Goal: Task Accomplishment & Management: Manage account settings

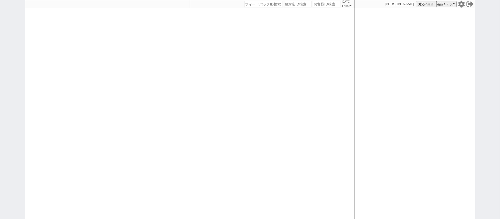
drag, startPoint x: 432, startPoint y: 146, endPoint x: 403, endPoint y: 137, distance: 30.2
click at [432, 146] on div "[PERSON_NAME] 対応 ／ 練習 会話チェック" at bounding box center [415, 109] width 121 height 219
click at [297, 110] on div "[DATE] 17:06:28 候補物件を追加してしてください 紹介した物件一覧 他社物件を追加する 空室確認ページに追加・削除 紹介した物件一覧 他社物件を…" at bounding box center [272, 109] width 165 height 219
select select
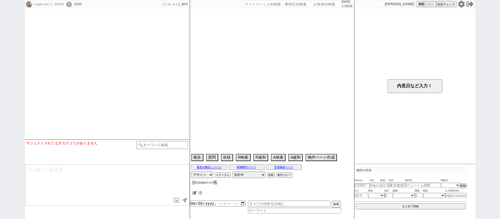
select select "2025"
select select "9"
select select "33"
select select "0"
select select "19"
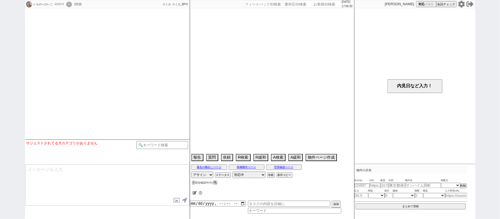
select select "609"
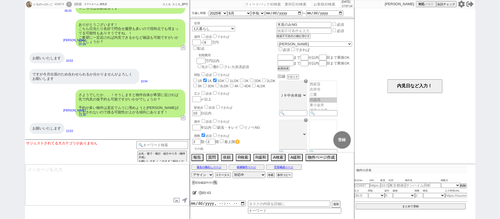
scroll to position [1082, 0]
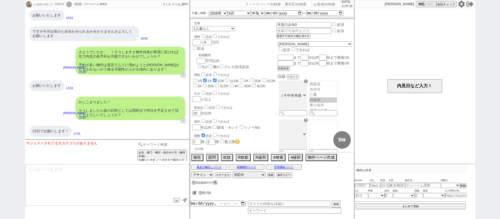
drag, startPoint x: 160, startPoint y: 145, endPoint x: 162, endPoint y: 137, distance: 8.9
click at [160, 143] on input at bounding box center [163, 144] width 52 height 7
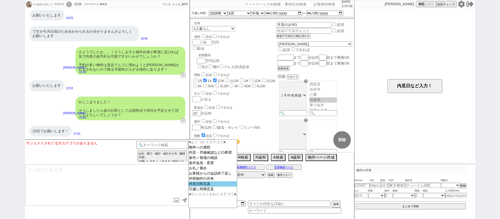
click at [201, 189] on option "内見日時言及" at bounding box center [213, 189] width 48 height 5
select select
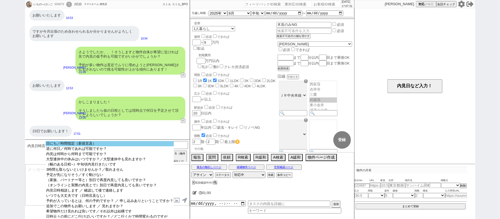
click at [117, 146] on option "日にち／時間指定（新規言及）" at bounding box center [110, 148] width 128 height 5
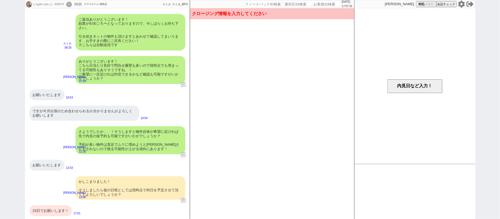
scroll to position [1002, 0]
click at [402, 85] on button "内見日など入力！" at bounding box center [415, 86] width 55 height 14
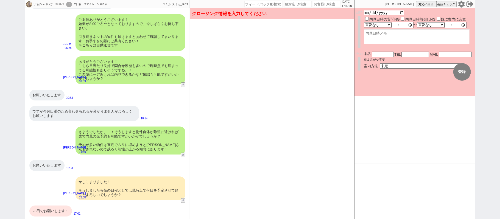
click at [403, 12] on input "date" at bounding box center [384, 12] width 40 height 5
type input "[DATE]"
click at [399, 41] on textarea at bounding box center [417, 38] width 106 height 15
type textarea "@"
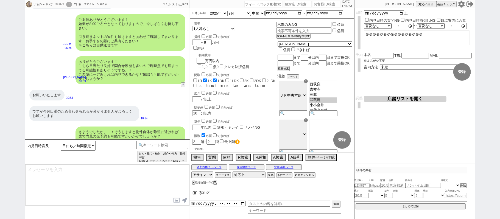
scroll to position [1082, 0]
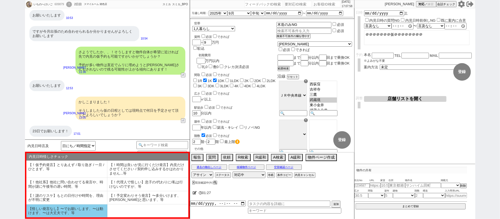
type textarea "＠＠＠＠＠＠＠仮＠＠＠＠＠＠＠＠"
click at [95, 209] on li "【怪しい発言なし】〜でお願いします、〜は動けます、〜は大丈夫です、等" at bounding box center [66, 211] width 81 height 13
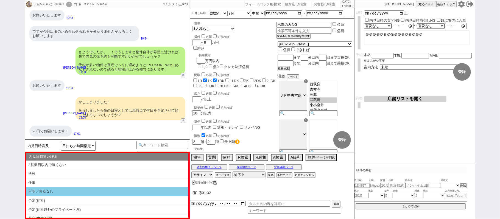
click at [101, 197] on li "不明／言及なし" at bounding box center [107, 201] width 162 height 9
select select "【怪しい発言なし】〜でお願いします、〜は動けます、〜は大丈夫です、等"
select select "不明／言及なし"
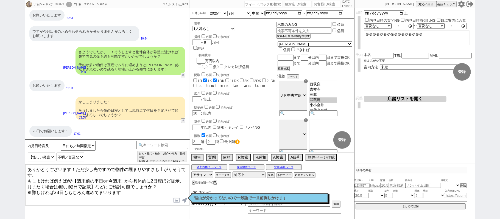
drag, startPoint x: 72, startPoint y: 168, endPoint x: 2, endPoint y: 151, distance: 71.9
click at [6, 155] on div "いちのへけいご 609879 ! 0 2日目 スマイルーム 雑色店 冬眠中 自社客 スミカ スミカ_BPO チャット全表示 2025-08-14 ようこそLI…" at bounding box center [250, 109] width 500 height 219
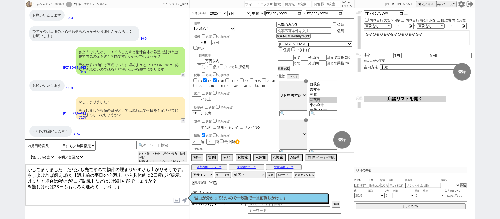
drag, startPoint x: 68, startPoint y: 168, endPoint x: 204, endPoint y: 208, distance: 141.6
click at [203, 209] on div "いちのへけいご 609879 ! 0 2日目 スマイルーム 雑色店 冬眠中 自社客 スミカ スミカ_BPO チャット全表示 2025-08-14 ようこそLI…" at bounding box center [250, 109] width 451 height 219
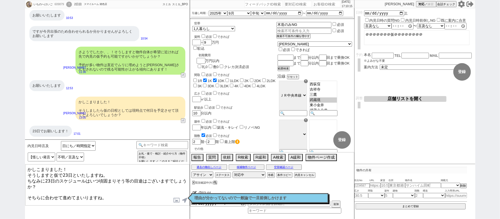
type textarea "かしこまりました！ そうしますと仮で23日といたしますね。 ちなみに23日のスケジュールはいつ頃固まりそう等の目途はございますでしょうか？ そちらに合わせて進…"
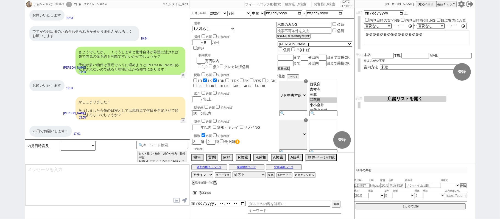
scroll to position [1120, 0]
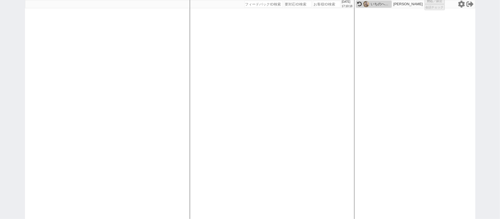
select select "1"
select select "2"
select select
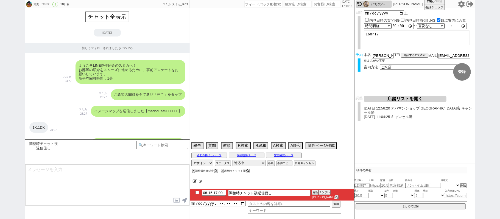
scroll to position [7007, 0]
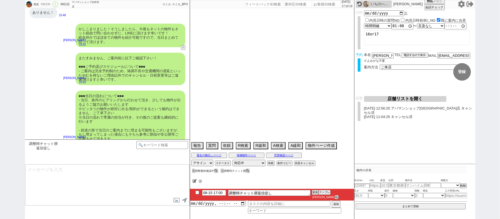
type textarea "当日まで他社無し"
select select "13"
select select "0"
select select "50"
select select "53"
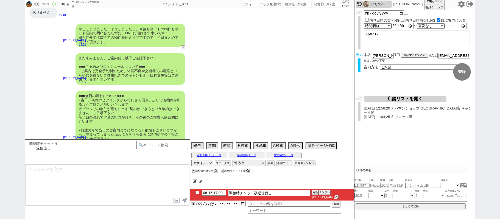
select select "47"
select select "66"
select select "59"
select select "1460"
select select "25"
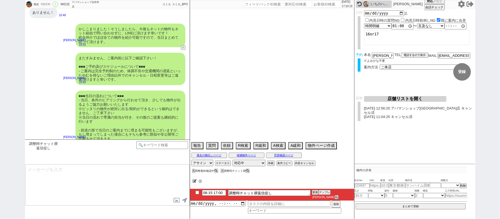
select select "3116"
select select "68"
select select "1638"
select select "9"
select select "332"
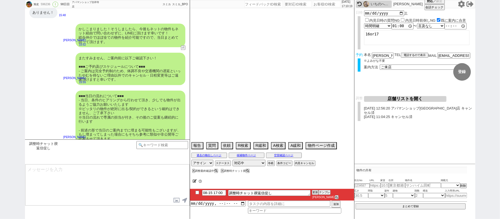
select select "14"
select select "23"
select select "726"
select select "75"
select select "1785"
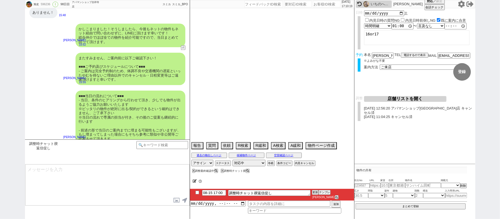
select select "65"
select select "1578"
select select "62"
select select "1513"
select select "60"
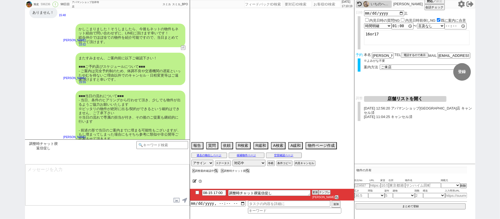
select select "70"
select select "1684"
select select "69"
select select "1659"
select select "36"
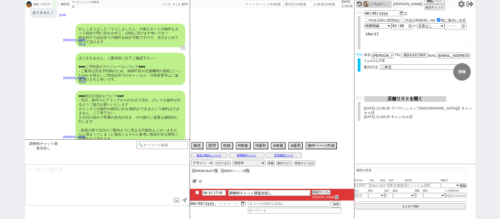
select select "15"
select select "505"
select select "11"
select select "38"
select select "72"
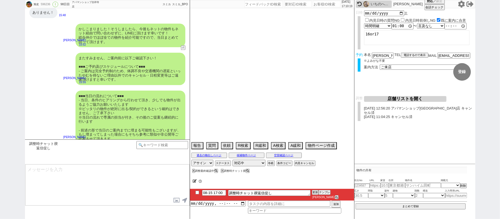
select select "1746"
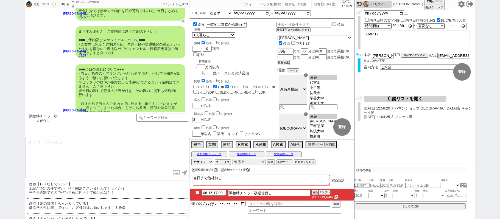
scroll to position [7035, 0]
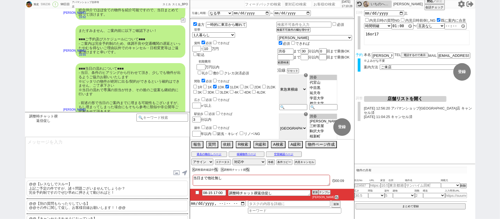
drag, startPoint x: 97, startPoint y: 192, endPoint x: 97, endPoint y: 186, distance: 6.0
click at [97, 191] on p "@@【レスなしでスルー】 上記ご予定の件ですが、諸々問題ございませんでしょうか？ 完全予約制ですのでぜひ早めに押さえて動ければと！" at bounding box center [108, 189] width 162 height 16
drag, startPoint x: 0, startPoint y: 137, endPoint x: 93, endPoint y: 153, distance: 94.3
click at [2, 137] on div "旭史 596236 ! 0 98日目 アパマンショップ吉祥寺店 冬眠中 自社客 スミカ スミカ_BPO チャット全表示 2025-05-10 新しくフォローさ…" at bounding box center [250, 109] width 500 height 219
drag, startPoint x: 90, startPoint y: 140, endPoint x: 0, endPoint y: 92, distance: 102.0
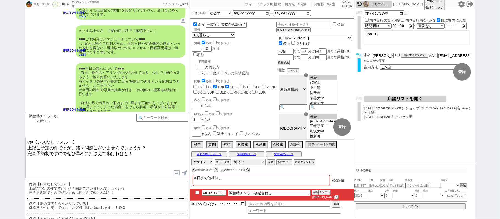
click at [0, 107] on div "旭史 596236 ! 0 98日目 アパマンショップ吉祥寺店 冬眠中 自社客 スミカ スミカ_BPO チャット全表示 2025-05-10 新しくフォローさ…" at bounding box center [250, 109] width 500 height 219
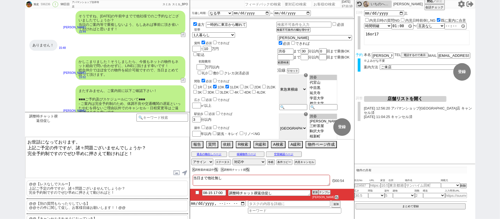
scroll to position [6961, 0]
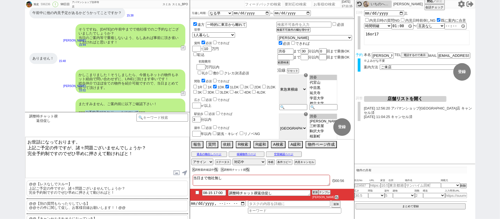
drag, startPoint x: 89, startPoint y: 70, endPoint x: 142, endPoint y: 71, distance: 53.1
click at [142, 99] on div "またすみません、ご案内前に以下ご確認下さい！ ■■■ご予約及びスケジュールについて■■■ - ご案内は完全予約制のため、体調不良や交通機関の遅延といったやむを…" at bounding box center [131, 115] width 110 height 32
copy div "ご予約及びスケジュールについて"
click at [37, 147] on textarea "お世話になっております。 上記ご予定の件ですが、諸々問題ございませんでしょうか？ 完全予約制ですのでぜひ早めに押さえて動ければと！" at bounding box center [107, 157] width 164 height 41
click at [121, 147] on textarea "お世話になっております。 上記ご予定の件ですが、諸々問題ございませんでしょうか？ 完全予約制ですのでぜひ早めに押さえて動ければと！" at bounding box center [107, 157] width 164 height 41
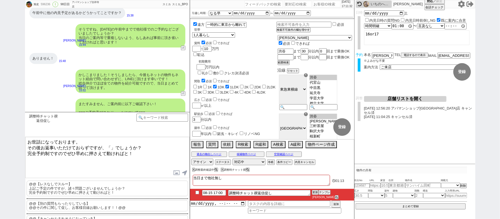
paste textarea "予約及びスケジュールについて"
drag, startPoint x: 89, startPoint y: 100, endPoint x: 117, endPoint y: 99, distance: 28.0
click at [119, 137] on div "■■■当日の流れについて■■■ - 当日、条件のヒアリングから行わせて頂き、少しでも物件が出るようご協力お願いいたします ※ピッタリの物件が絶対に出る/契約が…" at bounding box center [131, 164] width 110 height 54
copy div "当日の流れについ"
click at [33, 150] on textarea "お世話になっております。 その後お返事いただけておらずですが、「ご予約及びスケジュールについて」や「」でしょうか？ 完全予約制ですのでぜひ早めに押さえて動けれ…" at bounding box center [107, 157] width 164 height 41
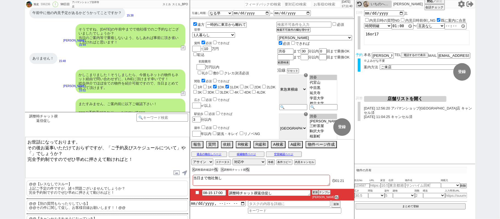
paste textarea "当日の流れについ"
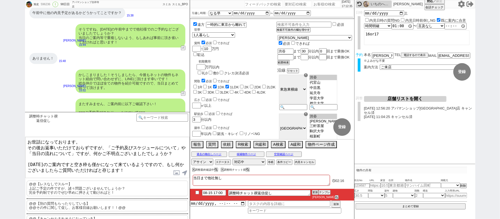
type textarea "お世話になっております。 その後お返事いただけておらずですが、「ご予約及びスケジュールについて」や「当日の流れについて」ですが、何かご不明点ございましたでしょ…"
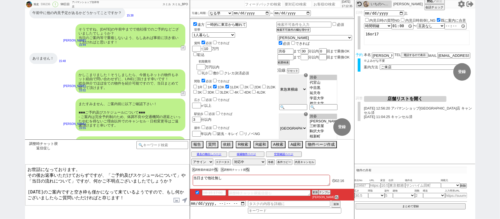
checkbox input "true"
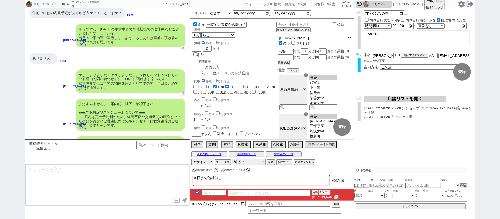
scroll to position [7049, 0]
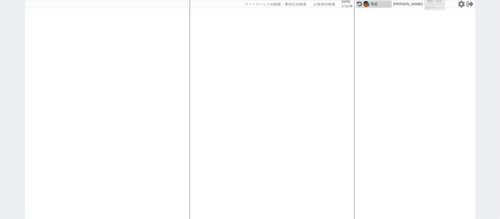
select select "4"
select select "2"
select select
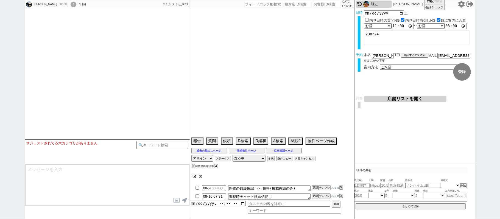
select select
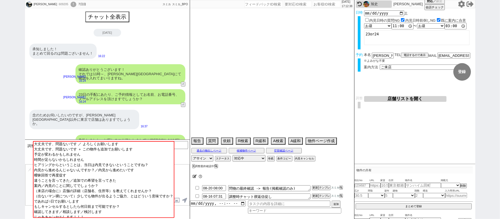
scroll to position [397, 0]
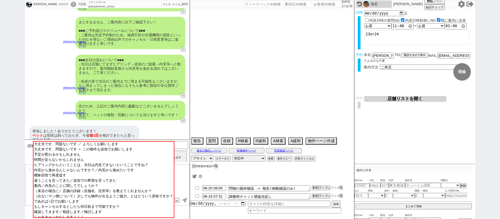
type textarea "@当日までの予定なし"
select select "2025"
select select "9"
select select "33"
select select "0"
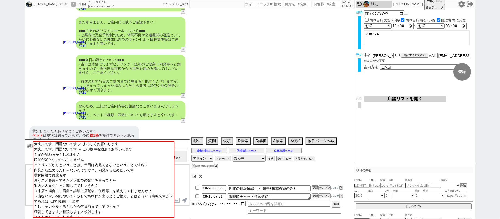
select select "75"
select select "62"
select select "60"
select select "64"
select select "1556"
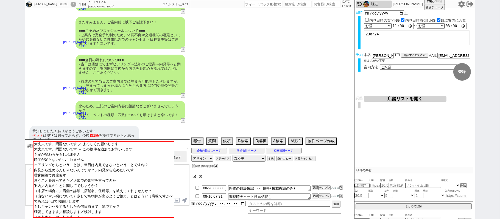
select select "69"
select select "70"
select select "1682"
select select "59"
select select "63"
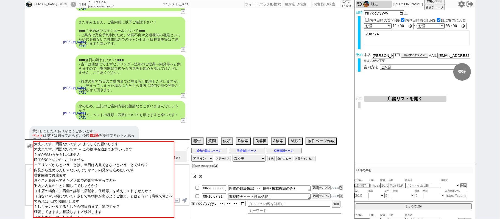
select select "65"
select select "1583"
select select "71"
select select "67"
select select "66"
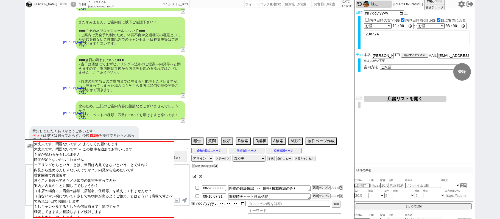
select select "68"
select select "1643"
select select "61"
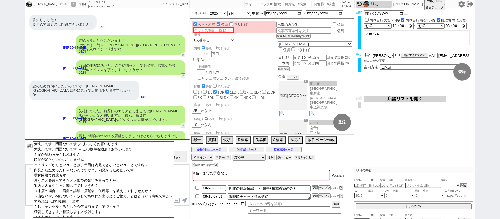
scroll to position [0, 0]
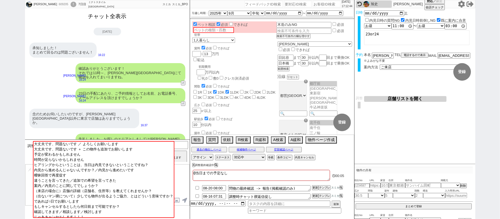
drag, startPoint x: 112, startPoint y: 15, endPoint x: 129, endPoint y: 52, distance: 41.1
click at [112, 14] on button "チャット全表示" at bounding box center [107, 17] width 43 height 10
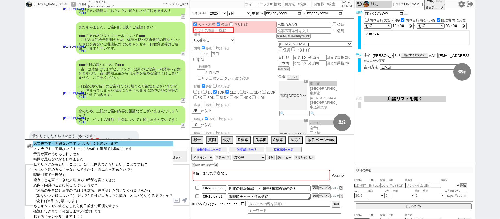
scroll to position [2242, 0]
select select "大丈夫です、問題ないです ／ よろしくお願いします"
click at [98, 147] on option "大丈夫です、問題ないです ／ よろしくお願いします" at bounding box center [103, 148] width 140 height 5
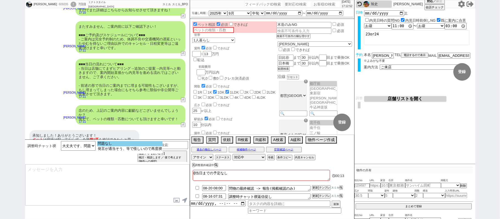
click at [99, 146] on option "問題なし" at bounding box center [129, 148] width 65 height 5
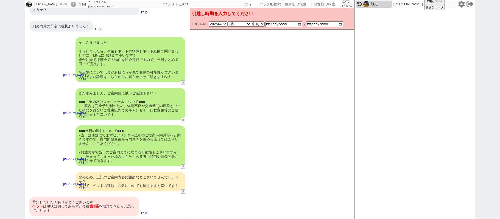
scroll to position [2163, 0]
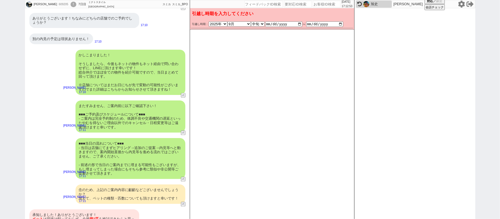
click at [89, 210] on div "承知しました！ありがとうございます！ ペット は現状は飼っておらず、今後 猫 1匹 を検討できたらと思っております。" at bounding box center [84, 220] width 110 height 20
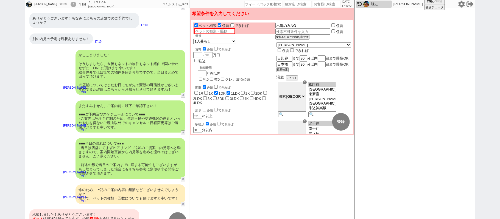
scroll to position [2171, 0]
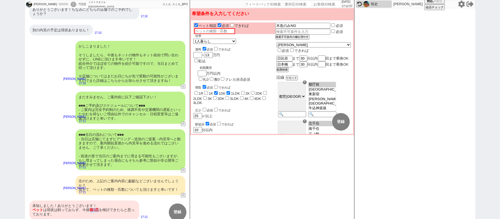
drag, startPoint x: 89, startPoint y: 197, endPoint x: 99, endPoint y: 197, distance: 9.9
click at [99, 201] on div "承知しました！ありがとうございます！ ペット は現状は飼っておらず、今後 猫 1匹 を検討できたらと思っております。" at bounding box center [84, 211] width 110 height 20
copy div "猫 1匹"
paste input "猫1匹"
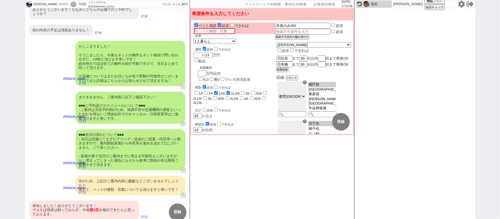
type input "猫1匹"
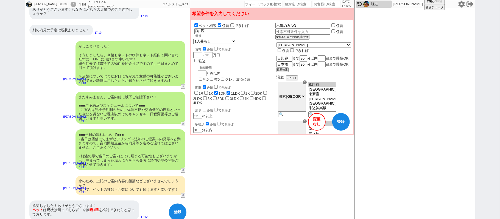
click at [38, 173] on div "念のため、上記のご案内内容に齟齬などございませんでしょうか？ 加えて、ペットの種類・匹数についても頂けますと幸いです！ 御手洗侑矢 17:11 40746-A3" at bounding box center [107, 185] width 165 height 25
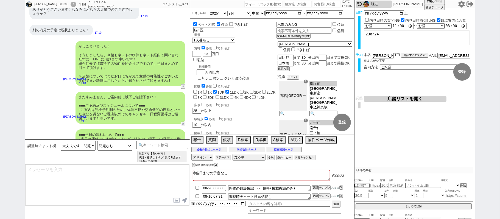
select select "75"
select select "62"
select select "60"
select select "64"
select select "1556"
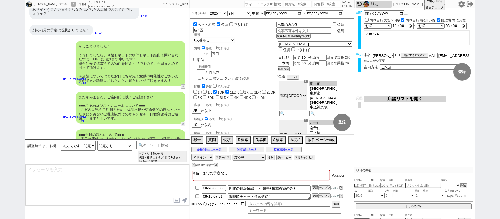
select select "69"
select select "70"
select select "1682"
select select "59"
select select "63"
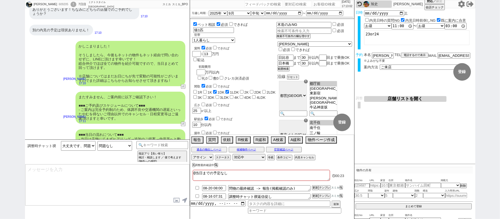
select select "65"
select select "1583"
select select "71"
select select "67"
select select "66"
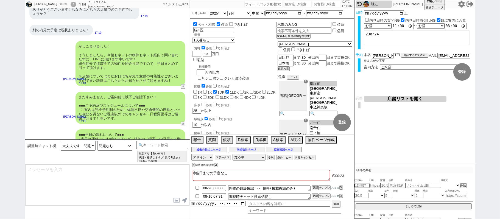
select select "68"
select select "1643"
select select "61"
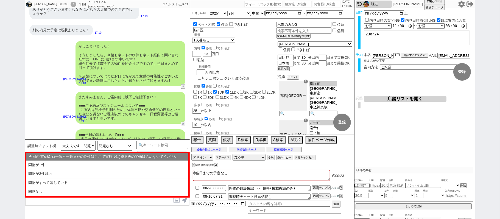
scroll to position [17, 0]
click at [296, 150] on button "空室確認ページ" at bounding box center [284, 150] width 36 height 4
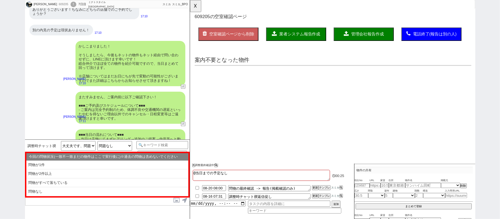
scroll to position [0, 0]
select select "another_room"
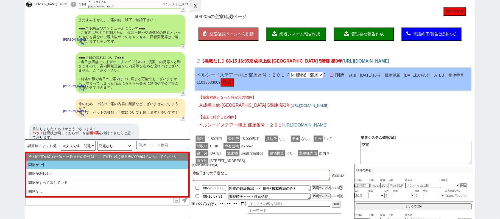
click at [93, 167] on li "問物が1件" at bounding box center [107, 165] width 162 height 9
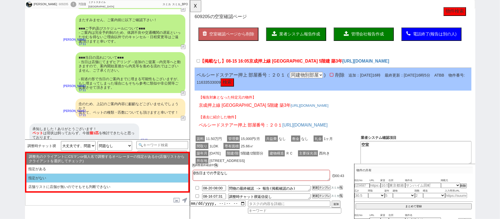
click at [95, 183] on li "指定がない" at bounding box center [107, 187] width 162 height 9
select select "問物が1件"
select select "指定がない"
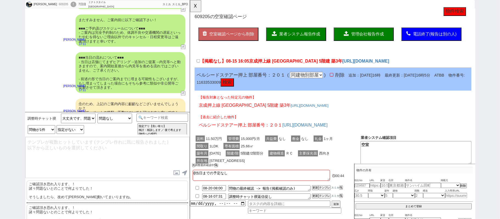
click at [104, 193] on p "ご確認頂き恐れ入ります、！ 諸々問題ないとのことで何よりでした！ そうしましたら、改めて順次動いてまいりますね。" at bounding box center [108, 191] width 162 height 20
type textarea "ご確認頂き恐れ入ります、！ 諸々問題ないとのことで何よりでした！ そうしましたら、改めて順次動いてまいりますね。"
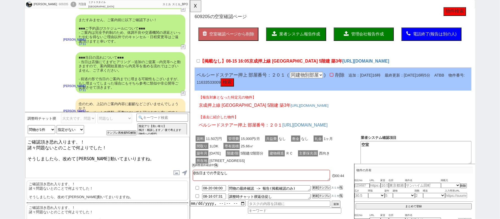
click at [109, 165] on textarea "ご確認頂き恐れ入ります、！ 諸々問題ないとのことで何よりでした！ そうしましたら、改めて順次動いてまいりますね。" at bounding box center [107, 157] width 164 height 41
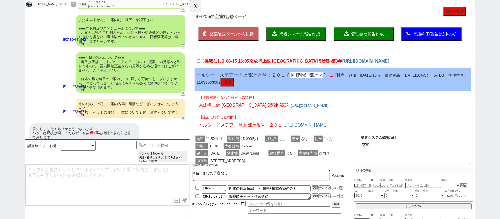
scroll to position [2278, 0]
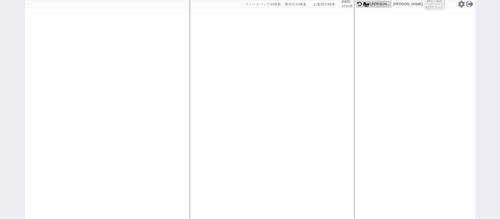
select select "1"
select select "2"
select select
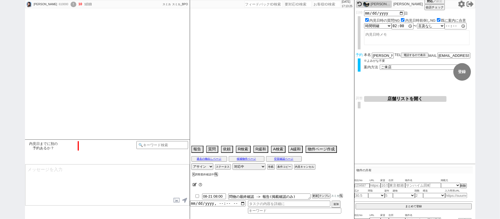
select select "2025"
select select "9"
select select "32"
select select "0"
select select "53"
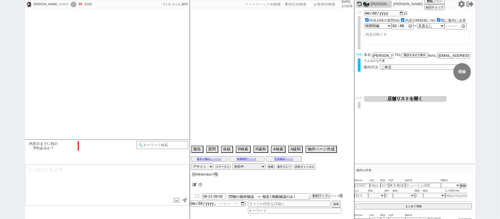
select select "1331"
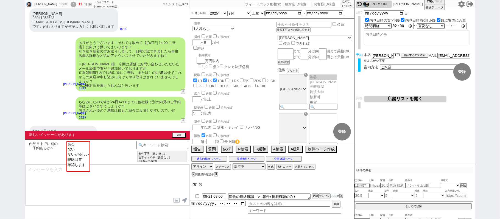
scroll to position [970, 0]
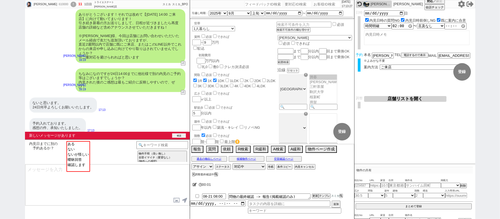
click at [178, 135] on button "確認" at bounding box center [179, 136] width 14 height 4
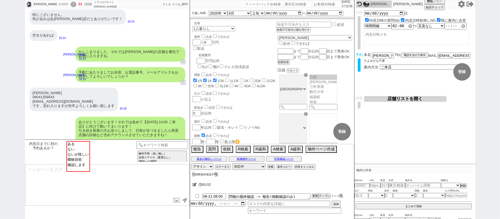
scroll to position [852, 0]
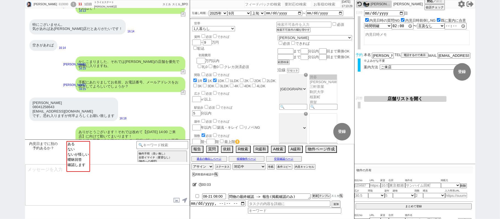
click at [388, 2] on div "Tomoko" at bounding box center [381, 4] width 20 height 4
select select "4"
select select "2"
select select
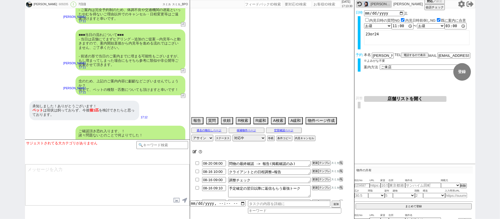
scroll to position [6, 0]
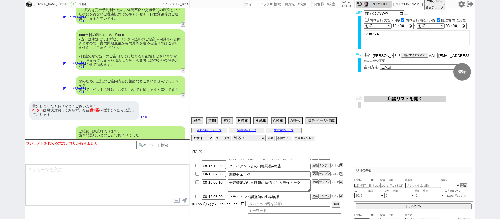
type textarea "@当日までの予定なし"
select select "2025"
select select "9"
select select "33"
select select "0"
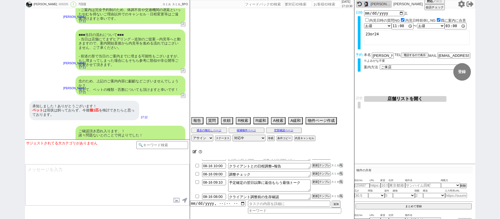
select select "75"
select select "62"
select select "60"
select select "64"
select select "1556"
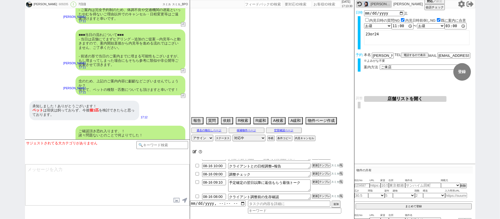
select select "69"
select select "70"
select select "1682"
select select "59"
select select "63"
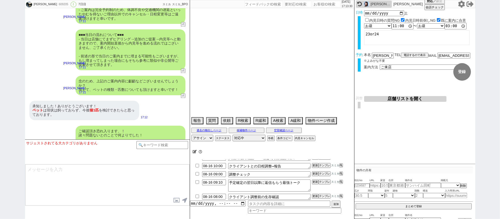
select select "65"
select select "1583"
select select "71"
select select "67"
select select "66"
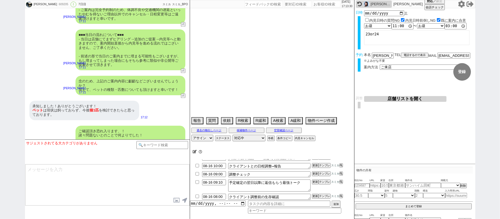
select select "68"
select select "1643"
select select "61"
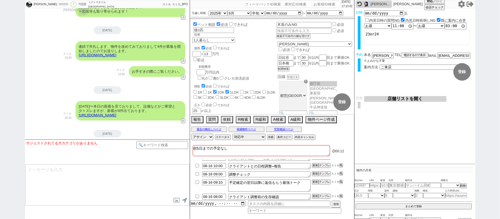
scroll to position [1429, 0]
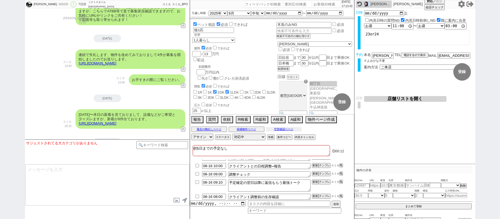
click at [273, 130] on button "空室確認ページ" at bounding box center [284, 129] width 36 height 4
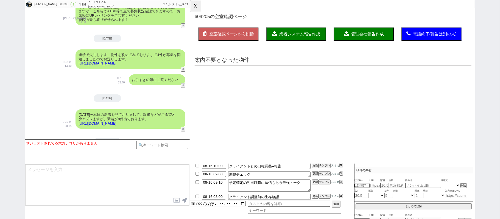
scroll to position [0, 0]
select select "another_room"
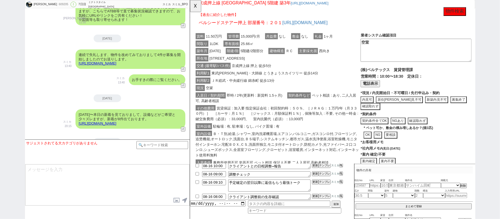
scroll to position [110, 0]
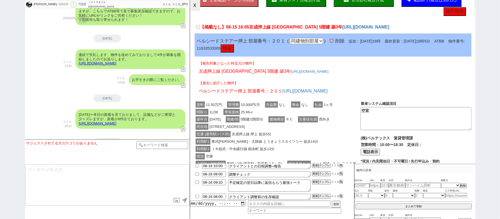
click at [197, 6] on button "☓" at bounding box center [195, 5] width 10 height 11
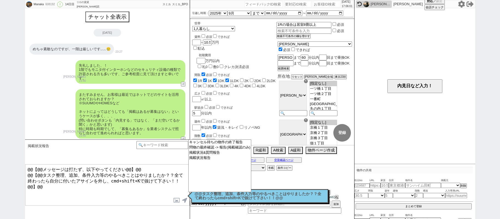
select select
select select "2025"
select select "9"
select select "37"
select select "0"
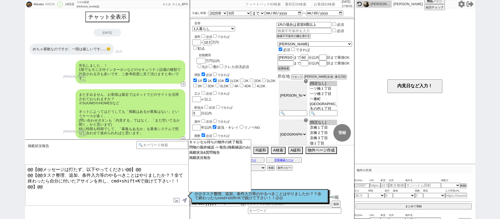
select select "2"
select select "3"
select select "4"
select select "5"
select select "6"
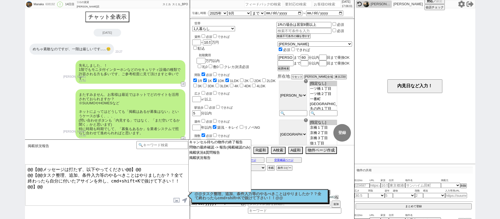
select select "7"
select select "8"
select select "9"
select select "10"
select select "11"
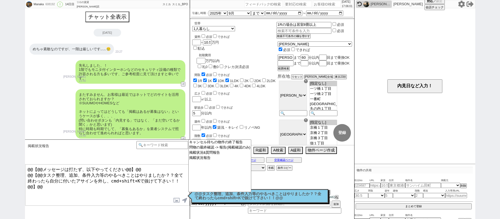
select select "12"
select select "13"
select select "14"
select select "15"
select select "16"
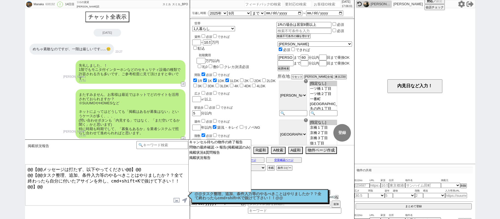
select select "17"
select select "18"
select select "19"
select select "20"
select select "21"
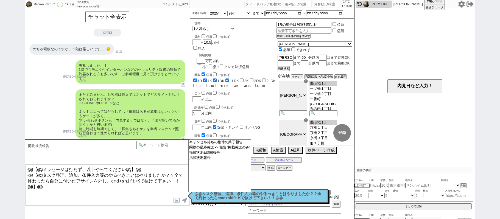
select select "22"
select select "23"
select select "24"
select select "25"
select select "26"
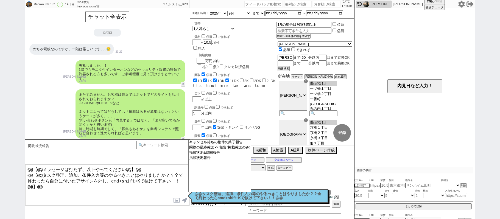
select select "27"
select select "28"
select select "29"
select select "30"
select select "31"
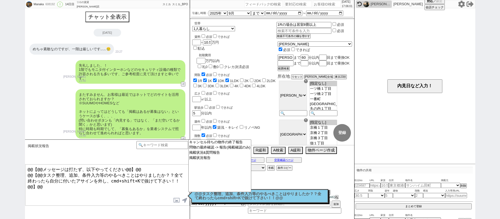
select select "32"
select select "33"
select select "34"
select select "35"
select select "36"
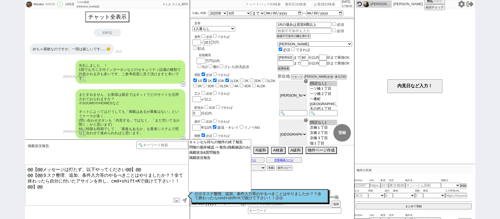
select select "37"
select select "38"
select select "39"
select select "40"
select select "41"
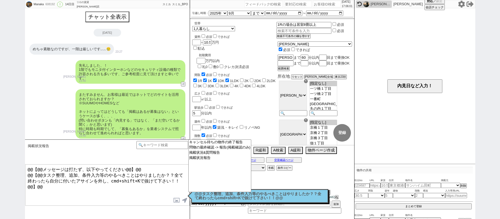
select select "42"
select select "43"
select select "45"
select select "46"
select select "47"
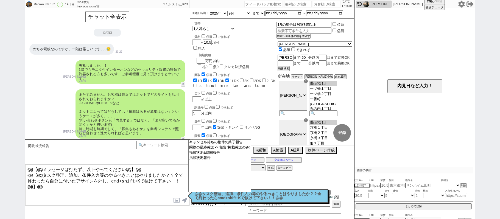
select select "48"
select select "49"
select select "50"
select select "29"
select select "882"
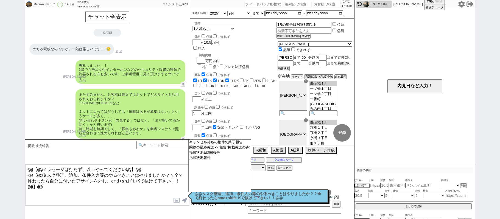
select select
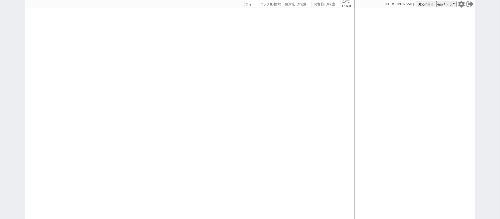
click at [213, 87] on div "2025/08/15 17:14:09 候補物件を追加してしてください 紹介した物件一覧 他社物件を追加する 空室確認ページに追加・削除 紹介した物件一覧 他…" at bounding box center [272, 109] width 165 height 219
click at [213, 87] on div "2025/08/15 17:14:10 候補物件を追加してしてください 紹介した物件一覧 他社物件を追加する 空室確認ページに追加・削除 紹介した物件一覧 他…" at bounding box center [272, 109] width 165 height 219
select select "1"
select select "2"
select select
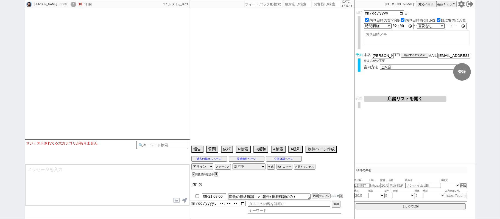
select select "2025"
select select "9"
select select "32"
select select "0"
select select "53"
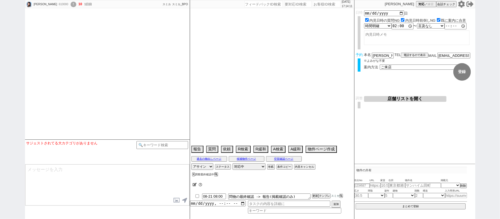
select select "[DATE]"
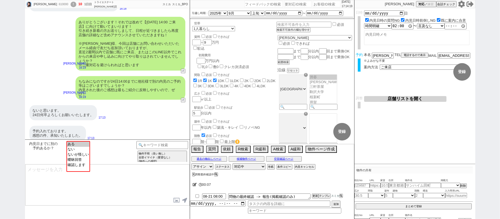
scroll to position [925, 0]
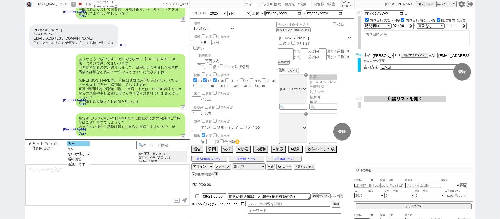
select select "ある"
click at [82, 146] on option "ある" at bounding box center [78, 148] width 23 height 5
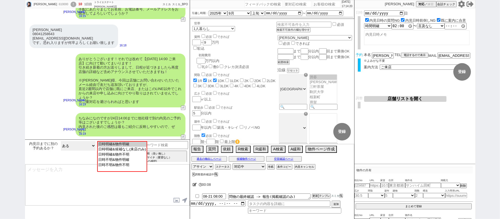
scroll to position [962, 0]
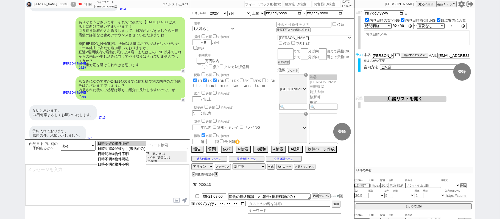
select select "日時不明&物件不明"
click at [126, 167] on option "日時不明&物件不明" at bounding box center [121, 164] width 49 height 5
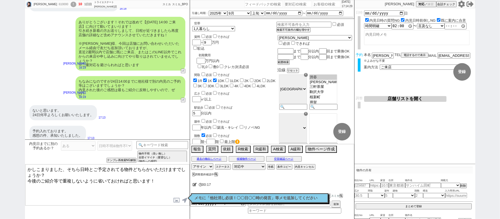
click at [68, 169] on textarea "かしこまりました、そちら日時とご予定されてる物件どちらかいただけますでしょうか？ 今後のご紹介等で重複しないように省いておければと思います！" at bounding box center [107, 185] width 164 height 41
click at [121, 180] on textarea "ご確認ありがとうございます、そちら日時とご予定されてる物件どちらかいただけますでしょうか？ 今後のご紹介等で重複しないように省いておければと思います！" at bounding box center [107, 185] width 164 height 41
type textarea "ご確認ありがとうございます、そちら日時とご予定されてる物件どちらかいただけますでしょうか？ 今後のご紹介等で重複しないように省いておければと思います！"
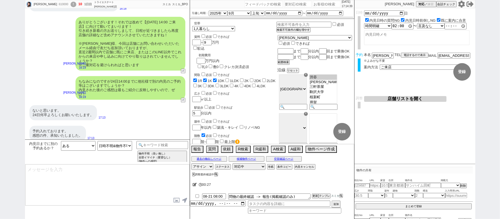
scroll to position [869, 0]
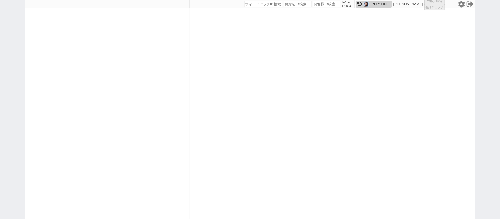
select select
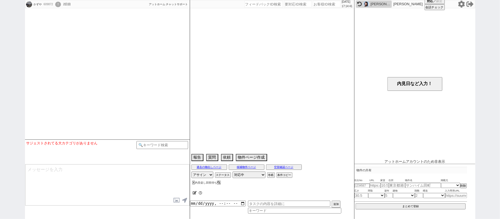
select select
select select "13"
select select "7"
select select "14"
select select "73"
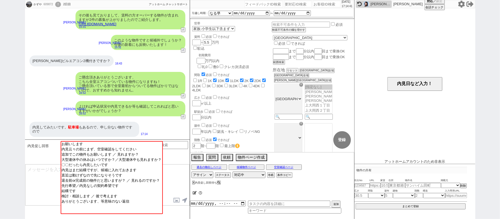
scroll to position [87, 0]
drag, startPoint x: 0, startPoint y: 104, endPoint x: 19, endPoint y: 99, distance: 19.7
click at [1, 104] on div "かずや 609872 ! 0 2日目 冬眠中 自社客 アットホーム チャットサポート スミカ_BPO チャット全表示 2025-08-15 今の港南台めじろ団…" at bounding box center [250, 109] width 500 height 219
click at [178, 166] on div "物件不明 （良い無し） 全部イマイチ（要望なし） (物件への感想)" at bounding box center [163, 174] width 52 height 16
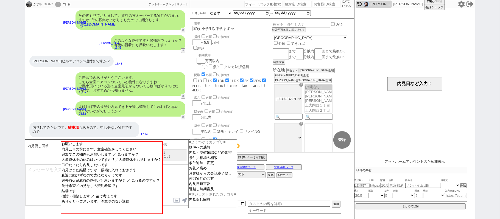
click at [184, 146] on input at bounding box center [163, 144] width 52 height 7
click at [212, 156] on option "内見・空確確認などの希望" at bounding box center [213, 158] width 48 height 5
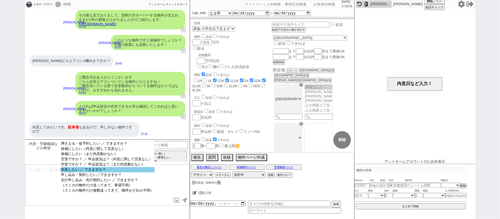
select select "内見したい ／ できますか？"
click at [96, 174] on option "内見したい ／ できますか？" at bounding box center [108, 175] width 94 height 5
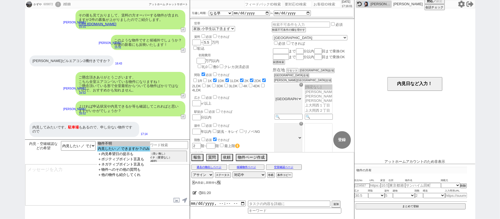
select select "内見したい ／ できますか？のみ"
click at [120, 152] on option "内見したい ／ できますか？のみ" at bounding box center [123, 154] width 53 height 5
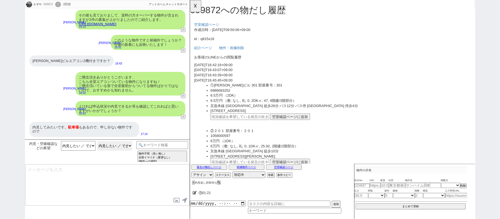
scroll to position [0, 0]
click at [85, 122] on div "内見してみたいです。 駐車場 もあるので、申し分ない物件ですので" at bounding box center [84, 129] width 110 height 15
click at [243, 126] on input "text" at bounding box center [243, 125] width 63 height 7
paste input "36767363"
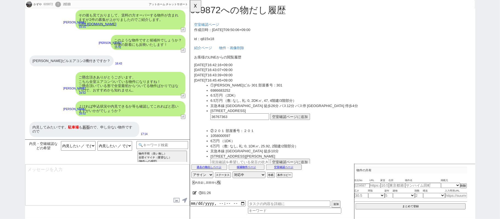
type input "36767363"
click at [276, 125] on ul "①増山ビル 301 部屋番号：301 6986683252 6.5万円 （2DK） 6.5万円 （敷: なし, 礼: 0, 2DK㎡, 47, 4階建/3階部…" at bounding box center [347, 113] width 288 height 49
click at [295, 127] on button "空室確認ページに追加" at bounding box center [297, 125] width 43 height 7
type textarea "ご希望ありがとうございます！"
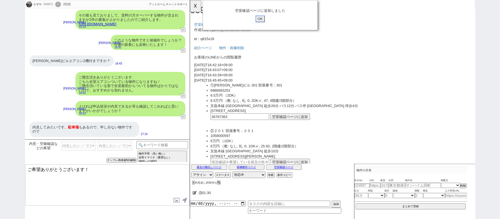
click at [264, 20] on input "OK" at bounding box center [266, 20] width 10 height 7
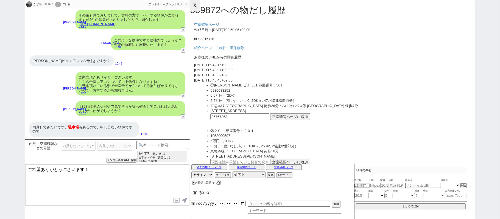
click at [190, 5] on button "☓" at bounding box center [195, 5] width 10 height 11
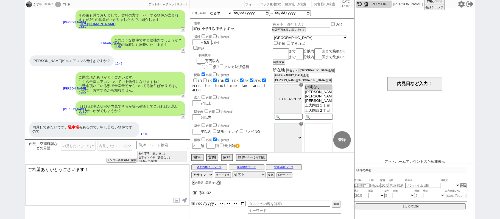
click at [84, 187] on textarea "ご希望ありがとうございます！" at bounding box center [107, 185] width 164 height 41
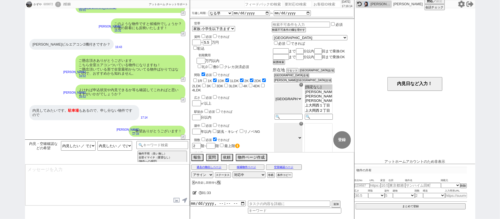
scroll to position [211, 0]
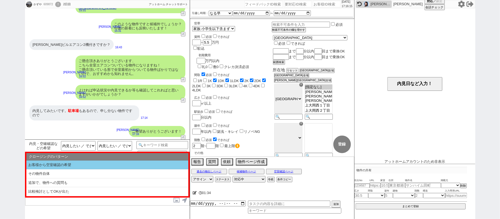
click at [75, 164] on li "お客様から空室確認の希望" at bounding box center [107, 165] width 162 height 9
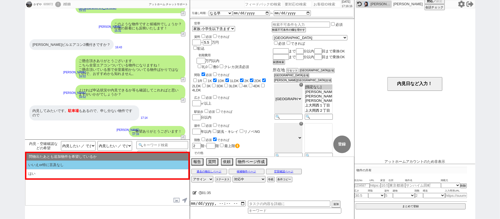
click at [78, 166] on li "いいえor特に言及なし" at bounding box center [107, 165] width 162 height 9
type textarea "そうしましたら、空室状況は掲載主に直接お問い合わせ頂く形となっておりますので、以下のページからお願い致します！ @@【アットホームの問い合わせページ貼る】 そ…"
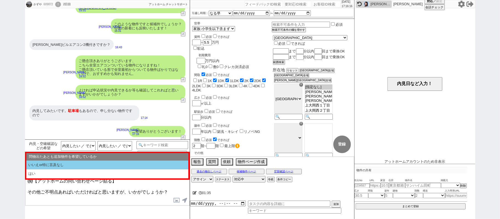
select select "お客様から空室確認の希望"
select select "いいえor特に言及なし"
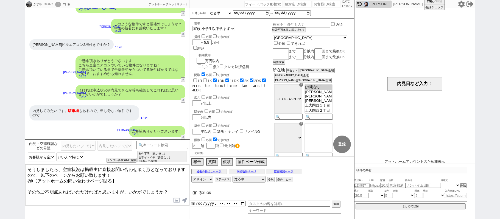
click at [286, 173] on button "空室確認ページ" at bounding box center [284, 172] width 36 height 4
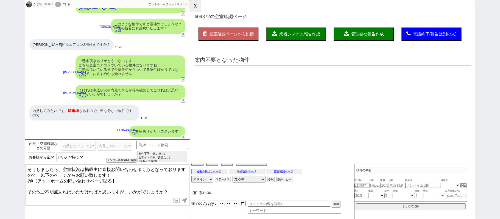
scroll to position [0, 0]
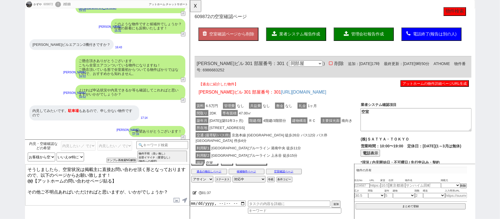
drag, startPoint x: 428, startPoint y: 88, endPoint x: 431, endPoint y: 88, distance: 3.6
click at [428, 88] on button "アットホームの物件詳細ページURL生成" at bounding box center [453, 89] width 74 height 7
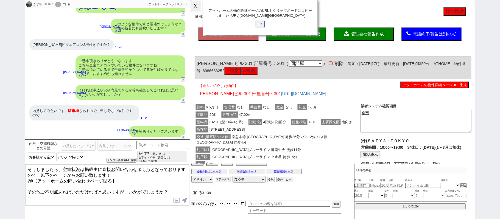
click at [263, 29] on input "OK" at bounding box center [266, 25] width 10 height 7
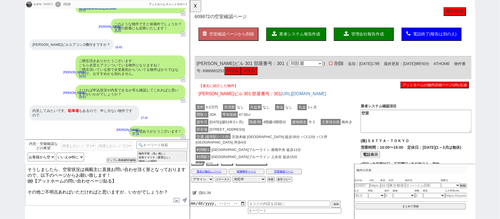
click at [122, 176] on textarea "そうしましたら、空室状況は掲載主に直接お問い合わせ頂く形となっておりますので、以下のページからお願い致します！ @@【アットホームの問い合わせページ貼る】 そ…" at bounding box center [107, 185] width 164 height 41
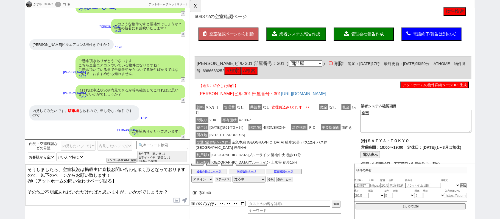
click at [28, 178] on textarea "そうしましたら、空室状況は掲載主に直接お問い合わせ頂く形となっておりますので、以下のページからお願い致します！ @@【アットホームの問い合わせページ貼る】 そ…" at bounding box center [107, 185] width 164 height 41
paste textarea "https://www.athome.co.jp/chintai/6986683252/?property_source=sumika"
type textarea "そうしましたら、空室状況は掲載主に直接お問い合わせ頂く形となっておりますので、以下のページからお願い致します！ https://www.athome.co.j…"
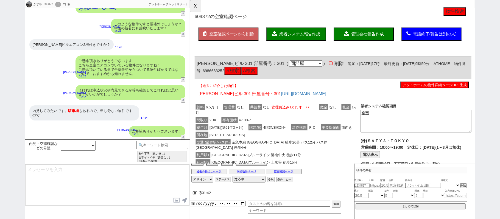
scroll to position [253, 0]
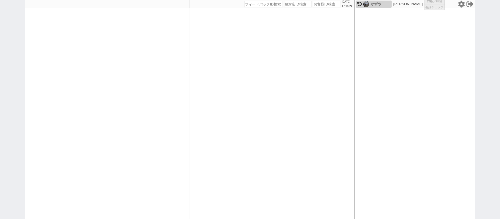
select select "2"
select select
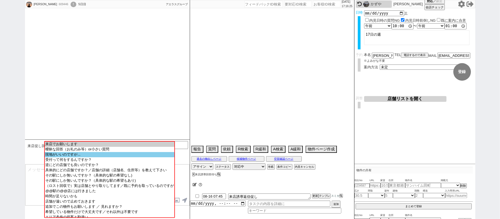
select select "2025"
select select "10"
select select "36"
select select "1"
select select "12"
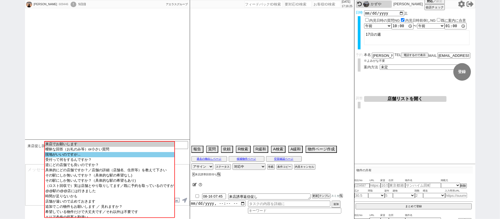
select select "128"
select select "129"
select select "132"
select select "140"
select select "24"
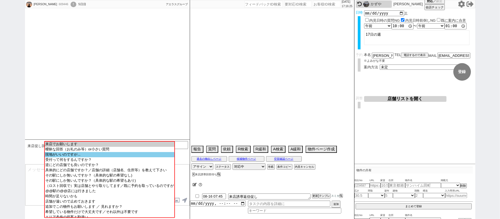
select select "773"
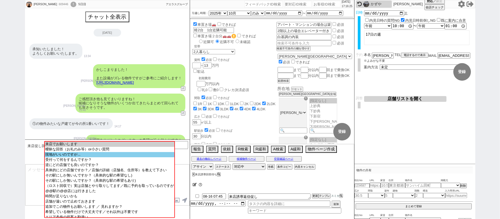
scroll to position [1536, 0]
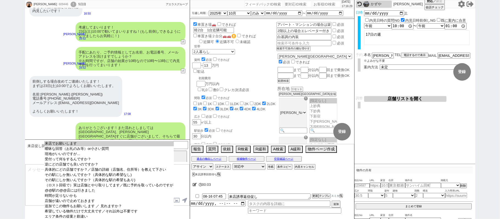
drag, startPoint x: 131, startPoint y: 144, endPoint x: 207, endPoint y: 120, distance: 79.7
click at [134, 146] on option "来店でお願いします" at bounding box center [109, 148] width 130 height 5
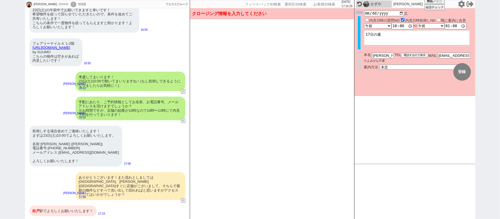
scroll to position [1456, 0]
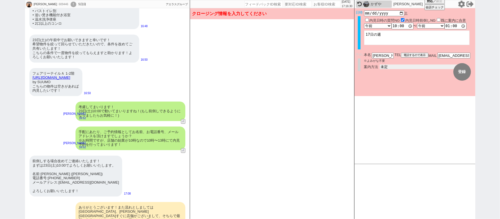
click at [394, 66] on select "未定 現地お待ち合わせ ご来店 先行申し込みのご案内or内見無しでの申し込みのご案内 オンラインでのご接客 オンラインで1件の内見のご案内" at bounding box center [421, 67] width 82 height 5
select select "2"
click at [380, 65] on select "未定 現地お待ち合わせ ご来店 先行申し込みのご案内or内見無しでの申し込みのご案内 オンラインでのご接客 オンラインで1件の内見のご案内" at bounding box center [421, 67] width 82 height 5
click at [464, 74] on button "登録" at bounding box center [463, 72] width 18 height 18
checkbox input "true"
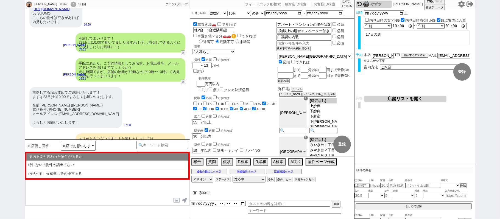
scroll to position [1536, 0]
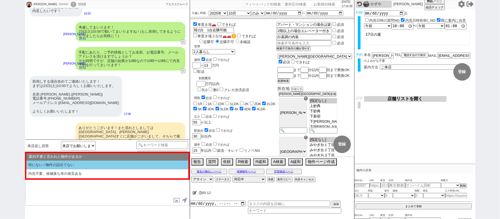
click at [81, 165] on li "特にない / 物件の話出てない" at bounding box center [107, 165] width 162 height 9
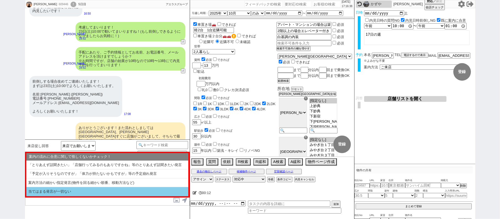
click at [73, 190] on li "当てはまる発言が一切ない" at bounding box center [107, 191] width 162 height 9
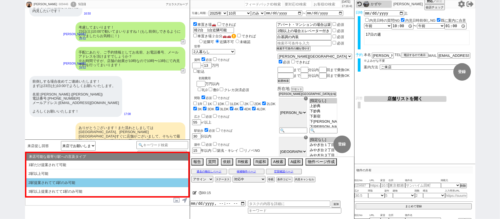
click at [76, 182] on li "2駅提案されてて1駅のみ可能" at bounding box center [107, 183] width 162 height 9
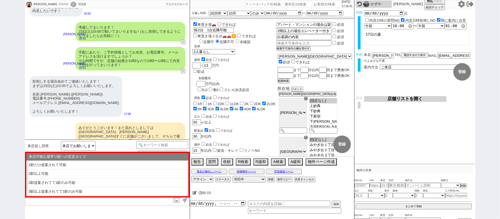
type textarea "かしこまりました、それでは改めて 【8月23日(土)】にて手配の方完了いたしました！"
select select "特にない / 物件の話出てない"
select select "当てはまる発言が一切ない"
select select "2駅提案されてて1駅のみ可能"
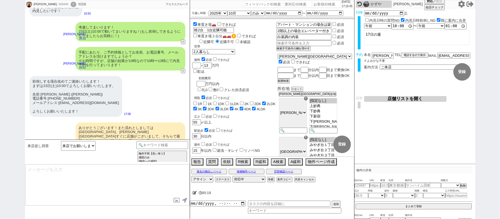
scroll to position [1482, 0]
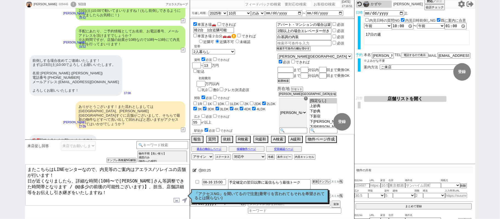
click at [37, 182] on textarea "またこちらはLINEセンターなので、内見等のご案内はアエラス/ソレイユの店舗が行います！ 日が近くなりましたら、詳細な時間(10時〜で大家さん等調整できた時間…" at bounding box center [107, 185] width 164 height 41
click at [41, 182] on textarea "またこちらはLINEセンターなので、内見等のご案内はアエラス/ソレイユの店舗が行います！ 日が近くなりましたら、詳細な時間(10時〜で大家さん等調整できた時間…" at bounding box center [107, 185] width 164 height 41
click at [113, 183] on textarea "またこちらはLINEセンターなので、内見等のご案内はアエラス/ソレイユの店舗が行います！ 日が近くなりましたら、詳細な時間(10時〜で大家さん等調整できた時間…" at bounding box center [107, 185] width 164 height 41
type textarea "またこちらはLINEセンターなので、内見等のご案内はアエラス/ソレイユの店舗が行います！ 日が近くなりましたら、詳細な時間(10時〜で大家さん等調整できた時間…"
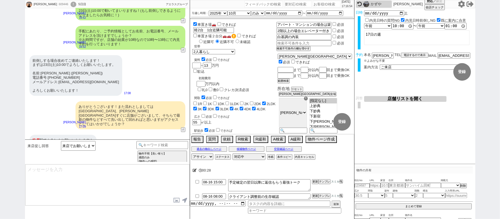
scroll to position [1515, 0]
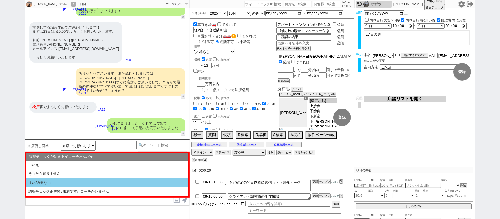
click at [103, 185] on li "はい/必要ない" at bounding box center [107, 183] width 162 height 9
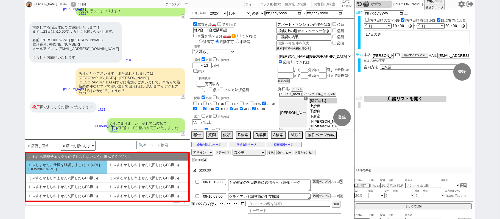
click at [80, 173] on li "ミスしません。仕様を確認しました -> https://jent.notion.site/841a6651aa67425da7d40ddfad41a184" at bounding box center [66, 167] width 81 height 13
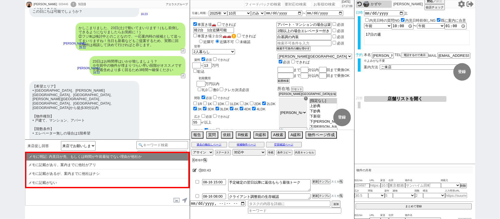
scroll to position [1185, 0]
click at [74, 185] on li "メモに記載がない" at bounding box center [107, 183] width 162 height 9
select select "はい/必要ない"
select select "ミスしません。仕様を確認しました -> https://jent.notion.site/841a6651aa67425da7d40ddfad41a184"
select select "メモに記載がない"
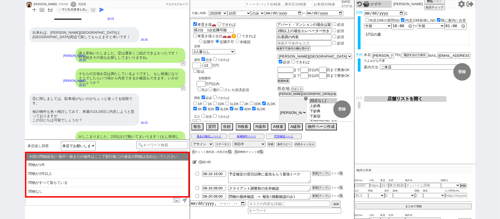
scroll to position [1075, 0]
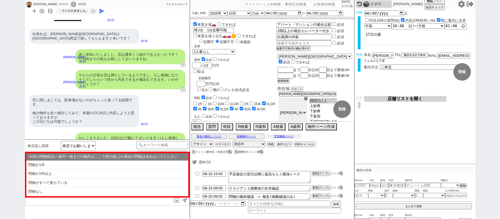
click at [290, 137] on button "空室確認ページ" at bounding box center [284, 136] width 36 height 4
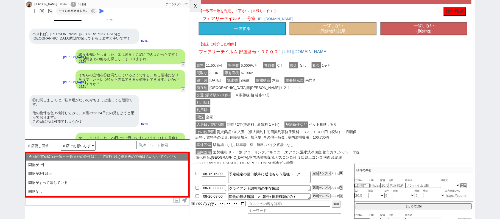
scroll to position [118, 0]
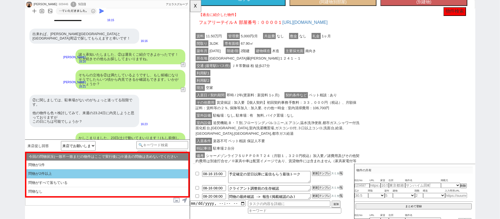
click at [137, 179] on li "問物が2件以上" at bounding box center [107, 183] width 162 height 9
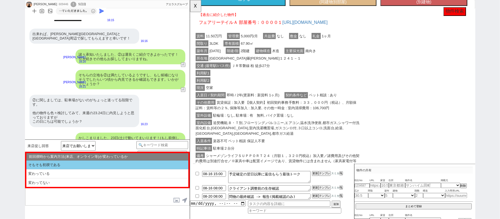
click at [131, 167] on li "そもそも初禊である" at bounding box center [107, 165] width 162 height 9
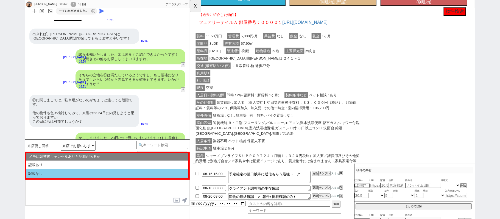
click at [129, 174] on li "記載なし" at bounding box center [107, 174] width 162 height 9
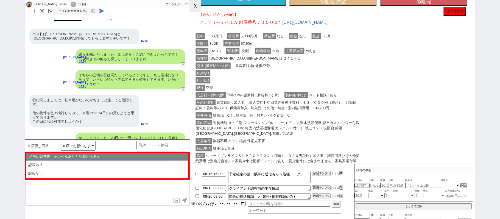
type textarea "ちなみになのですが23日10:00までに別の内見のご予約等はございますでしょうか？ 内見された後のご感想は最もご紹介に反映しやすいので、ぜひ！"
select select "問物が2件以上"
select select "そもそも初禊である"
select select "記載なし"
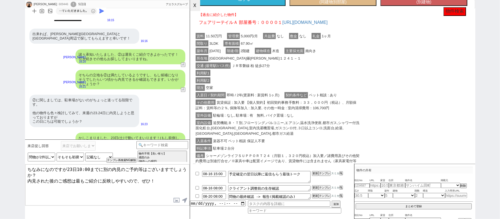
click at [191, 1] on button "☓" at bounding box center [195, 5] width 10 height 11
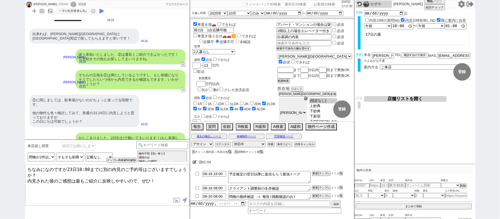
click at [140, 188] on textarea "ちなみになのですが23日10:00までに別の内見のご予約等はございますでしょうか？ 内見された後のご感想は最もご紹介に反映しやすいので、ぜひ！" at bounding box center [107, 185] width 164 height 41
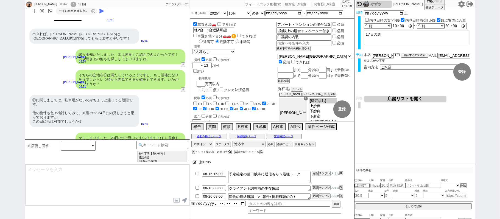
scroll to position [1545, 0]
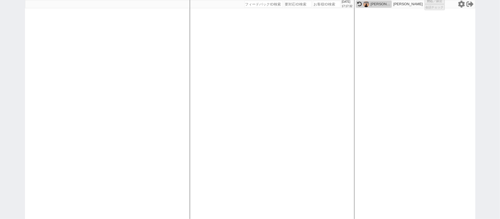
select select
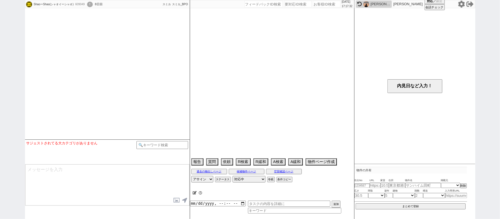
select select
select select "13"
select select "7"
select select "12"
select select "122"
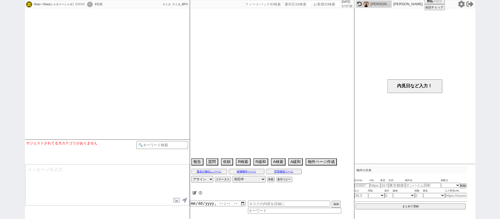
select select "123"
select select "124"
select select "125"
select select "126"
select select "129"
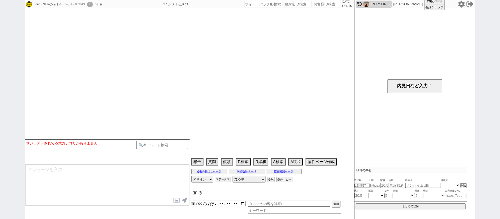
select select "132"
select select "139"
select select "140"
select select "144"
select select "145"
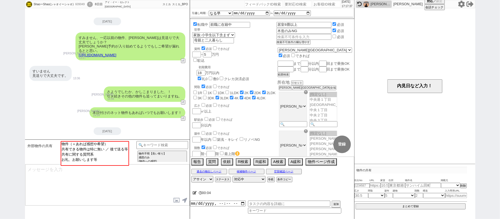
scroll to position [35, 0]
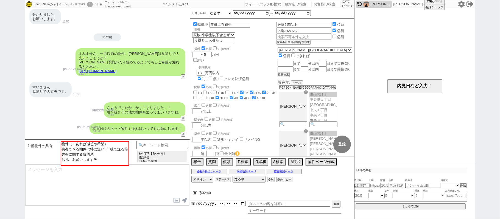
click at [0, 37] on div "ShaoーShao(シャオイーシャオ) 609049 ! 0 8日目 アイ・イー・セレクト 鎌取駅前店 冬眠中 自社客 スミカ スミカ_BPO チャット全表示…" at bounding box center [250, 109] width 500 height 219
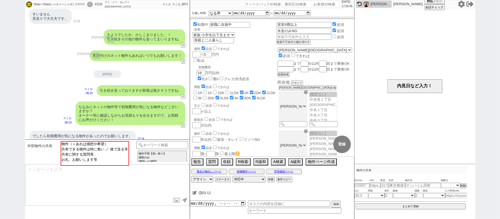
scroll to position [0, 0]
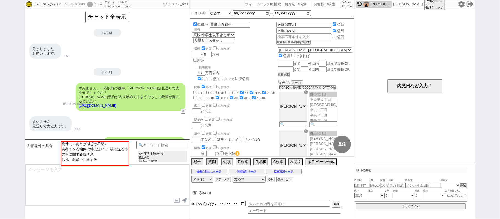
click at [21, 56] on div "ShaoーShao(シャオイーシャオ) 609049 ! 0 8日目 アイ・イー・セレクト 鎌取駅前店 冬眠中 自社客 スミカ スミカ_BPO チャット全表示…" at bounding box center [250, 109] width 500 height 219
click at [295, 163] on button "A緩和" at bounding box center [295, 162] width 13 height 6
click at [295, 161] on button "A緩和" at bounding box center [295, 162] width 13 height 6
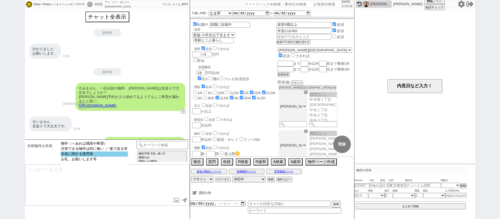
select select "共有に関する質問系"
click at [124, 157] on option "共有に関する質問系" at bounding box center [94, 159] width 67 height 5
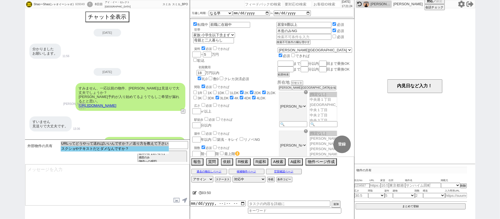
select select "スクショやテキストだとダメなんですか？"
click at [118, 148] on option "スクショやテキストだとダメなんですか？" at bounding box center [115, 148] width 109 height 5
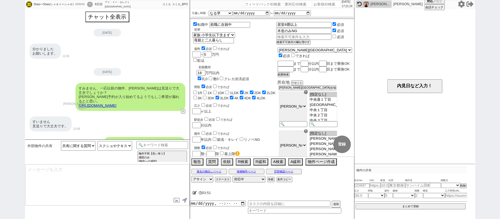
type textarea "そうですね、、以前はスクショ等で頂いていたのですが、空室確認の際に物件を取り違えてしまうケースも多く、、！ 現在は、最も正確に物件を特定できるURLに一本化し…"
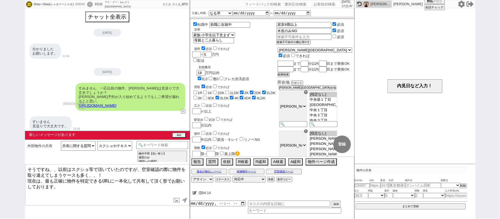
scroll to position [159, 0]
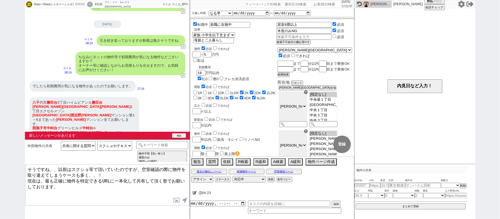
click at [181, 136] on button "確認" at bounding box center [179, 136] width 14 height 4
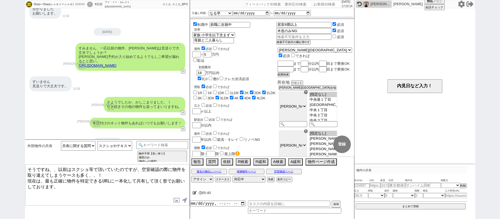
scroll to position [150, 0]
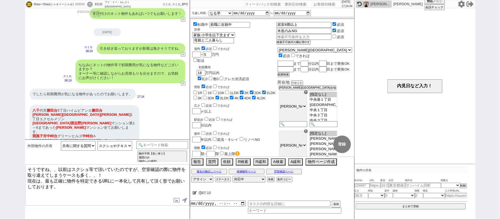
click at [0, 126] on div "ShaoーShao(シャオイーシャオ) 609049 ! 0 8日目 アイ・イー・セレクト 鎌取駅前店 冬眠中 自社客 スミカ スミカ_BPO チャット全表示…" at bounding box center [250, 109] width 500 height 219
click at [184, 82] on button "↺" at bounding box center [183, 84] width 3 height 4
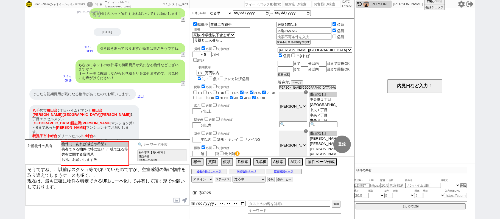
click at [153, 143] on input at bounding box center [163, 144] width 52 height 7
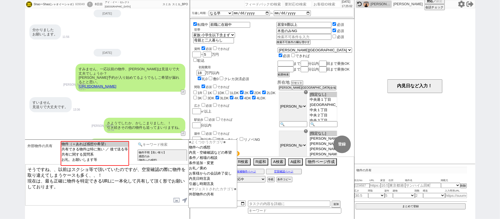
scroll to position [0, 0]
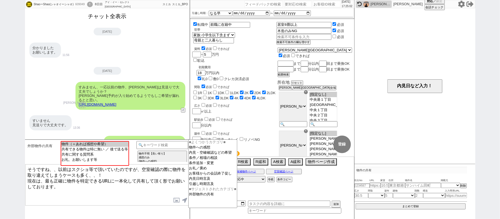
click at [112, 16] on button "チャット全表示" at bounding box center [107, 17] width 43 height 10
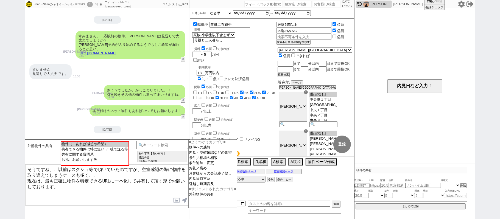
scroll to position [3940, 0]
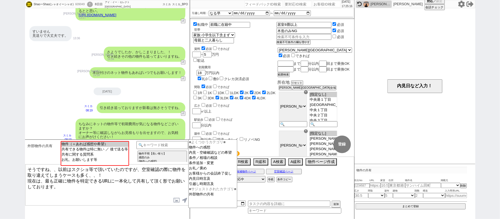
click at [463, 5] on icon at bounding box center [461, 4] width 7 height 7
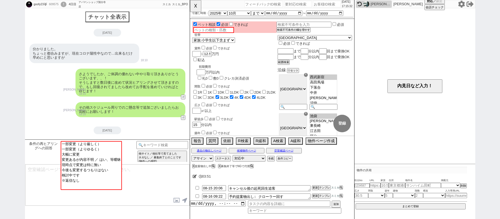
select select
select select "2025"
select select "10"
select select "37"
select select "7"
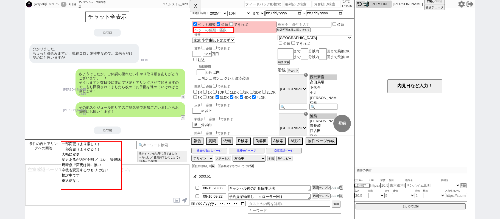
select select "11"
select select "38"
select select "1103"
select select "36"
select select "1069"
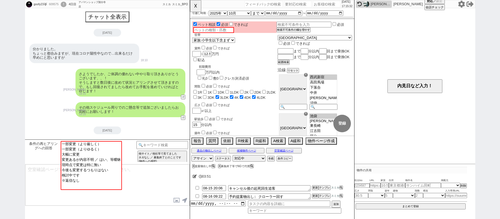
select select
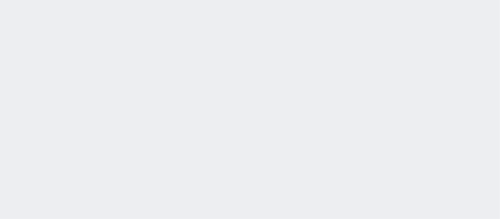
click at [181, 92] on div "[DATE] 17:25:18 候補物件を追加してしてください 紹介した物件一覧 他社物件を追加する 空室確認ページに追加・削除 紹介した物件一覧 他社物件を…" at bounding box center [250, 109] width 500 height 219
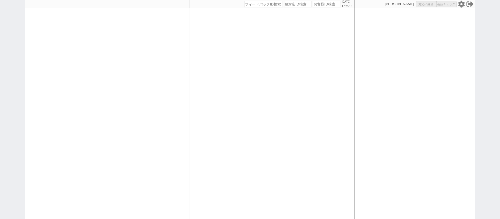
select select "1"
select select "2"
select select "8"
select select
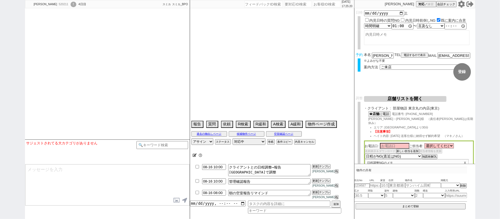
select select "[DATE]"
select select "2"
select select "37"
select select "1"
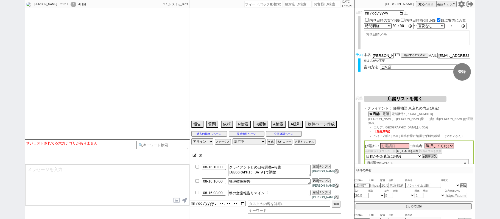
select select "63"
select select "[DATE]"
select select "66"
select select "[DATE]"
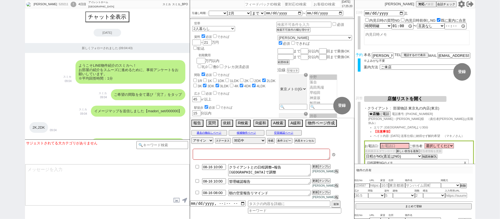
type textarea "東京店はどこも15日まで休業なので、16日午前の場合はチアにかけたい 調整後キャンセルあり"
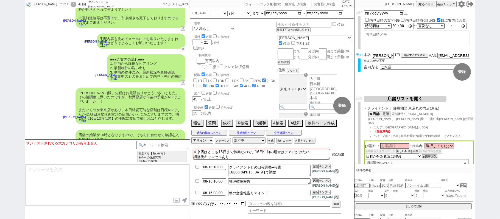
scroll to position [6942, 0]
click at [117, 181] on textarea at bounding box center [107, 185] width 164 height 41
click at [119, 180] on textarea at bounding box center [107, 185] width 164 height 41
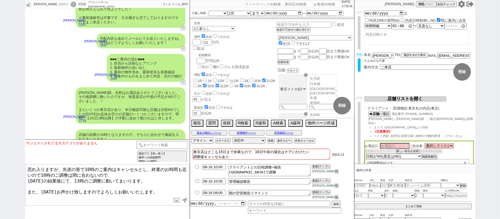
click at [61, 170] on textarea "恐れ入りますが、先述の形で10時のご案内はキャンセルとし、終業のお時間も近いので10時のご調整は間に合わないので、 明日の始業後にて、13時のご調整に動いてま…" at bounding box center [107, 185] width 164 height 41
click at [67, 179] on textarea "恐れ入りますが、先述の形で10時のご案内はキャンセルとし、終業のお時間も近いので10時のご調整は間に合わないので、 明日の始業後にて、13時のご調整に動いてま…" at bounding box center [107, 185] width 164 height 41
click at [154, 187] on textarea "恐れ入りますが、先述の形で10時のご案内はキャンセルとし、終業のお時間も近いので10時のご調整は間に合わないので、 明日の始業後にて13時のご調整に動いてまい…" at bounding box center [107, 185] width 164 height 41
type textarea "恐れ入りますが、先述の形で10時のご案内はキャンセルとし、終業のお時間も近いので10時のご調整は間に合わないので、 明日の始業後にて13時のご調整に動いてまい…"
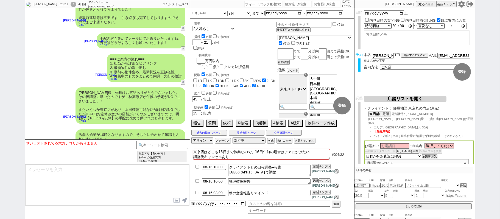
scroll to position [6976, 0]
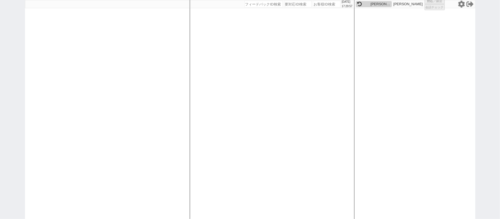
select select
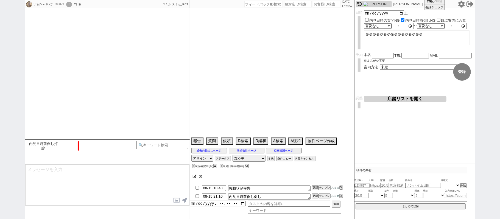
select select "2025"
select select "9"
select select "33"
select select "0"
select select "19"
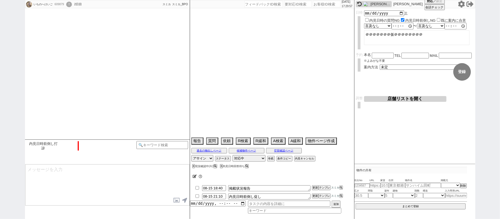
select select "609"
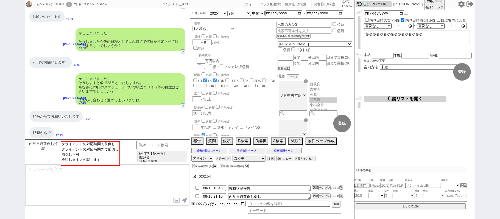
scroll to position [322, 0]
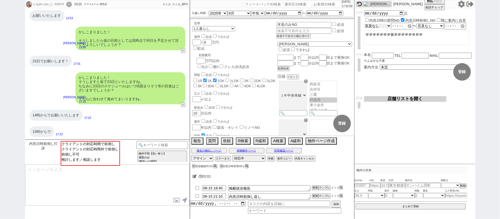
click at [386, 26] on select "言及なし 時間明確 午前 午後 お昼 夕方・夜 終日いつでも その他" at bounding box center [377, 26] width 27 height 5
select select "1"
click at [364, 24] on select "言及なし 時間明確 午前 午後 お昼 夕方・夜 終日いつでも その他" at bounding box center [377, 25] width 27 height 5
type input "15:00:00"
drag, startPoint x: 458, startPoint y: 71, endPoint x: 421, endPoint y: 73, distance: 37.4
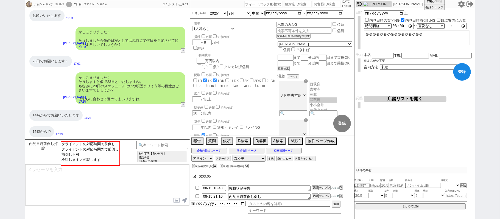
click at [458, 71] on button "登録" at bounding box center [463, 72] width 18 height 18
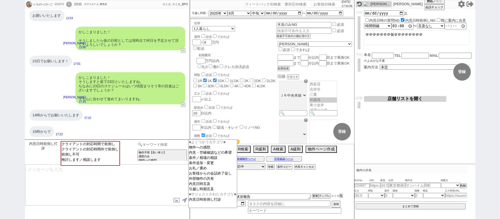
click at [159, 146] on input at bounding box center [163, 144] width 52 height 7
type input "気"
type input "記述"
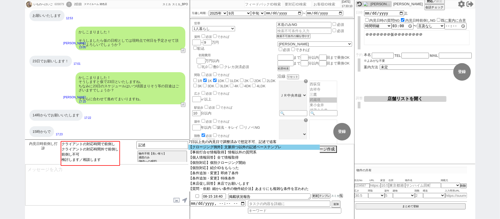
click at [199, 148] on option "【クロージング例外】文脈持つ以外の記述ベーステンプレ" at bounding box center [255, 147] width 132 height 5
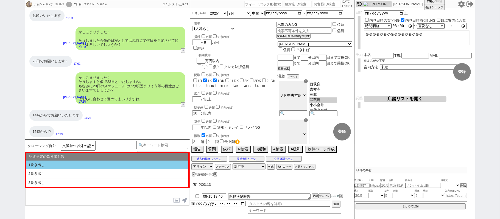
click at [103, 163] on li "1吹き出し" at bounding box center [107, 165] width 162 height 9
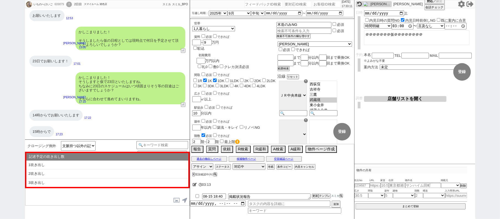
type textarea "@@【@@①記述したい内容を②の下に入力@@】@@ @@【@@②記述したい内容を入力後に①と②を@@ごと消して送信！！@@】@@"
select select "1吹き出し"
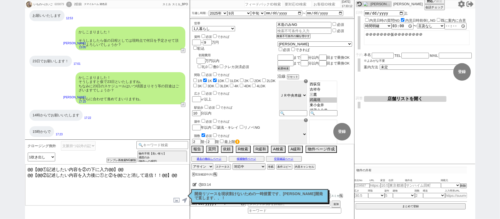
drag, startPoint x: 177, startPoint y: 173, endPoint x: 178, endPoint y: 164, distance: 8.6
click at [178, 172] on textarea "@@【@@①記述したい内容を②の下に入力@@】@@ @@【@@②記述したい内容を入力後に①と②を@@ごと消して送信！！@@】@@" at bounding box center [107, 185] width 164 height 41
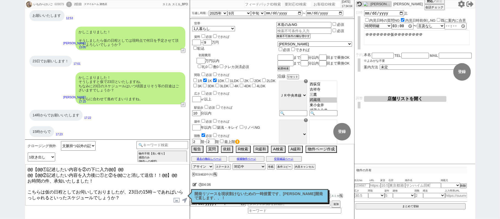
drag, startPoint x: 183, startPoint y: 175, endPoint x: 0, endPoint y: 61, distance: 215.5
click at [0, 96] on div "いちのへけいご 609879 ! 0 2日目 スマイルーム 雑色店 冬眠中 自社客 スミカ スミカ_BPO チャット全表示 2025-08-14 ２つ目いいで…" at bounding box center [250, 109] width 500 height 219
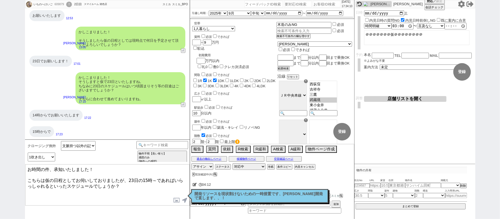
click at [127, 189] on textarea "お時間の件、承知いたしました！ こちらは仮の日程としてお伺いしておりましたが、23日の15時～であればいらっしゃれるといったスケジュールでしょうか？" at bounding box center [107, 185] width 164 height 41
type textarea "お時間の件、承知いたしました！ こちらは仮の日程としてお伺いしておりましたが、23日の15時～であればいらっしゃれるといったスケジュールでしょうか？"
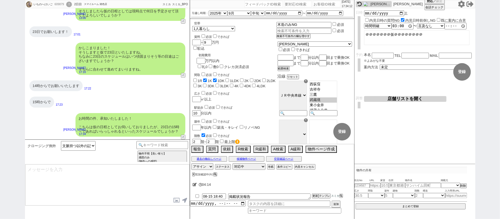
scroll to position [167, 0]
select select "431"
type textarea "@@【@@メッセージは打たず、以下やってください@@】@@ @@【@@タスク整理、追加、条件入力等のやるべきことはやりましたか？？全て終わったら自分に付いたア…"
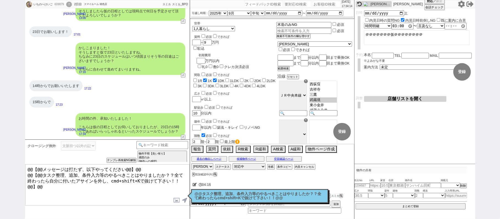
click at [274, 195] on p "@@タスク整理、追加、条件入力等のやるべきことはやりましたか？？全て終わったらcmd+shift+Kで抜けて下さい！！@@" at bounding box center [260, 196] width 130 height 9
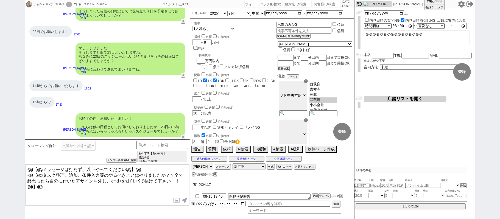
click at [205, 168] on select "アサイン 御手洗侑矢 松井健太朗 中村夏海" at bounding box center [203, 167] width 22 height 7
select select
click at [192, 164] on select "アサイン 御手洗侑矢 松井健太朗 中村夏海" at bounding box center [203, 167] width 22 height 7
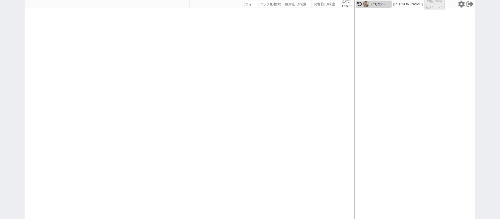
select select "1"
select select "2"
select select
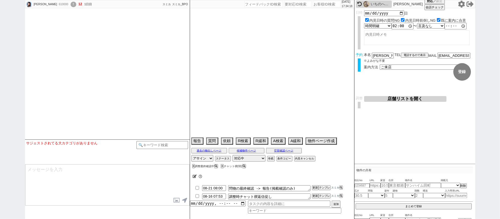
select select
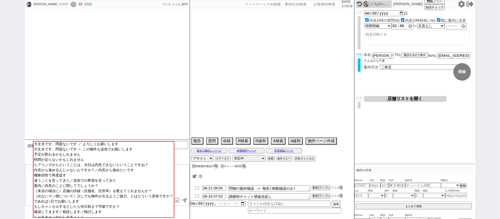
type textarea "@17日10時からと24日10時から他社予約あり"
select select "2025"
select select "9"
select select "32"
select select "0"
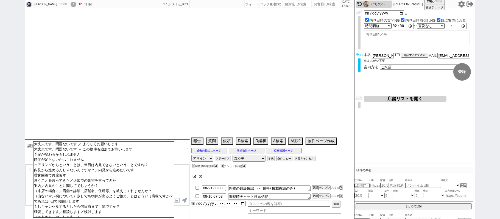
select select "53"
select select "1331"
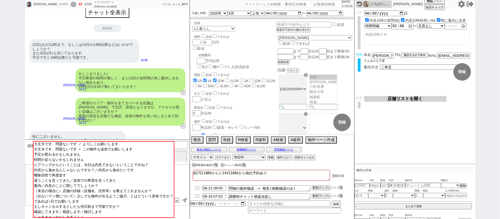
scroll to position [0, 0]
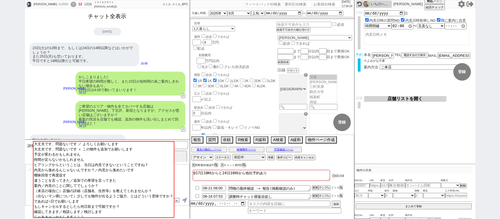
click at [112, 18] on button "チャット全表示" at bounding box center [107, 17] width 43 height 10
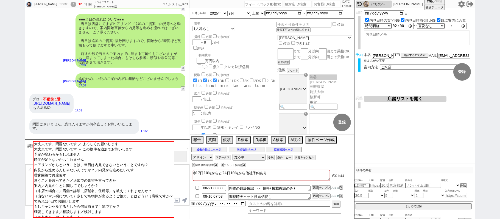
scroll to position [1733, 0]
drag, startPoint x: 33, startPoint y: 89, endPoint x: 112, endPoint y: 88, distance: 79.2
click at [74, 93] on div "プロト 不動前 1階 https://suumo.jp/chintai/bc_100451046496/ by SUUMO" at bounding box center [51, 103] width 44 height 20
copy link "https://suumo.jp/chintai/bc_100451046496/"
click at [375, 187] on input "text" at bounding box center [375, 185] width 11 height 5
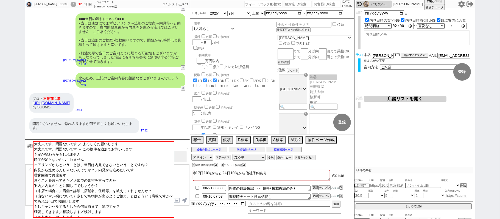
paste input "https://suumo.jp/chintai/bc_100451046496/"
type input "https://suumo.jp/chintai/bc_100451046496/"
select select
type input "https://suumo.jp/chintai/bc_100451046496/"
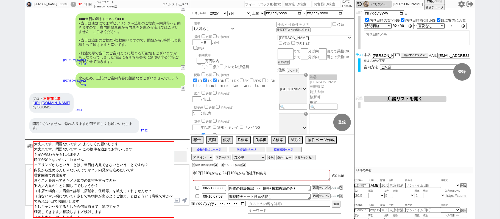
select select "1"
click at [500, 164] on div "鈴木文那 610000 ! 12 1日目 トライエステート 川崎店 冬眠中 自社客 スミカ スミカ_BPO チャット全表示 2025-08-15 ようこそLI…" at bounding box center [250, 109] width 500 height 219
click at [116, 118] on div "問題ございません、恐れ入りますが何卒宜しくお願いいたします。" at bounding box center [84, 125] width 110 height 15
click at [117, 118] on div "問題ございません、恐れ入りますが何卒宜しくお願いいたします。" at bounding box center [84, 125] width 110 height 15
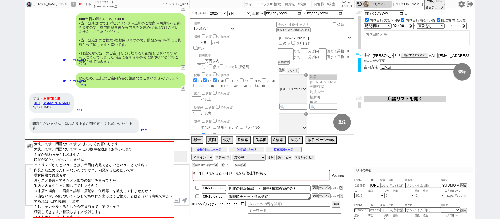
click at [363, 185] on input "number" at bounding box center [362, 186] width 15 height 4
paste input "36767427"
type input "36767427"
drag, startPoint x: 483, startPoint y: 137, endPoint x: 482, endPoint y: 151, distance: 14.0
click at [483, 137] on div "鈴木文那 610000 ! 12 1日目 トライエステート 川崎店 冬眠中 自社客 スミカ スミカ_BPO チャット全表示 2025-08-15 ようこそLI…" at bounding box center [250, 109] width 500 height 219
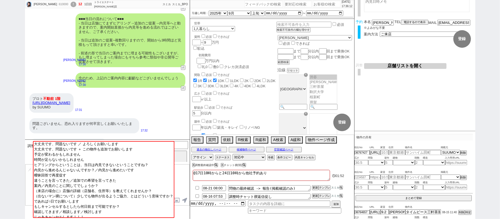
scroll to position [59, 0]
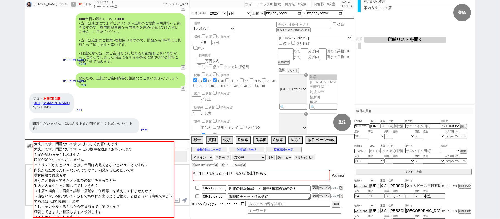
type input "7.6"
type input "東京都品川区荏原１"
type input "プロト不動前"
type input "15.61"
select select "0"
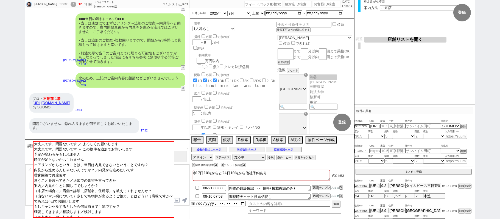
type input "7"
select select "0"
type input "1"
select select "4"
click at [424, 173] on button "まとめて登録" at bounding box center [414, 171] width 116 height 5
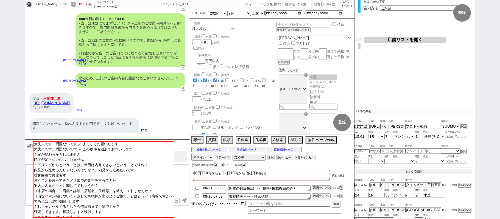
scroll to position [59, 0]
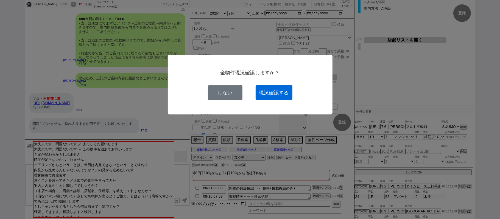
click at [267, 93] on button "現況確認する" at bounding box center [274, 92] width 37 height 15
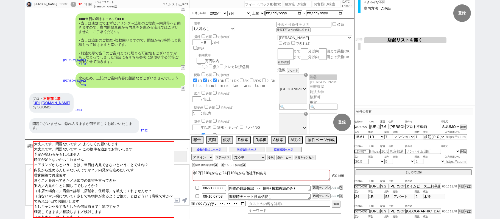
select select
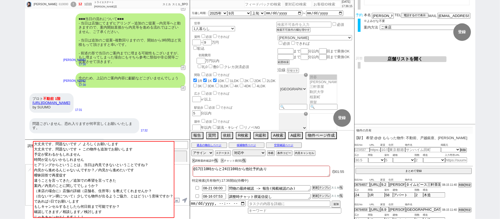
scroll to position [39, 0]
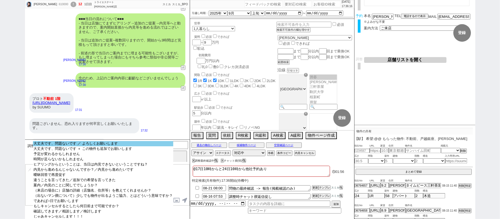
select select "大丈夫です、問題ないです ／ よろしくお願いします"
click at [111, 146] on option "大丈夫です、問題ないです ／ よろしくお願いします" at bounding box center [103, 148] width 140 height 5
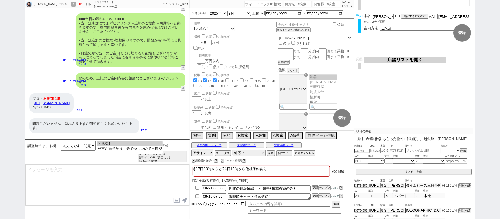
click at [111, 146] on option "問題なし" at bounding box center [129, 148] width 65 height 5
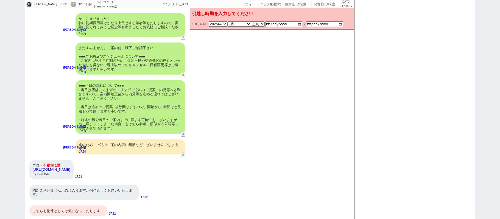
scroll to position [1654, 0]
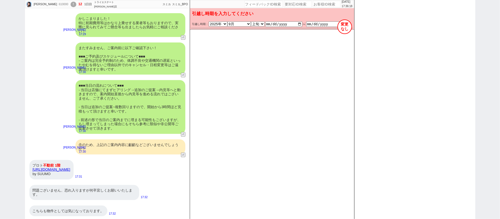
select select "53"
select select "1331"
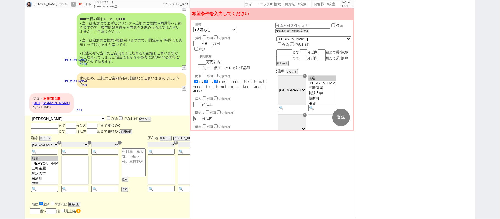
click at [139, 117] on button "変更なし" at bounding box center [144, 119] width 11 height 4
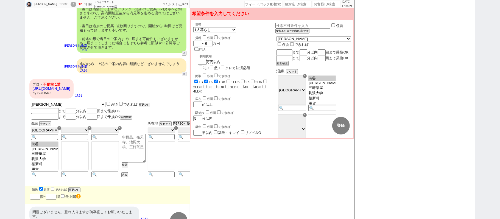
scroll to position [1754, 0]
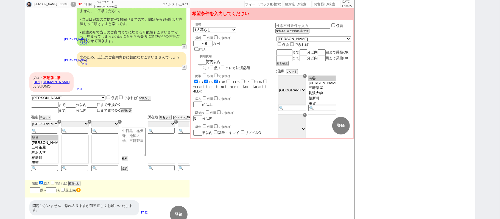
drag, startPoint x: 74, startPoint y: 167, endPoint x: 171, endPoint y: 168, distance: 97.0
click at [75, 182] on button "変更なし" at bounding box center [73, 184] width 11 height 4
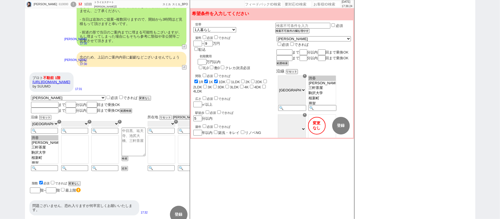
scroll to position [1734, 0]
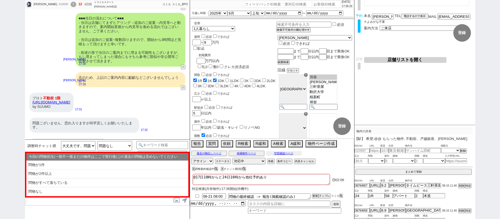
click at [282, 154] on button "空室確認ページ" at bounding box center [284, 153] width 36 height 4
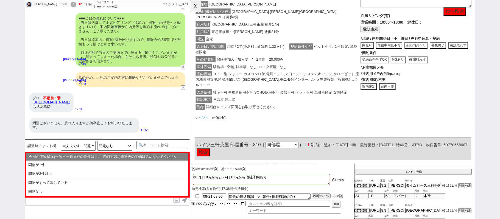
scroll to position [770, 0]
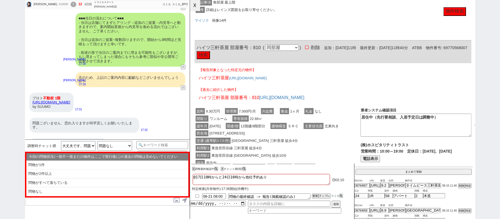
click at [196, 6] on button "☓" at bounding box center [195, 5] width 10 height 11
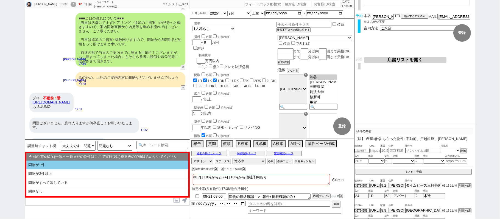
click at [45, 179] on li "問物が2件以上" at bounding box center [107, 183] width 162 height 9
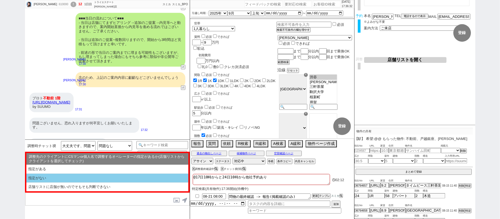
click at [61, 183] on li "指定がない" at bounding box center [107, 187] width 162 height 9
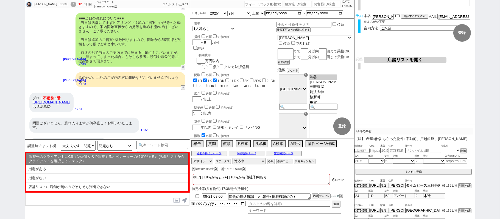
select select "問物が2件以上"
select select "指定がない"
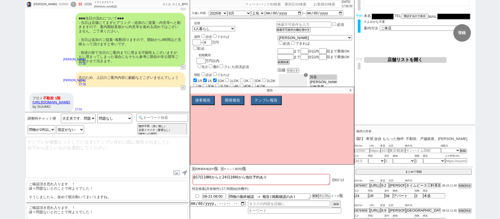
scroll to position [1754, 0]
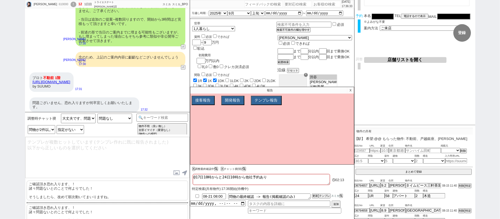
drag, startPoint x: 94, startPoint y: 190, endPoint x: 92, endPoint y: 182, distance: 7.9
click at [94, 189] on p "ご確認頂き恐れ入ります、！ 諸々問題ないとのことで何よりでした！ そうしましたら、改めて順次動いてまいりますね。" at bounding box center [108, 191] width 162 height 20
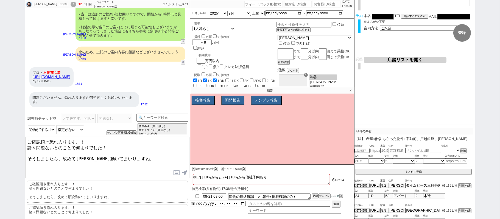
scroll to position [1761, 0]
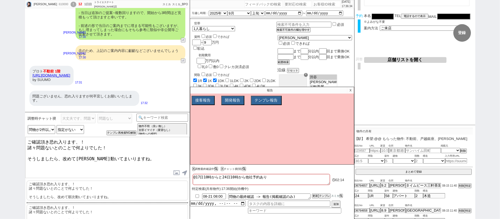
click at [92, 138] on textarea "ご確認頂き恐れ入ります、！ 諸々問題ないとのことで何よりでした！ そうしましたら、改めて順次動いてまいりますね。" at bounding box center [107, 157] width 164 height 41
click at [132, 157] on textarea "ご確認頂き恐れ入ります、！ 諸々問題ないとのことで何よりでした！ そうしましたら、改めて順次動いてまいりますね。" at bounding box center [107, 157] width 164 height 41
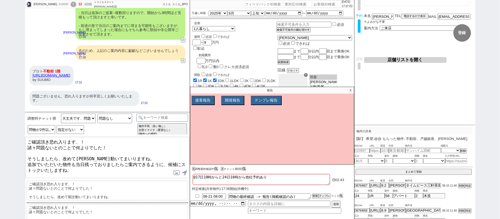
type textarea "ご確認頂き恐れ入ります、！ 諸々問題ないとのことで何よりでした！ そうしましたら、改めて順次動いてまいりますね。 追加でいただいた物件も当日残っておりましたら…"
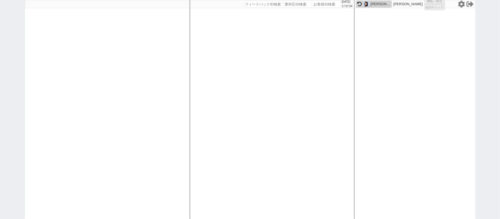
scroll to position [0, 0]
select select
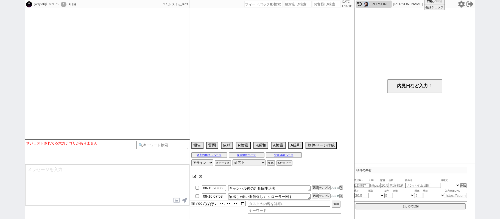
select select
select select "2025"
select select "10"
select select "37"
select select "7"
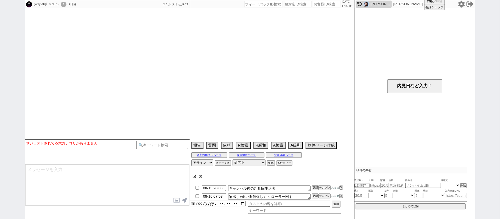
select select "11"
select select "38"
select select "1103"
select select "36"
select select "1069"
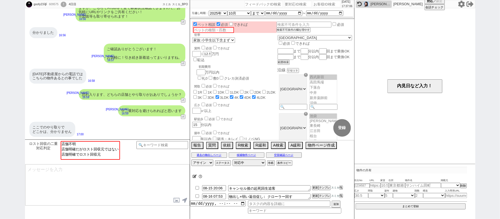
scroll to position [81, 0]
click at [320, 4] on input "number" at bounding box center [326, 4] width 27 height 7
paste input "608913"
type input "608913"
select select "1"
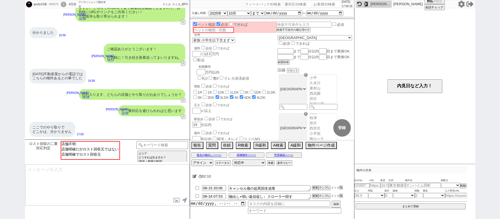
select select "2"
select select
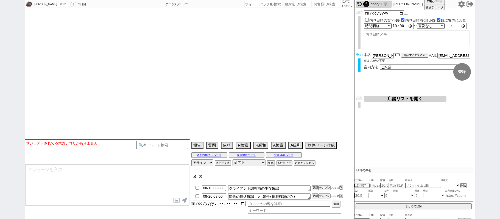
type textarea "23日に東京に来る、当日までの予定なし"
select select "2025"
select select "9"
select select "34"
select select "0"
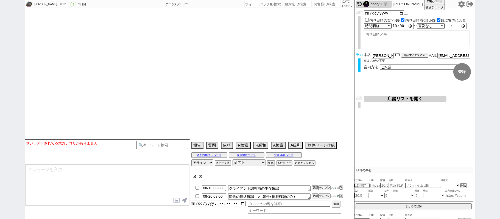
select select "836"
select select "47"
select select "1213"
select select "19"
select select "608"
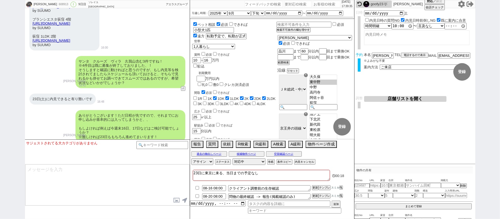
scroll to position [1468, 0]
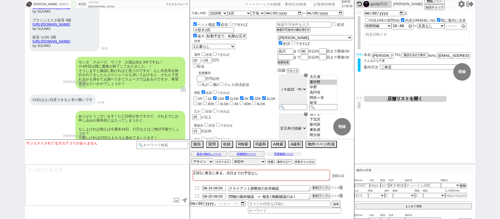
click at [293, 154] on button "空室確認ページ" at bounding box center [284, 154] width 36 height 4
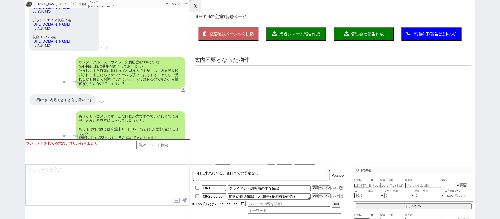
scroll to position [0, 0]
select select "another_room"
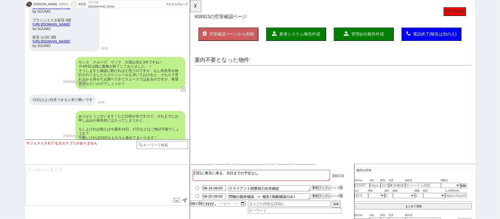
select select "another_room"
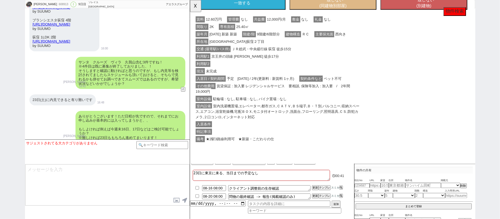
scroll to position [4, 0]
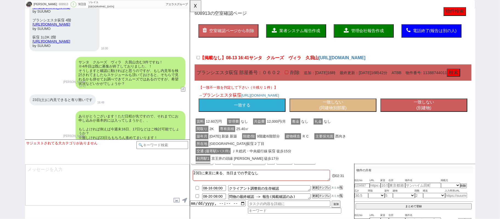
drag, startPoint x: 5, startPoint y: 90, endPoint x: 40, endPoint y: 81, distance: 36.6
click at [2, 89] on div "半谷奈央 608913 ! 0 9日目 ソレイユ横浜店 冬眠中 自社客 アエラスグループ スミカ_BPO チャット全表示 2025-08-07 新しくフォロー…" at bounding box center [250, 109] width 500 height 219
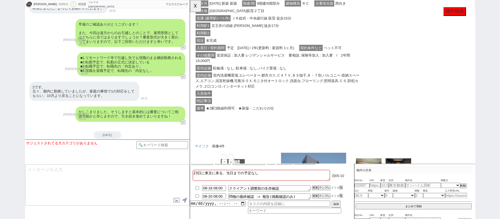
scroll to position [2091, 0]
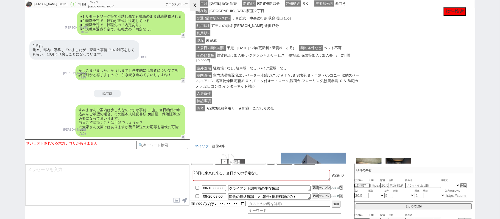
click at [193, 9] on button "☓" at bounding box center [195, 5] width 10 height 11
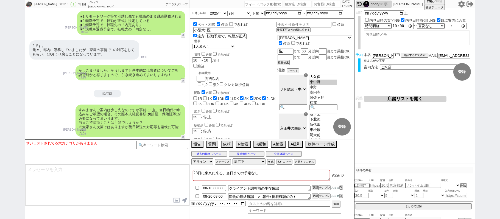
drag, startPoint x: 0, startPoint y: 93, endPoint x: 2, endPoint y: 90, distance: 3.1
click at [0, 92] on div "半谷奈央 608913 ! 0 9日目 ソレイユ横浜店 冬眠中 自社客 アエラスグループ スミカ_BPO チャット全表示 2025-08-07 新しくフォロー…" at bounding box center [250, 109] width 500 height 219
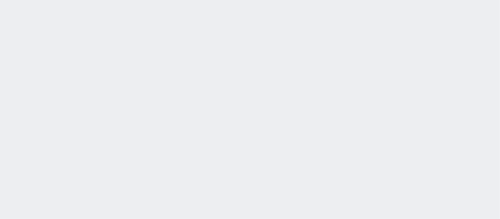
click at [140, 109] on div at bounding box center [250, 109] width 500 height 219
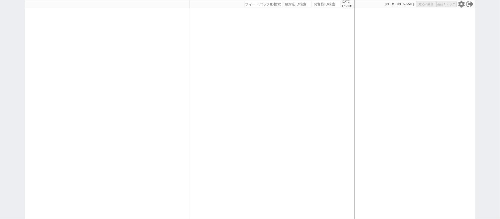
select select "1"
select select "2"
select select
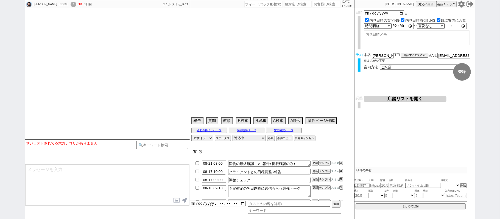
type textarea "@17日10時からと24日10時から他社予約あり"
select select "2025"
select select "9"
select select "32"
select select "0"
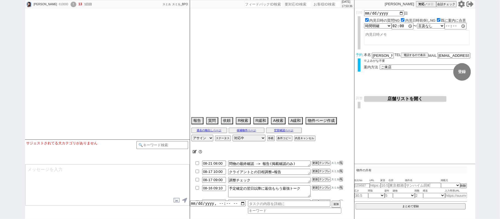
select select "53"
select select "[DATE]"
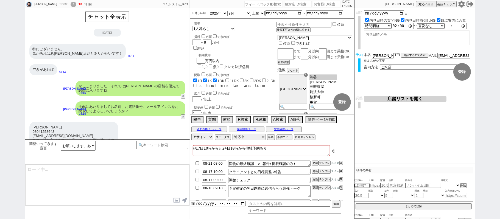
scroll to position [460, 0]
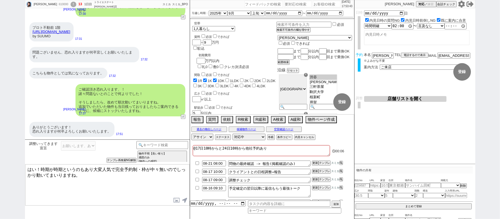
drag, startPoint x: 35, startPoint y: 169, endPoint x: 0, endPoint y: 146, distance: 42.1
click at [0, 152] on div "[PERSON_NAME] 610000 ! 13 1日目 トライエステート [PERSON_NAME]店 冬眠中 自社客 スミカ スミカ_BPO チャット全…" at bounding box center [250, 109] width 500 height 219
type textarea "いえいえ！時期が時期というのもあり大変人気で完全予約制・枠が中々無いのでしっかり動いてまいりますね。"
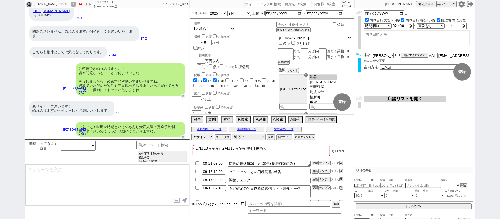
scroll to position [403, 0]
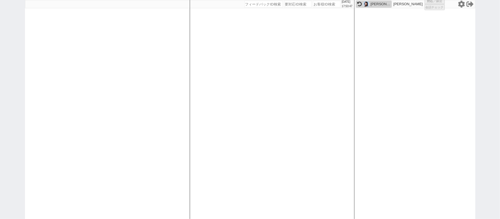
select select
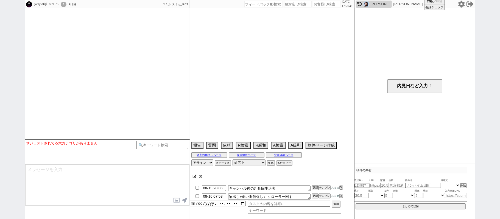
select select
select select "2025"
select select "10"
select select "37"
select select "7"
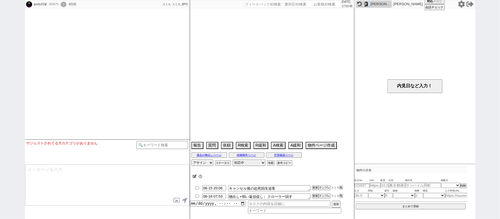
select select "11"
select select "38"
select select "[DATE]"
select select "36"
select select "[DATE]"
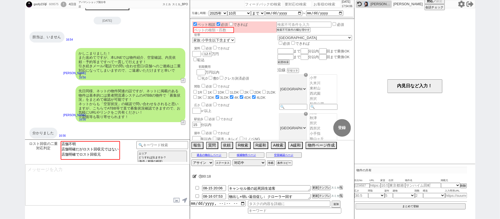
scroll to position [2, 0]
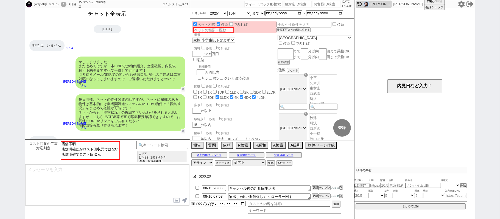
click at [115, 14] on button "チャット全表示" at bounding box center [107, 14] width 43 height 10
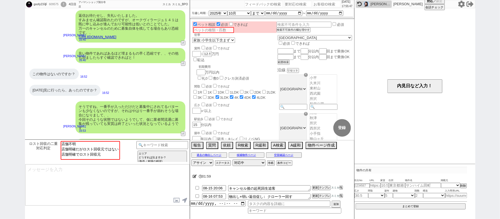
scroll to position [1577, 0]
click at [0, 95] on div "goofy23🐺 609575 ! 0 4日目 アパマンショップ国分寺店 冬眠中 自社客 スミカ スミカ_BPO チャット全表示 [DATE] ようこそLIN…" at bounding box center [250, 109] width 500 height 219
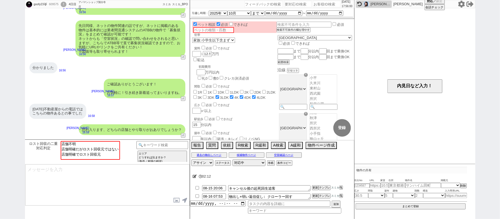
scroll to position [1833, 0]
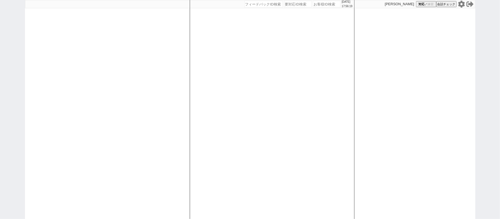
click at [178, 59] on div at bounding box center [107, 109] width 165 height 219
click at [178, 60] on div at bounding box center [107, 109] width 165 height 219
select select
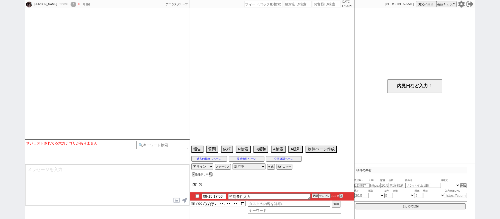
select select
select select "4"
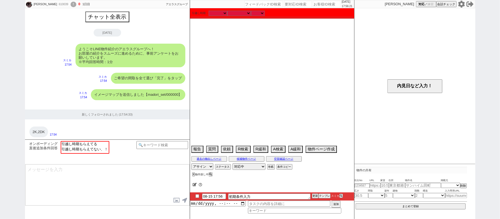
scroll to position [355, 0]
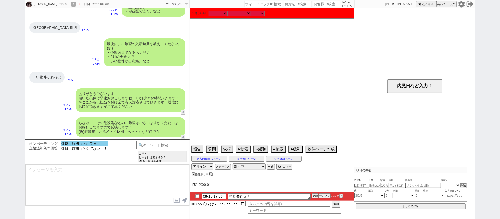
select select "引越し時期もらえてる"
click at [76, 146] on option "引越し時期もらえてる" at bounding box center [85, 148] width 48 height 5
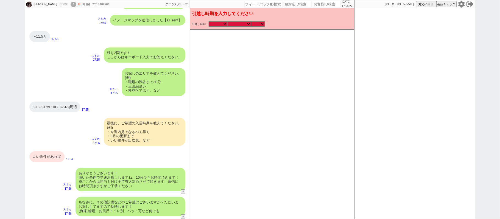
scroll to position [275, 0]
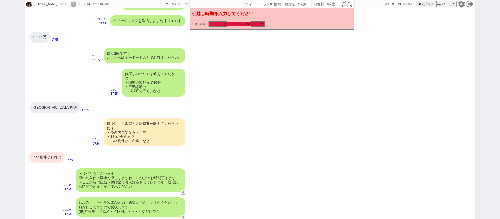
click at [237, 24] on select "なる早 未定 いつでも 物件あれば 年内 来年 1月 2月 3月 4月 5月 6月 7月 8月 9月 10月 11月 12月 春 [PERSON_NAME]" at bounding box center [240, 24] width 24 height 5
select select "15"
click at [228, 22] on select "なる早 未定 いつでも 物件あれば 年内 来年 1月 2月 3月 4月 5月 6月 7月 8月 9月 10月 11月 12月 春 [PERSON_NAME]" at bounding box center [240, 24] width 24 height 5
checkbox input "false"
checkbox input "true"
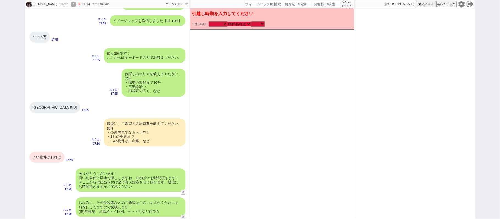
checkbox input "true"
checkbox input "false"
checkbox input "true"
checkbox input "false"
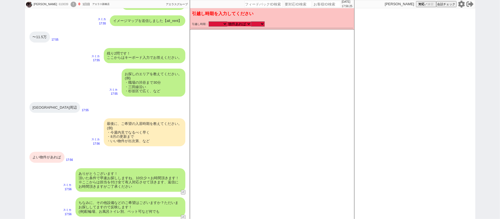
checkbox input "false"
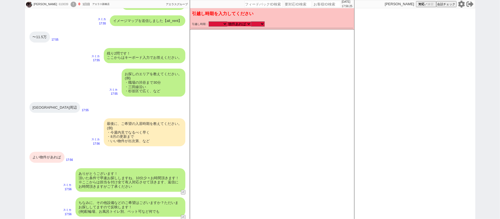
checkbox input "false"
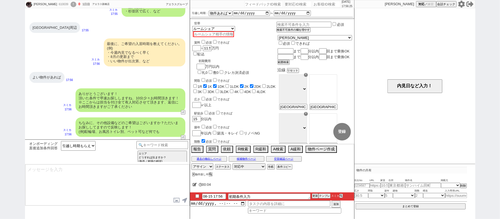
type textarea "@@【@@メッセージは打たず、以下やってください@@】@@ @@【@@特殊条件のお客様なので、よく使うカテゴリから、「条件追加・変更 -> 特殊条件」で特殊条…"
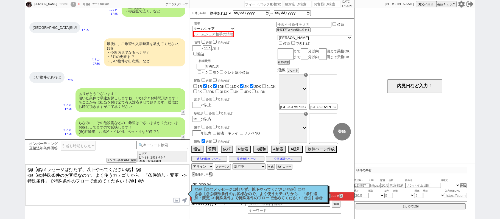
click at [338, 109] on div "[GEOGRAPHIC_DATA]周辺" at bounding box center [323, 92] width 30 height 39
type input "柏"
select select "7"
type input "[GEOGRAPHIC_DATA]周辺"
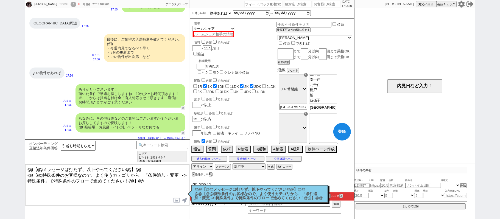
scroll to position [362, 0]
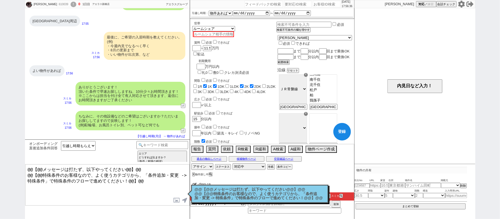
click at [339, 139] on button "登録" at bounding box center [343, 132] width 18 height 18
checkbox input "false"
checkbox input "true"
checkbox input "false"
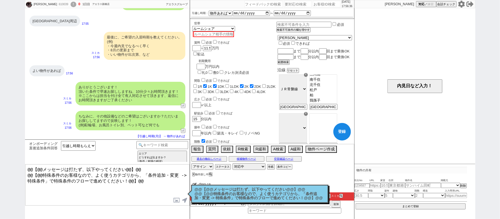
checkbox input "true"
checkbox input "false"
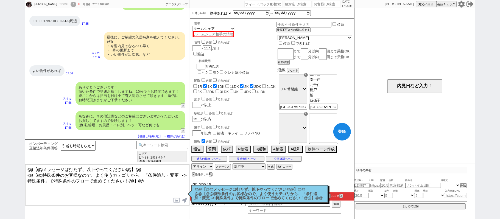
checkbox input "false"
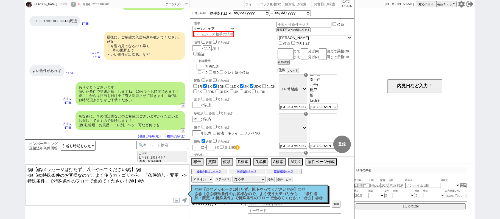
click at [220, 195] on p "@@【@@メッセージは打たず、以下やってください@@】@@ @@【@@特殊条件のお客様なので、よく使うカテゴリから、「条件追加・変更 -> 特殊条件」で特殊条…" at bounding box center [260, 194] width 130 height 13
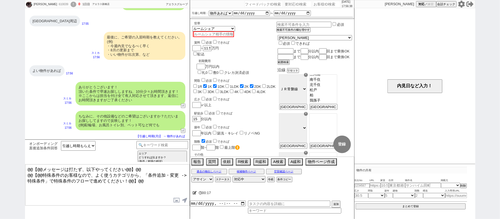
click at [191, 193] on div "00:17" at bounding box center [272, 193] width 164 height 11
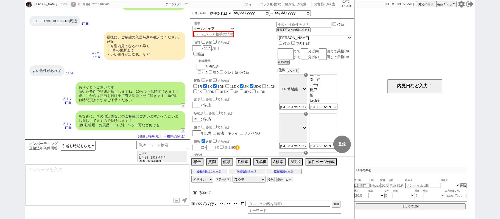
select select "7"
select select "216"
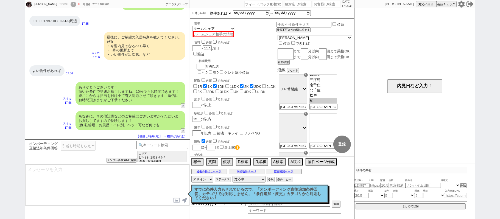
type textarea "@@【@@メッセージは打たず、以下やってください@@】@@ @@【@@すでに条件入力もされているので、「オンボーディング直後追加条件回答」カテゴリでは対応しま…"
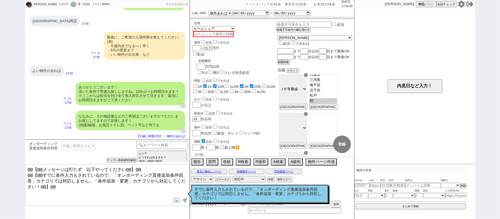
scroll to position [29, 0]
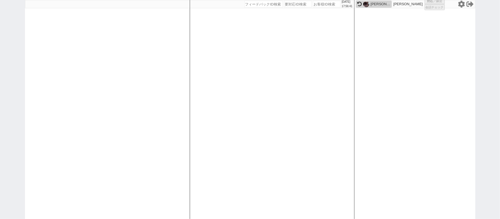
select select "1"
select select "2"
select select
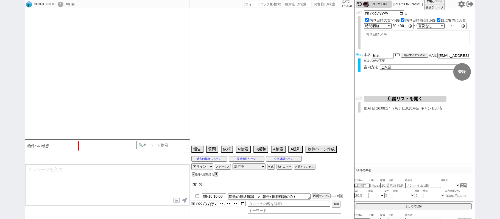
scroll to position [853, 0]
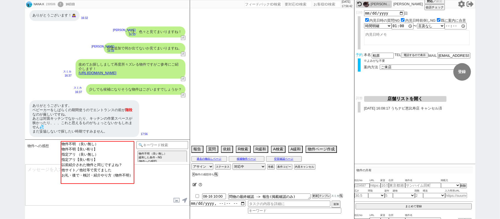
select select "15"
select select "6"
select select "2"
select select "3"
select select "4"
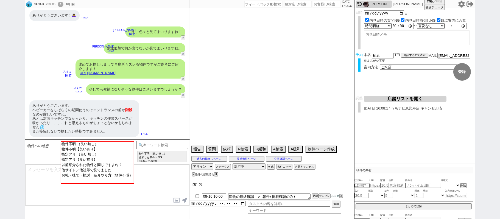
select select "5"
select select "6"
select select "7"
select select "8"
select select "9"
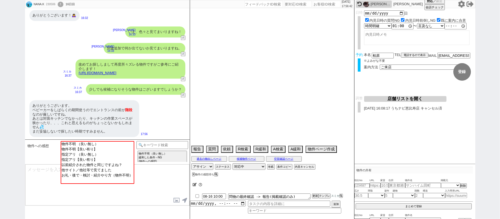
select select "10"
select select "11"
select select "12"
select select "13"
select select "14"
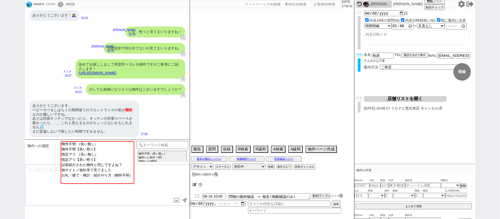
select select "15"
select select "16"
select select "17"
select select "18"
select select "19"
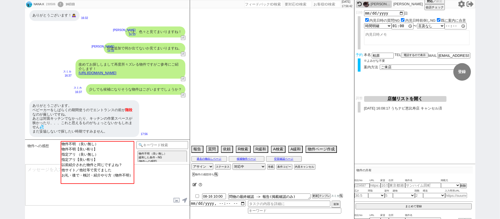
select select "20"
select select "21"
select select "22"
select select "23"
select select "75"
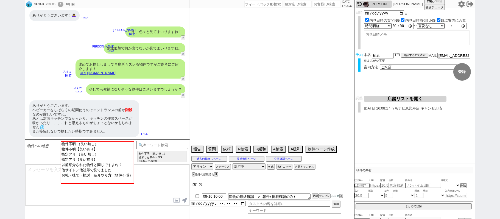
select select "14"
select select "60"
select select "23"
select select "730"
select select "65"
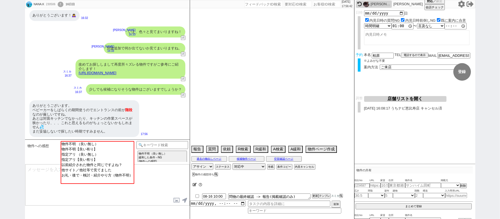
select select "822"
select select "70"
select select "1681"
select select "48"
select select "47"
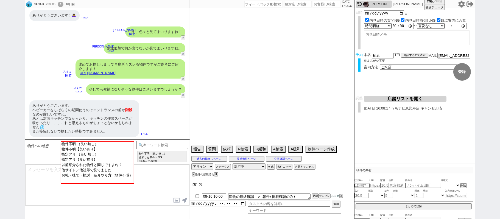
select select "59"
select select "1460"
select select "44"
select select "62"
select select "1513"
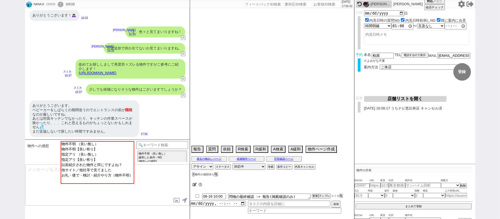
select select "64"
select select "1559"
select select "68"
select select "69"
select select "1657"
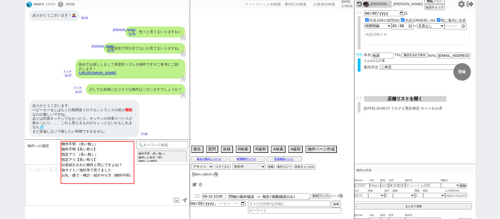
select select "67"
select select "25"
select select "3116"
select select "63"
select select "19"
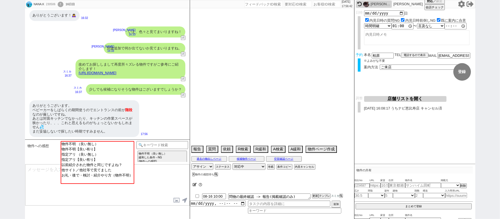
select select "71"
select select "66"
select select "50"
select select "9"
select select "332"
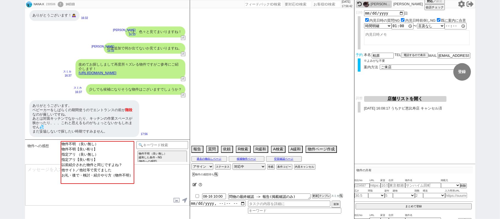
select select "56"
select select "38"
select select "36"
select select "55"
select select "72"
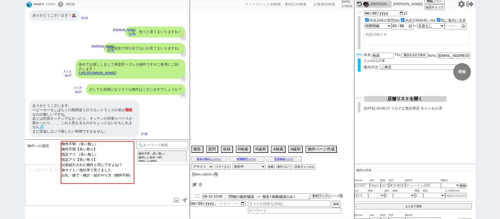
select select "1744"
select select "53"
select select "54"
select select "35"
select select "57"
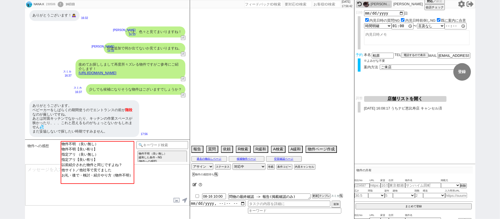
select select "77"
select select "1840"
select select "61"
select select "11"
select select "37"
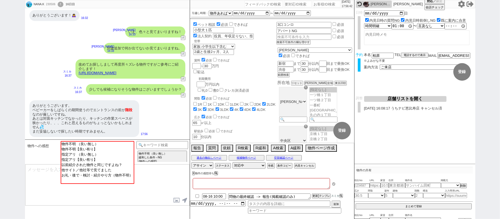
type textarea "3日他社内見(フレンシア築地)　自転車は2台、他社なし 10日10:36 出ない 調整後キャンセルあり:子供体調不良、仕方ない"
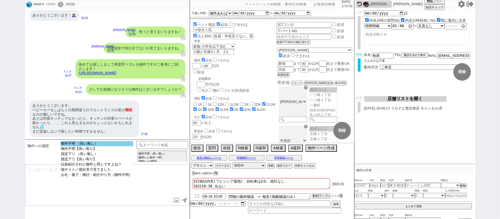
select select "物件不明 （良い無し）"
click at [123, 146] on option "物件不明 （良い無し）" at bounding box center [97, 148] width 73 height 5
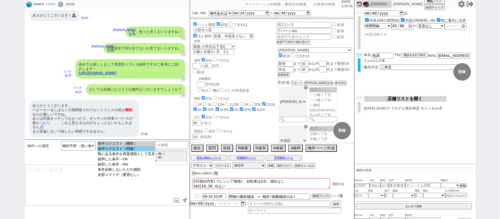
select select "条件リクエスト（明確）"
click at [143, 152] on option "条件リクエスト（明確）" at bounding box center [126, 154] width 58 height 5
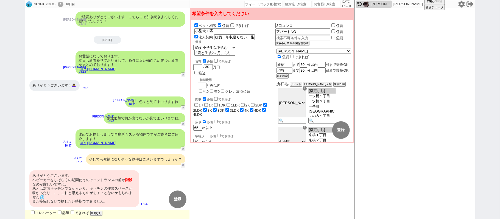
scroll to position [782, 0]
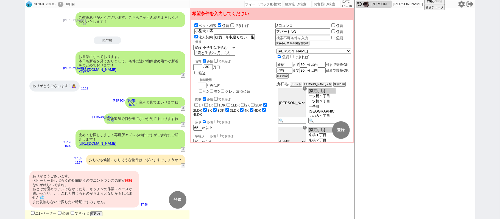
drag, startPoint x: 99, startPoint y: 190, endPoint x: 92, endPoint y: 195, distance: 9.7
click at [97, 191] on div "ありがとうございます。 ベビーカーをしばらくの期間使うのでエントランスの前が 階段 なのが厳しいですね。 あとは対面キッチンでなかったり、キッチンの作業スペー…" at bounding box center [84, 189] width 110 height 37
drag, startPoint x: 101, startPoint y: 215, endPoint x: 101, endPoint y: 210, distance: 4.7
click at [101, 215] on button "変更なし" at bounding box center [95, 214] width 11 height 4
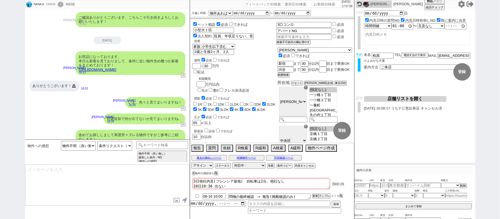
scroll to position [853, 0]
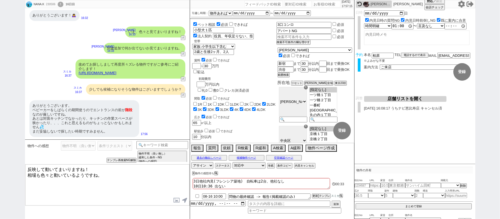
click at [6, 157] on div "NANA.K 230506 ! 0 16日目 冬眠中 自社客 スミカ スミカ_BPO チャット全表示 2025-08-09 ご丁寧にありがとうございます！ 色…" at bounding box center [250, 109] width 500 height 219
drag, startPoint x: 0, startPoint y: 144, endPoint x: 15, endPoint y: 144, distance: 15.4
click at [3, 144] on div "NANA.K 230506 ! 0 16日目 冬眠中 自社客 スミカ スミカ_BPO チャット全表示 2025-08-09 ご丁寧にありがとうございます！ 色…" at bounding box center [250, 109] width 500 height 219
click at [92, 174] on textarea "さようでしたか、！" at bounding box center [107, 185] width 164 height 41
type textarea "さようでしたか、！中々ぴったりの条件ですと難しいですよね、、 また今後何か出ましたらご紹介いたしますね。"
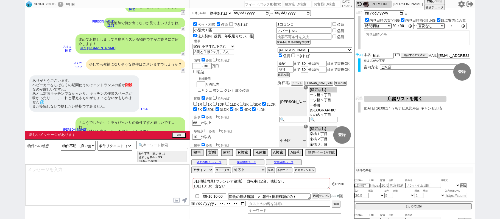
scroll to position [829, 0]
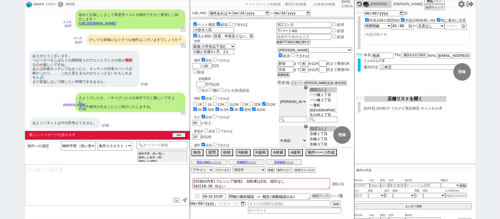
type textarea "その後はネットで何か出てきておられますでしょうか？ ぜひまとめて回れればと！"
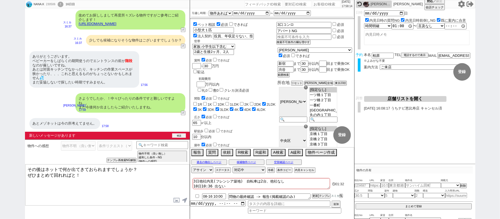
scroll to position [821, 0]
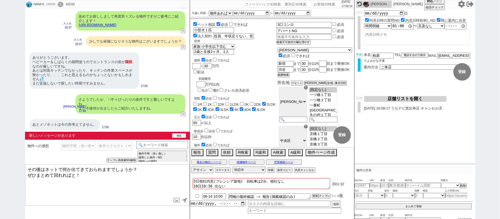
click at [180, 135] on button "確認" at bounding box center [179, 136] width 14 height 4
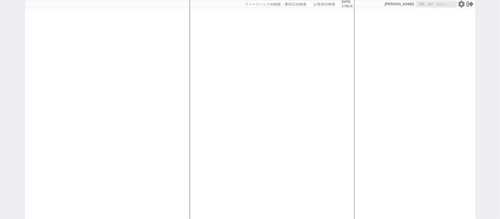
select select "1"
select select "2"
select select
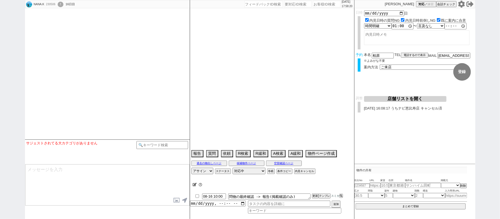
select select
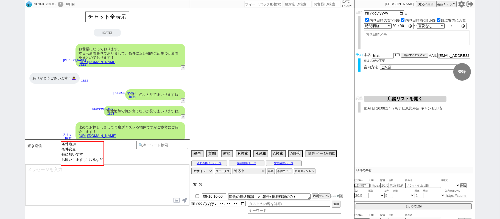
scroll to position [104, 0]
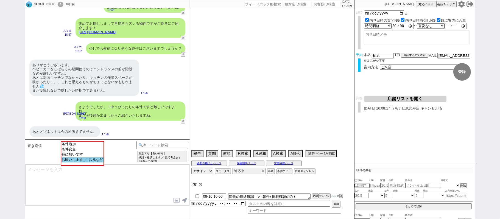
select select "15"
select select "6"
select select "2"
select select "3"
select select "4"
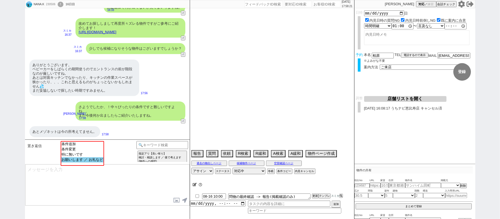
select select "5"
select select "6"
select select "7"
select select "8"
select select "9"
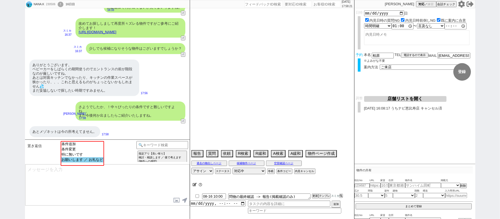
select select "10"
select select "11"
select select "12"
select select "13"
select select "14"
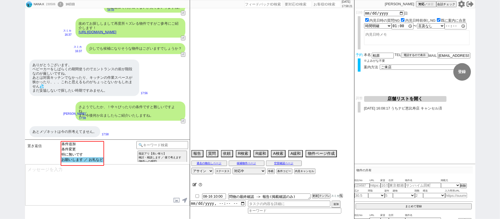
select select "15"
select select "16"
select select "17"
select select "18"
select select "19"
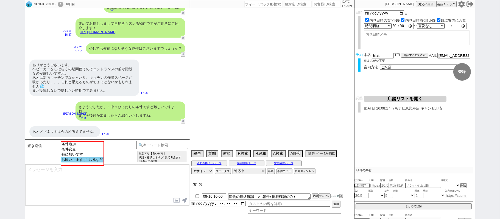
select select "20"
select select "21"
select select "22"
select select "23"
select select "75"
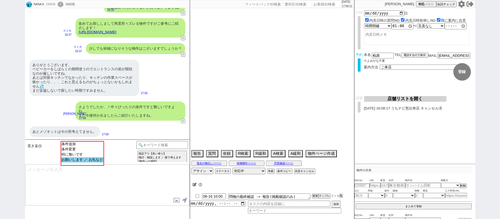
select select "14"
select select "60"
select select "23"
select select "730"
select select "65"
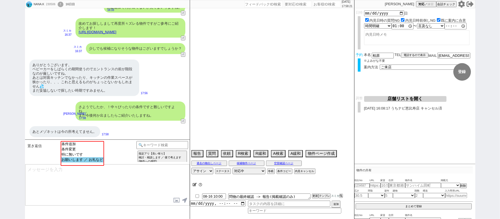
select select "822"
select select "70"
select select "1681"
select select "48"
select select "47"
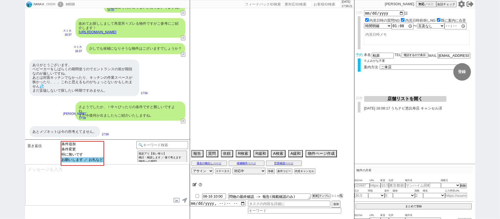
select select "59"
select select "1460"
select select "44"
select select "62"
select select "1513"
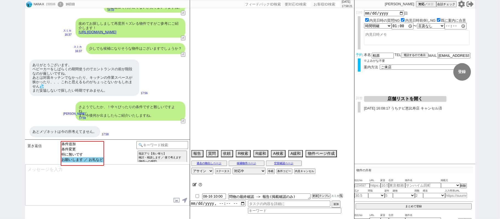
select select "64"
select select "1559"
select select "68"
select select "69"
select select "1657"
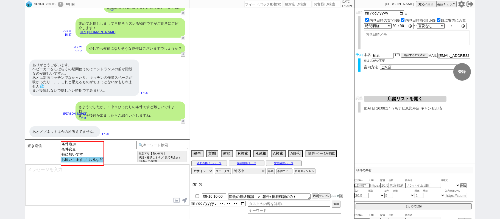
select select "67"
select select "25"
select select "3116"
select select "63"
select select "19"
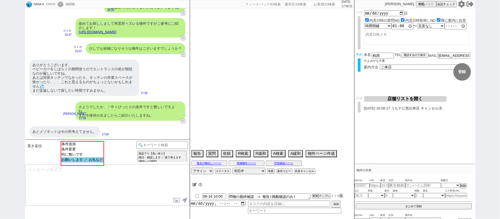
select select "71"
select select "66"
select select "50"
select select "9"
select select "332"
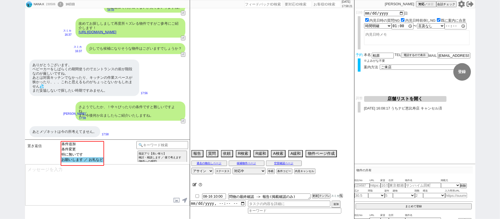
select select "56"
select select "38"
select select "36"
select select "55"
select select "72"
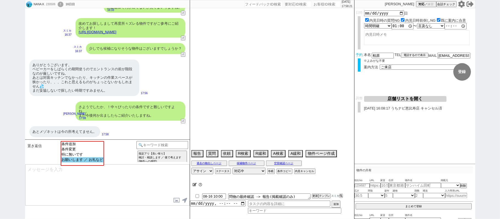
select select "1744"
select select "53"
select select "54"
select select "35"
select select "57"
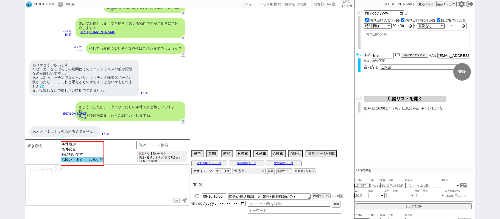
select select "77"
select select "1840"
select select "61"
select select "11"
select select "37"
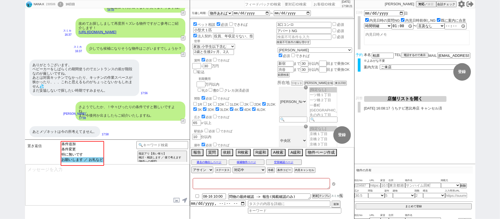
type textarea "3日他社内見(フレンシア築地)　自転車は2台、他社なし 10日10:36 出ない 調整後キャンセルあり:子供体調不良、仕方ない"
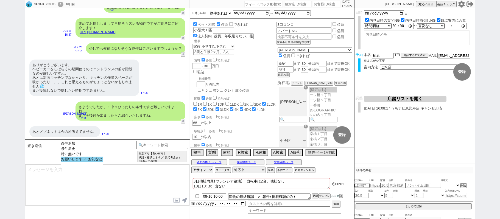
select select "お願いします ／ お礼など"
click at [89, 162] on option "お願いします ／ お礼など" at bounding box center [82, 159] width 42 height 5
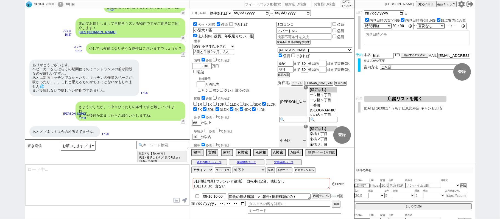
type textarea "いえ、引き続き動いてまいります！"
click at [316, 37] on input "text" at bounding box center [304, 37] width 54 height 5
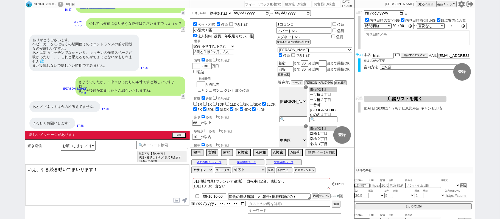
type input "メゾネットNG"
click at [348, 137] on button "登録" at bounding box center [343, 135] width 18 height 18
click at [181, 135] on button "確認" at bounding box center [179, 136] width 14 height 4
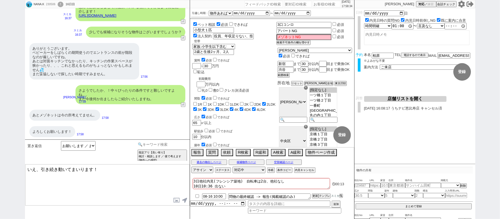
click at [175, 143] on input at bounding box center [163, 144] width 52 height 7
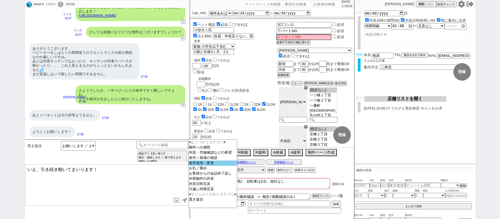
click at [214, 167] on option "条件追加・変更" at bounding box center [213, 168] width 48 height 5
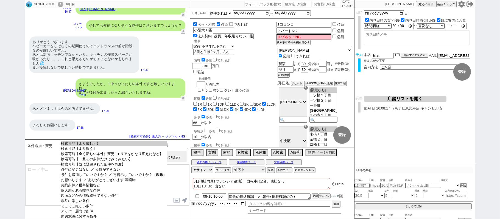
select select "検索可能【より厳しく】"
click at [130, 146] on option "検索可能【より厳しく】" at bounding box center [114, 148] width 107 height 5
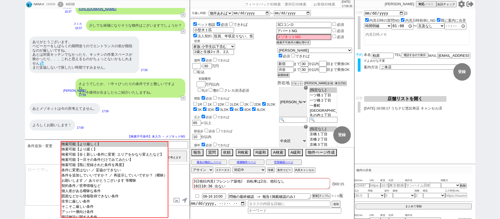
scroll to position [263, 0]
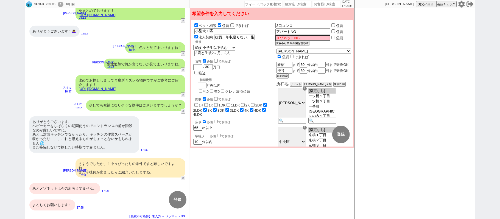
click at [85, 194] on div "あとメゾネットは今の所考えてません。" at bounding box center [64, 188] width 71 height 11
select select "2"
select select "3"
select select "4"
select select "5"
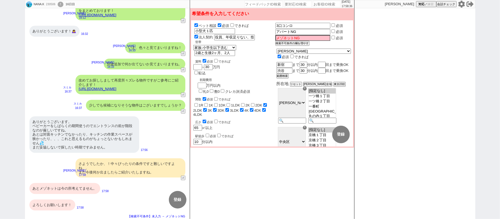
select select "6"
select select "7"
select select "8"
select select "9"
select select "10"
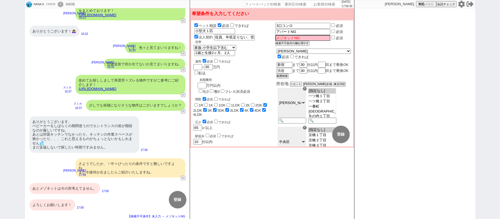
select select "11"
select select "12"
select select "13"
select select "14"
select select "15"
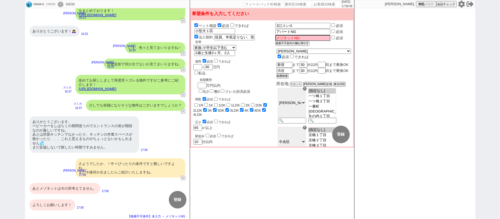
select select "16"
select select "17"
select select "18"
select select "19"
select select "20"
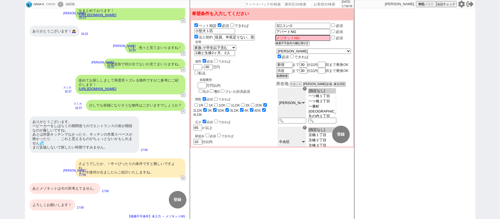
select select "21"
select select "22"
select select "23"
select select "75"
select select "14"
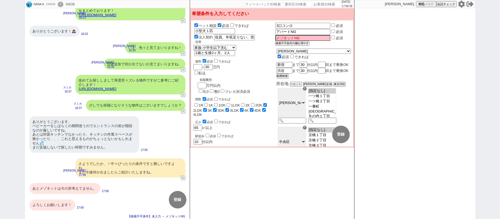
select select "60"
select select "23"
select select "730"
select select "65"
select select "822"
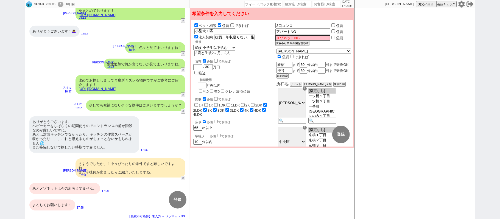
select select "70"
select select "1681"
select select "48"
select select "47"
select select "59"
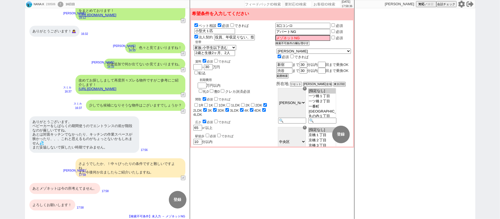
select select "1460"
select select "44"
select select "62"
select select "1513"
select select "64"
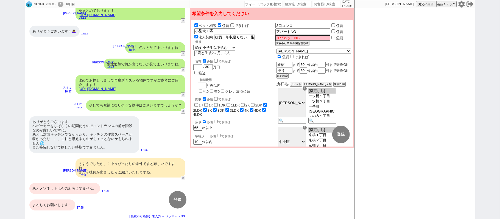
select select "1559"
select select "68"
select select "69"
select select "1657"
select select "67"
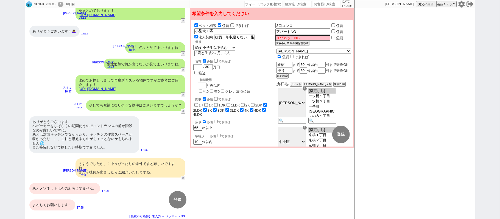
select select "25"
select select "3116"
select select "63"
select select "19"
select select "71"
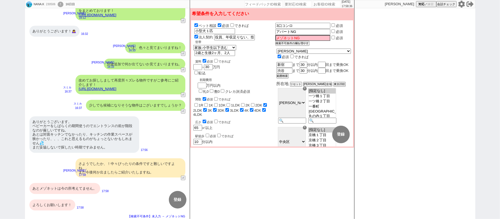
select select "66"
select select "50"
select select "9"
select select "332"
select select "56"
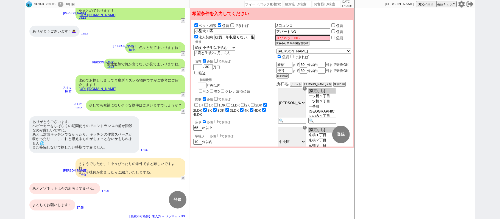
select select "38"
select select "36"
select select "55"
select select "72"
select select "1744"
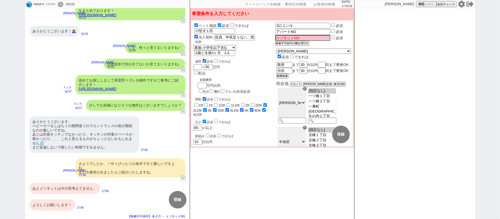
select select "53"
select select "54"
select select "35"
select select "57"
select select "77"
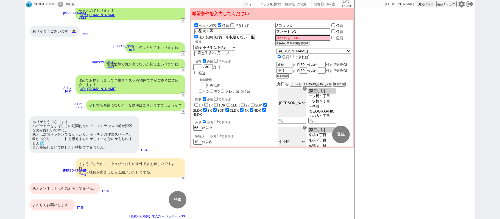
select select "1840"
select select "61"
select select "11"
select select "37"
click at [63, 207] on div "よろしくお願いします！" at bounding box center [52, 205] width 46 height 11
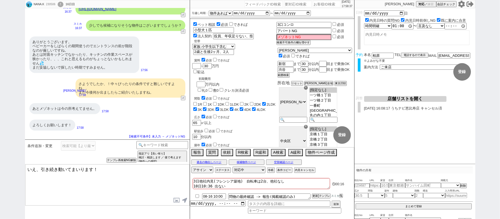
scroll to position [92, 0]
click at [82, 188] on textarea "いえ、引き続き動いてまいります！" at bounding box center [107, 185] width 164 height 41
drag, startPoint x: 36, startPoint y: 169, endPoint x: 0, endPoint y: 174, distance: 36.1
click at [18, 167] on div "NANA.K 230506 ! 0 16日目 冬眠中 自社客 スミカ スミカ_BPO チャット全表示 2025-08-14 調整頂きありがとうございます。 以…" at bounding box center [250, 109] width 500 height 219
type textarea "かしこまりました、反映してまいりますね。"
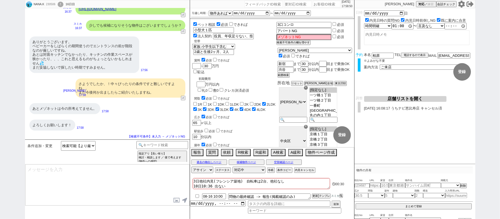
scroll to position [199, 0]
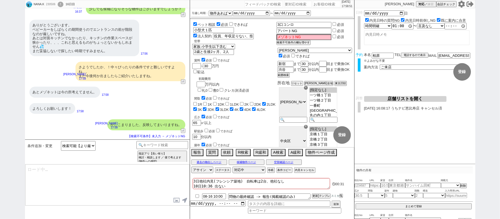
type textarea "その後はネットで何か出てきておられますでしょうか？ ぜひまとめて回れればと！"
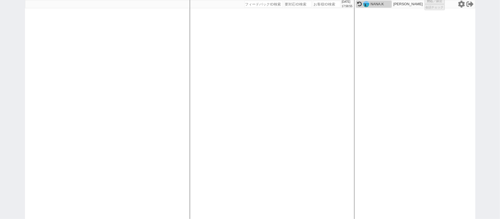
select select
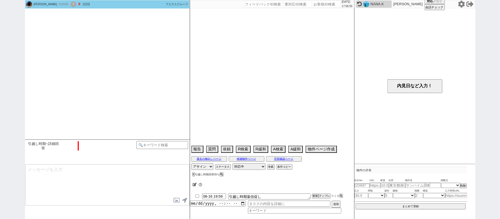
scroll to position [401, 0]
select select "1"
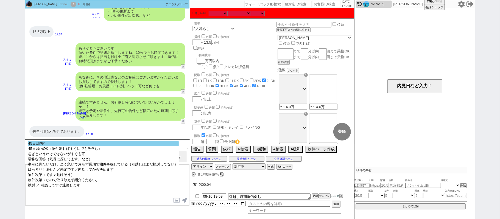
click at [117, 147] on option "45日以内☓" at bounding box center [103, 148] width 151 height 5
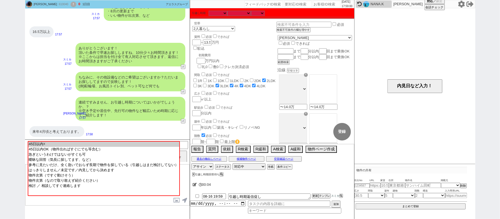
scroll to position [321, 0]
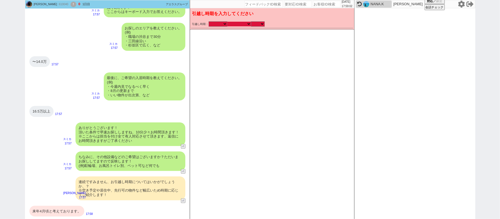
click at [230, 24] on select "なる早 未定 いつでも 物件あれば 年内 来年 1月 2月 3月 4月 5月 6月 7月 8月 9月 10月 11月 12月 春 夏 秋 冬" at bounding box center [240, 24] width 24 height 5
select select "4"
click at [228, 22] on select "なる早 未定 いつでも 物件あれば 年内 来年 1月 2月 3月 4月 5月 6月 7月 8月 9月 10月 11月 12月 春 夏 秋 冬" at bounding box center [240, 24] width 24 height 5
select select "2026"
checkbox input "false"
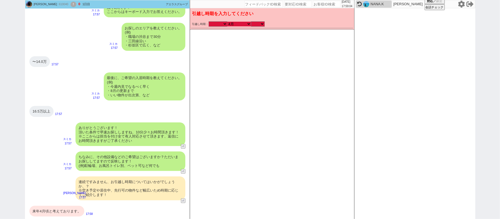
checkbox input "false"
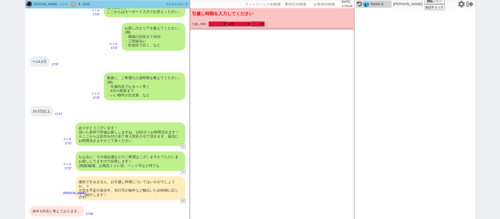
checkbox input "true"
checkbox input "false"
checkbox input "true"
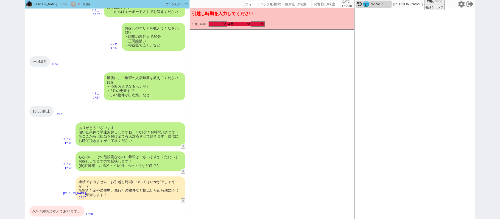
checkbox input "true"
click at [255, 23] on select "のみ 上旬 中旬 下旬 末 まで 1日 2日 3日 4日 5日 6日 7日 8日 9日 10日 11日 12日 13日 14日 15日 16日 17日 18日…" at bounding box center [258, 24] width 14 height 5
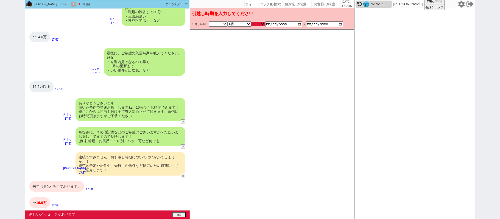
select select "36"
click at [251, 22] on select "のみ 上旬 中旬 下旬 末 まで 1日 2日 3日 4日 5日 6日 7日 8日 9日 10日 11日 12日 13日 14日 15日 16日 17日 18日…" at bounding box center [258, 24] width 14 height 5
type input "2026-04-01"
type input "2026-04-30"
checkbox input "false"
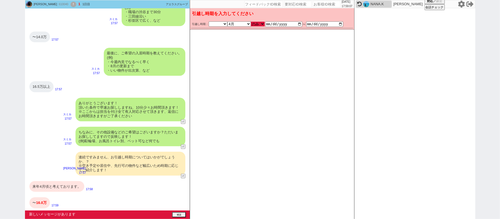
checkbox input "false"
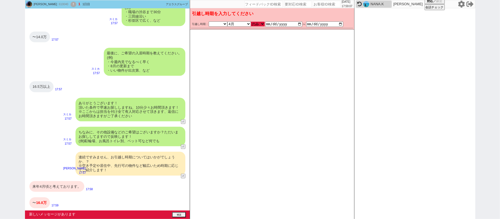
checkbox input "true"
checkbox input "false"
checkbox input "true"
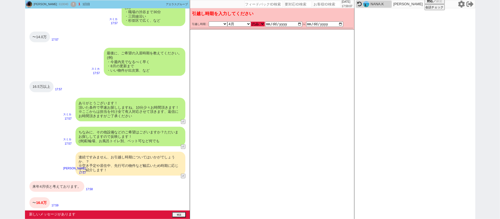
checkbox input "true"
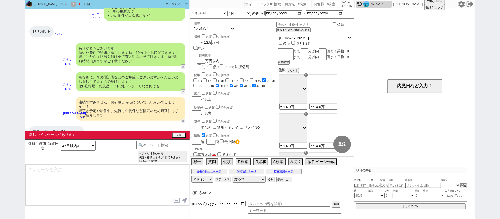
type textarea "かしこまりました、そうしますとやはりお引越しが圏内になる1ヶ月前となったタイミングでご紹介できればと思いますので、また改めてご連絡させてください！"
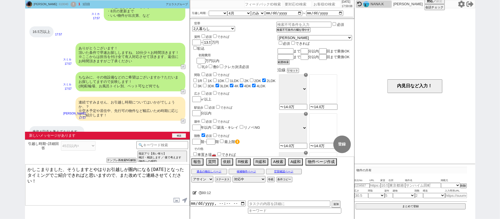
click at [180, 135] on button "確認" at bounding box center [179, 136] width 14 height 4
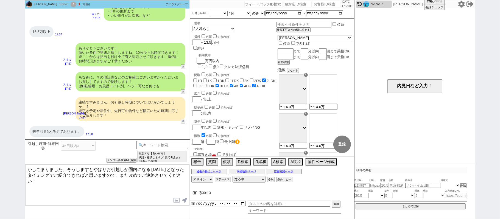
click at [104, 187] on textarea "かしこまりました、そうしますとやはりお引越しが圏内になる1ヶ月前となったタイミングでご紹介できればと思いますので、また改めてご連絡させてください！" at bounding box center [107, 185] width 164 height 41
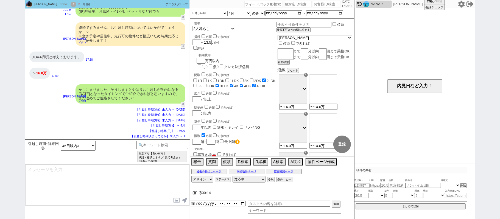
type textarea "関東全ての物件が載る業者サイトをリアルタイムに参照してご紹介しますので、お力になれるかと思います。またご連絡します。 ※メールの自動配信は停止されませんため、…"
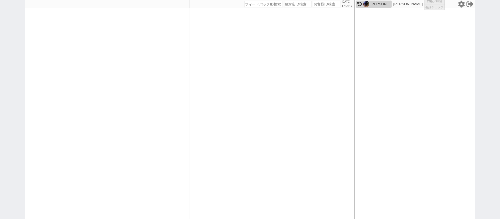
select select "3"
select select "2"
select select
select select "8"
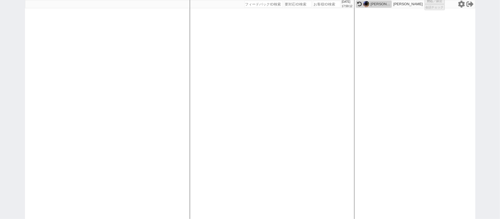
select select "8"
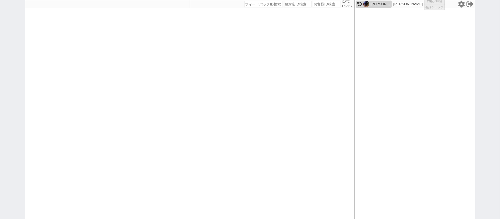
select select
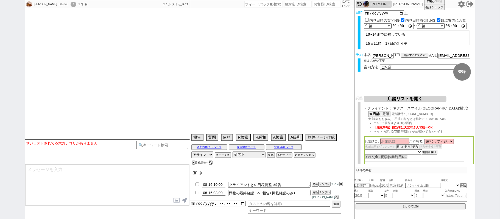
type textarea "他社なし　横浜店以外はキャンセルする"
select select "15"
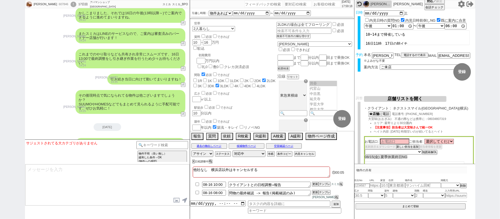
scroll to position [3790, 0]
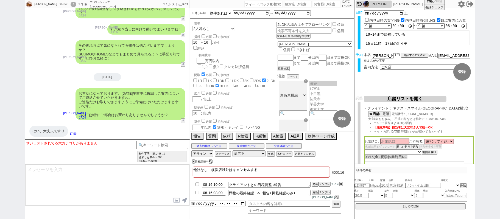
click at [174, 141] on div "サジェストされてる大カテゴリがありません テンプレ再検索NG解除 物件不明 （良い無し） 緩和した条件→OK (物件への感想) 図面などから情報取得できない条…" at bounding box center [107, 152] width 165 height 25
click at [174, 144] on input at bounding box center [163, 144] width 52 height 7
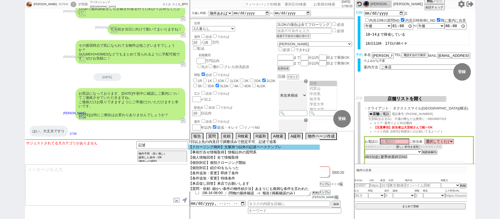
click at [236, 150] on option "【クロージング例外】文脈持つ以外の記述ベーステンプレ" at bounding box center [255, 147] width 132 height 5
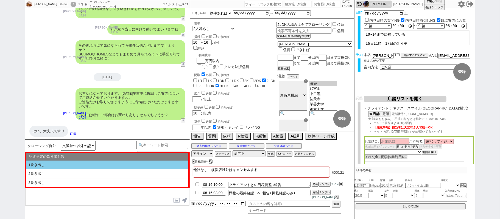
click at [105, 163] on li "1吹き出し" at bounding box center [107, 165] width 162 height 9
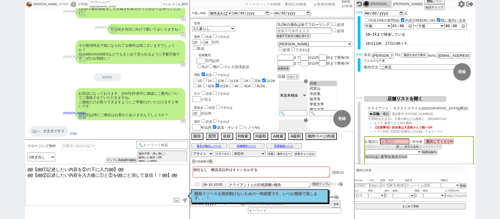
click at [173, 174] on textarea "@@【@@①記述したい内容を②の下に入力@@】@@ @@【@@②記述したい内容を入力後に①と②を@@ごと消して送信！！@@】@@" at bounding box center [107, 185] width 164 height 41
drag, startPoint x: 177, startPoint y: 173, endPoint x: 0, endPoint y: 84, distance: 198.3
click at [0, 84] on div "小野寺有太 607846 ! 0 17日目 アパマンショップ横浜西口店 冬眠中 自社客 スミカ スミカ_BPO チャット全表示 2025-07-30 新しくフ…" at bounding box center [250, 109] width 500 height 219
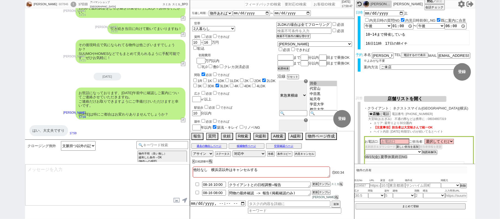
scroll to position [3811, 0]
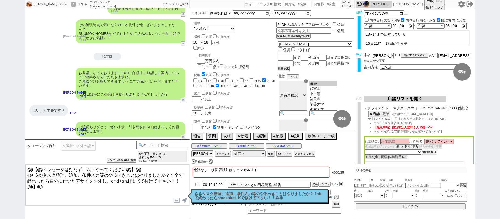
click at [254, 203] on div "小野寺有太 607846 ! 0 17日目 アパマンショップ横浜西口店 冬眠中 自社客 スミカ スミカ_BPO チャット全表示 2025-07-30 新しくフ…" at bounding box center [250, 109] width 451 height 219
click at [219, 196] on p "@@タスク整理、追加、条件入力等のやるべきことはやりましたか？？全て終わったらcmd+shift+Kで抜けて下さい！！@@" at bounding box center [260, 196] width 130 height 9
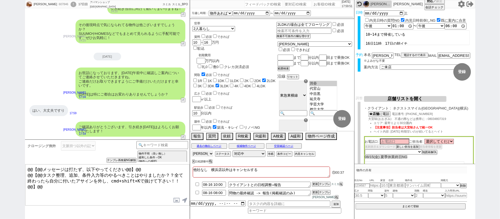
click at [206, 157] on select "アサイン 青木琢磨 御手洗侑矢 松井健太朗 中村夏海 小澤結" at bounding box center [203, 154] width 22 height 7
click at [192, 155] on select "アサイン 青木琢磨 御手洗侑矢 松井健太朗 中村夏海 小澤結" at bounding box center [203, 154] width 22 height 7
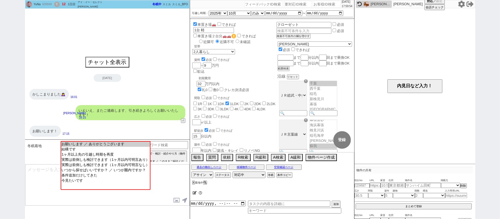
scroll to position [81, 0]
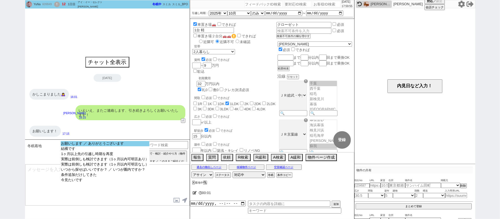
click at [120, 146] on option "お願いします ／ ありがとうございます" at bounding box center [105, 148] width 89 height 5
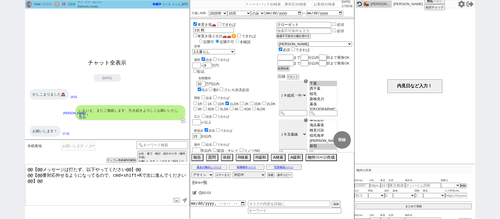
click at [118, 59] on button "チャット全表示" at bounding box center [107, 63] width 43 height 10
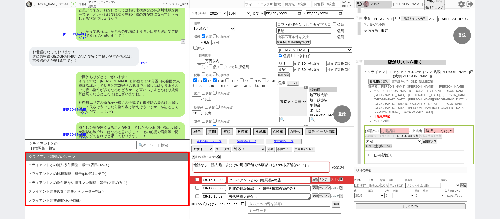
scroll to position [1925, 0]
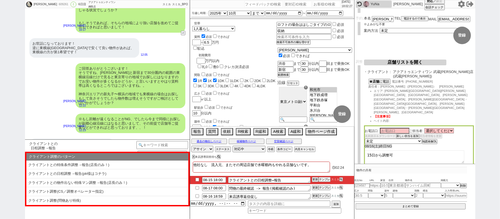
click at [496, 135] on div "石田琴美 609261 ! 0 6日目 アクアトゥエンティワン 綱島店 冬眠中 自社客 スミカ スミカ_BPO チャット全表示 2025-08-09 ようこそ…" at bounding box center [250, 109] width 500 height 219
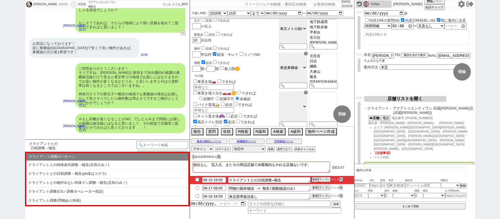
click at [0, 75] on div "石田琴美 609261 ! 0 6日目 アクアトゥエンティワン 綱島店 冬眠中 自社客 スミカ スミカ_BPO チャット全表示 2025-08-09 ようこそ…" at bounding box center [250, 109] width 500 height 219
click at [295, 143] on button "空室確認ページ" at bounding box center [284, 141] width 36 height 4
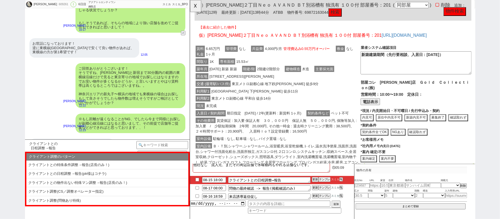
scroll to position [0, 0]
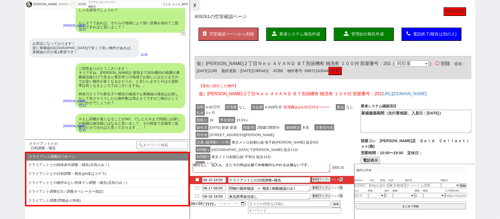
click at [192, 8] on button "☓" at bounding box center [195, 5] width 10 height 11
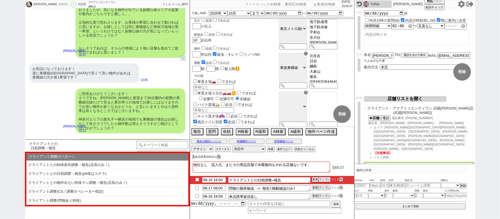
scroll to position [1925, 0]
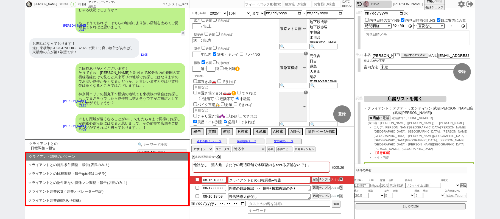
click at [169, 143] on input at bounding box center [163, 144] width 52 height 7
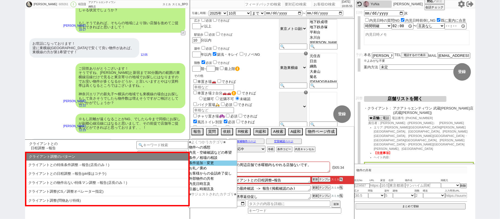
click at [206, 166] on option "条件追加・変更" at bounding box center [213, 168] width 48 height 5
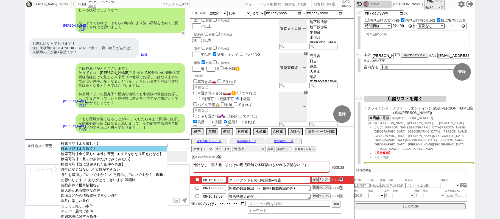
click at [115, 152] on option "検索可能【より緩く】" at bounding box center [114, 154] width 107 height 5
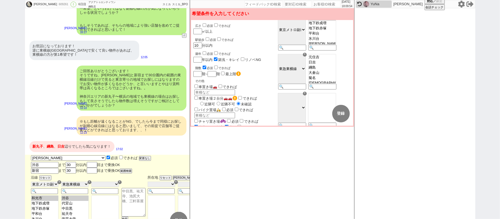
scroll to position [1930, 0]
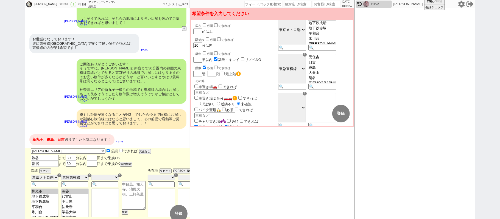
click at [333, 70] on option "日吉" at bounding box center [322, 67] width 27 height 5
click at [57, 3] on div "609261" at bounding box center [63, 4] width 12 height 4
copy div "609261"
click at [329, 6] on input "number" at bounding box center [326, 4] width 27 height 7
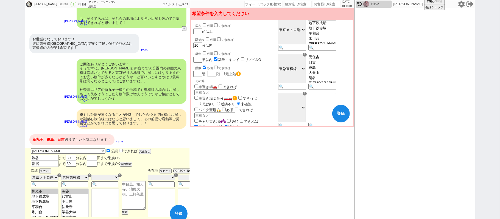
paste input "609261"
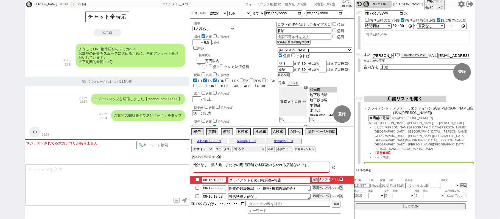
scroll to position [1925, 0]
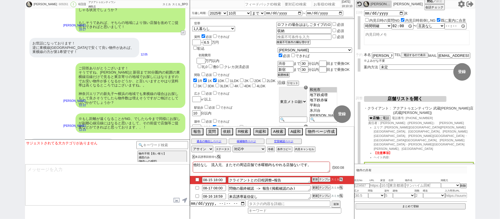
click at [464, 4] on icon at bounding box center [461, 4] width 7 height 7
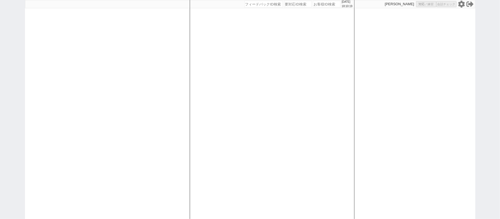
select select "1"
select select
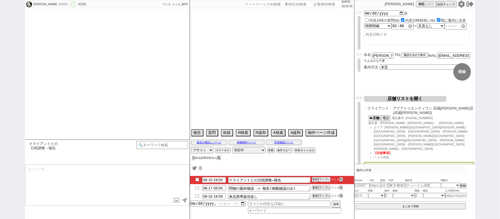
type textarea "他社なし　流入元、またその周辺店舗で水曜都内もやれる店舗ないです。"
select select "2025"
select select "10"
select select "37"
select select "0"
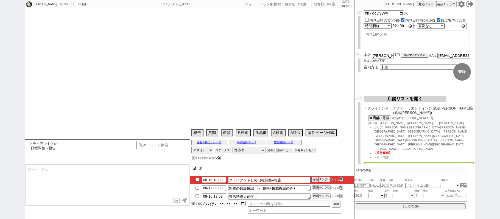
select select "68"
select select "50"
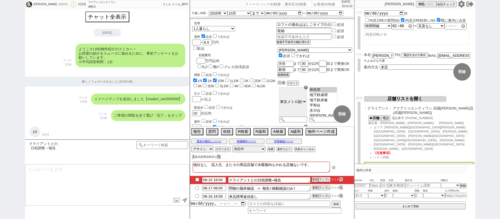
scroll to position [1925, 0]
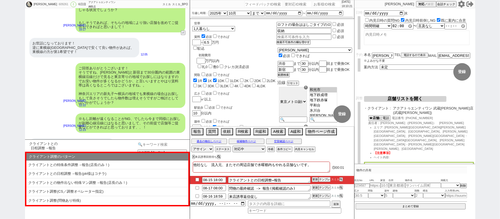
click at [156, 146] on input at bounding box center [163, 144] width 52 height 7
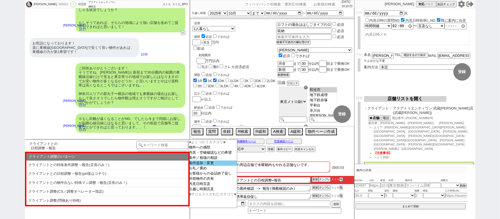
click at [211, 166] on option "条件追加・変更" at bounding box center [213, 168] width 48 height 5
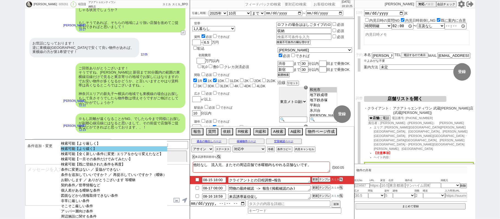
click at [126, 152] on option "検索可能【より緩く】" at bounding box center [114, 154] width 107 height 5
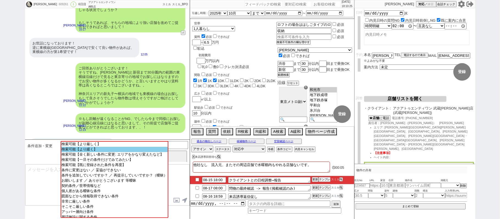
scroll to position [1923, 0]
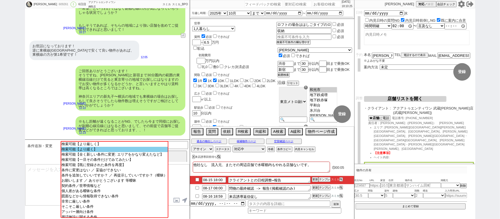
select select "68"
select select "50"
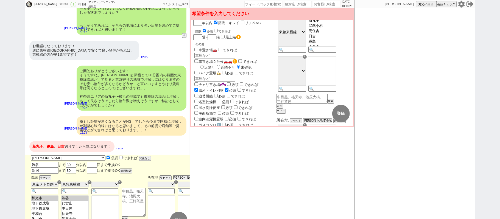
scroll to position [46, 0]
click at [334, 45] on option "日吉" at bounding box center [322, 41] width 27 height 5
click at [333, 39] on option "元住吉" at bounding box center [322, 36] width 27 height 5
select select "1281"
click at [333, 29] on option "新丸子" at bounding box center [322, 26] width 27 height 5
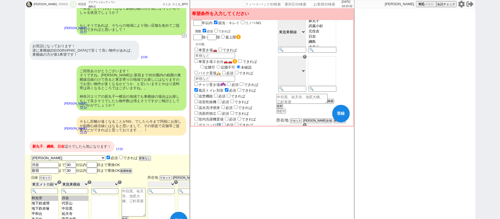
click at [334, 114] on button "登録" at bounding box center [342, 114] width 18 height 18
checkbox input "true"
checkbox input "false"
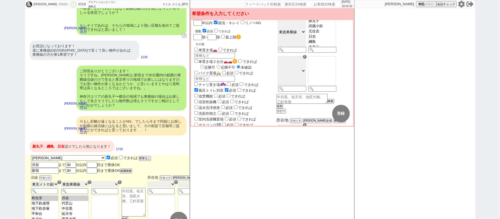
checkbox input "false"
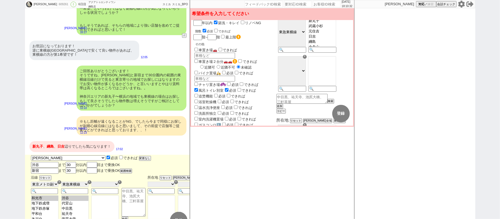
checkbox input "false"
select select "68"
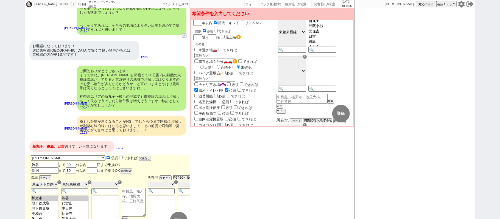
select select "50"
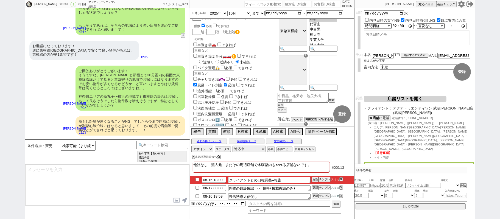
scroll to position [1930, 0]
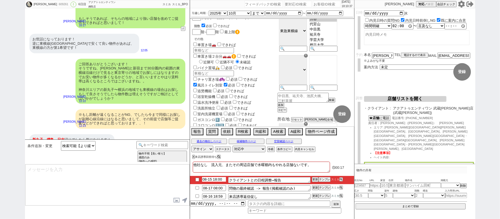
drag, startPoint x: 218, startPoint y: 179, endPoint x: 228, endPoint y: 180, distance: 10.0
click at [219, 180] on input "08-15 18:00" at bounding box center [214, 179] width 24 height 5
type input "08-15 19:00"
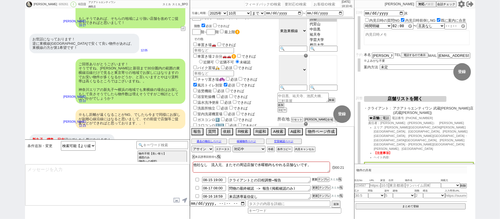
drag, startPoint x: 316, startPoint y: 181, endPoint x: 314, endPoint y: 177, distance: 4.5
click at [315, 178] on button "更新" at bounding box center [314, 180] width 5 height 4
click at [314, 184] on li "08-15 19:00 クライアントとの日程調整→報告 更新 テンプレ スミカ" at bounding box center [272, 188] width 164 height 8
click at [315, 184] on li "08-15 19:00 クライアントとの日程調整→報告 更新 テンプレ スミカ" at bounding box center [272, 188] width 164 height 8
drag, startPoint x: 315, startPoint y: 180, endPoint x: 314, endPoint y: 175, distance: 4.4
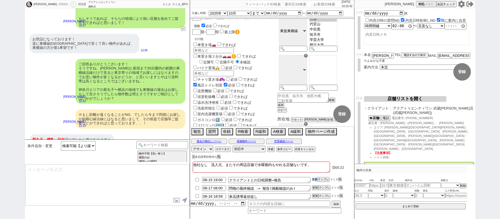
click at [315, 179] on button "更新" at bounding box center [314, 180] width 5 height 4
click at [314, 177] on div "他社なし　流入元、またその周辺店舗で水曜都内もやれる店舗ないです。 00:22 08-15 19:00 クライアントとの日程調整→報告 更新 テンプレ スミカ…" at bounding box center [272, 190] width 164 height 59
click at [314, 176] on div "他社なし　流入元、またその周辺店舗で水曜都内もやれる店舗ないです。 00:22 08-15 19:00 クライアントとの日程調整→報告 更新 テンプレ スミカ…" at bounding box center [272, 190] width 164 height 59
click at [315, 178] on button "更新" at bounding box center [314, 180] width 5 height 4
click at [314, 184] on li "08-15 19:00 クライアントとの日程調整→報告 更新 テンプレ スミカ" at bounding box center [272, 188] width 164 height 8
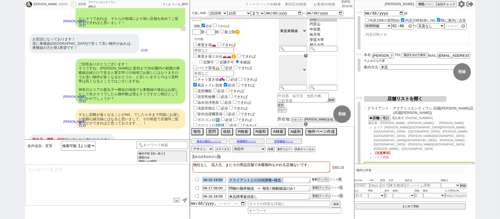
click at [314, 179] on button "更新" at bounding box center [314, 180] width 5 height 4
drag, startPoint x: 314, startPoint y: 178, endPoint x: 302, endPoint y: 168, distance: 14.6
click at [312, 184] on li "08-15 19:00 クライアントとの日程調整→報告 更新 テンプレ スミカ" at bounding box center [272, 188] width 164 height 8
click at [294, 131] on button "A緩和" at bounding box center [295, 131] width 13 height 6
click at [320, 134] on button "物件ページ作成 今は物件がないので押せません" at bounding box center [321, 131] width 30 height 6
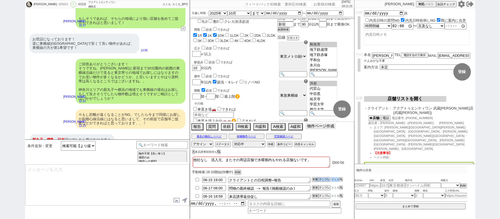
scroll to position [0, 0]
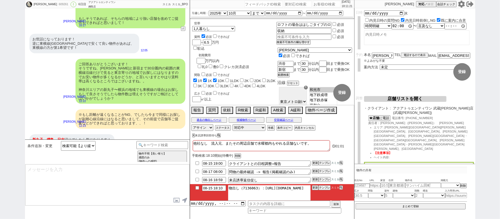
drag, startPoint x: 263, startPoint y: 189, endPoint x: 302, endPoint y: 193, distance: 38.6
click at [302, 193] on textarea "物出し（7136063）：https://jent-crm.com/2ng-84y191pn3984hy/introduction_pages/4842089" at bounding box center [269, 195] width 82 height 18
type textarea "(自動送信できず)物出し（7136063）：https://jent-crm.com/2ng-84y191pn3984hy/introduction_page…"
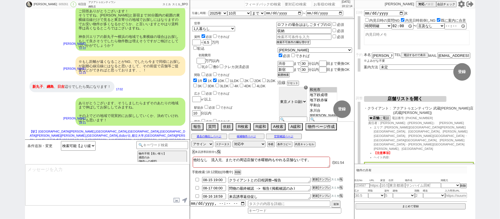
scroll to position [1982, 0]
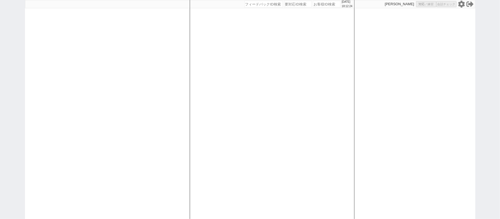
select select
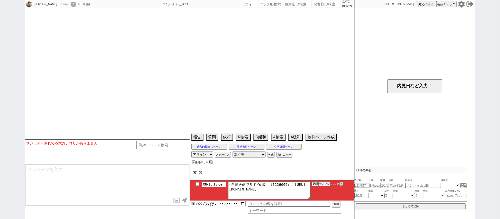
select select
select select "2025"
select select "9"
select select "36"
select select "0"
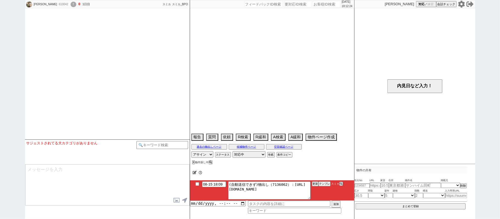
select select "56"
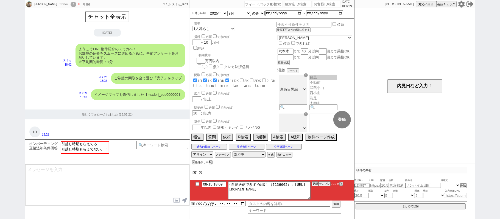
scroll to position [421, 0]
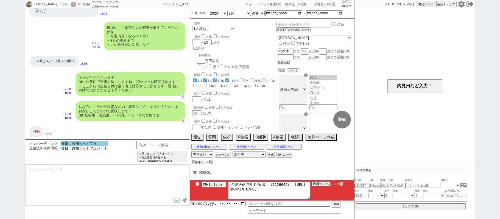
click at [97, 146] on option "引越し時期もらえてる" at bounding box center [85, 148] width 48 height 5
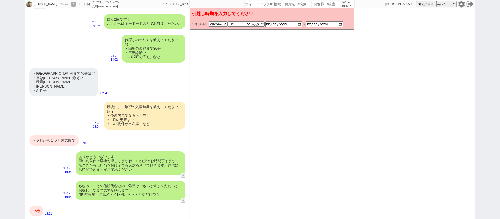
scroll to position [341, 0]
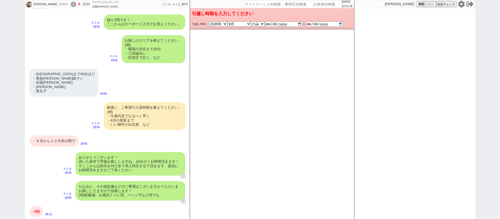
drag, startPoint x: 35, startPoint y: 214, endPoint x: 37, endPoint y: 204, distance: 9.8
click at [35, 212] on span "5分" at bounding box center [37, 212] width 5 height 4
click at [55, 138] on div "・９月から１０月末の間で" at bounding box center [53, 141] width 49 height 11
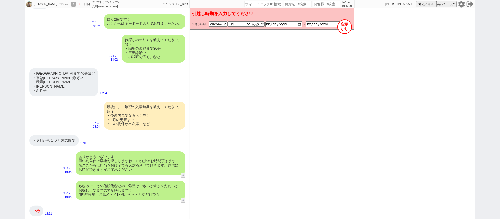
type textarea "@@【@@メッセージは打たず、以下やってください@@】@@ @@【@@すでに条件入力もされているので、「オンボーディング直後追加条件回答」カテゴリでは対応しま…"
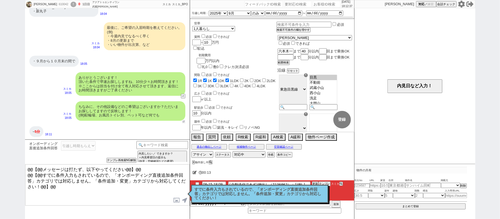
click at [182, 120] on button "↺" at bounding box center [183, 122] width 3 height 4
click at [119, 161] on button "テンプレ再検索NG解除" at bounding box center [122, 161] width 29 height 4
select select "引越し時期もらえてる"
click at [101, 146] on option "引越し時期もらえてる" at bounding box center [85, 148] width 48 height 5
drag, startPoint x: 198, startPoint y: 96, endPoint x: 122, endPoint y: 86, distance: 76.3
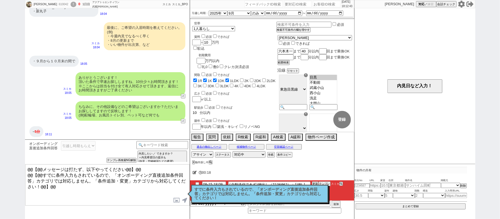
click at [127, 87] on div "[PERSON_NAME] 610042 ! 0 1日目 アクアトゥエンティワン 武蔵[PERSON_NAME]店 冬眠中 自社客 スミカ スミカ_BPO チ…" at bounding box center [250, 109] width 451 height 219
checkbox input "true"
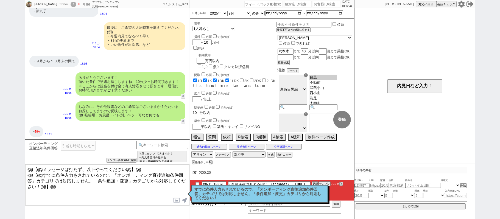
checkbox input "false"
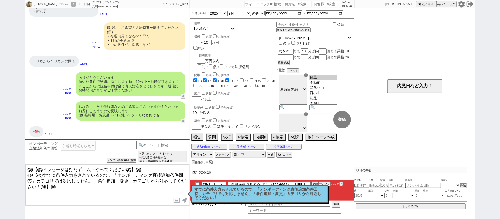
checkbox input "false"
type input "5"
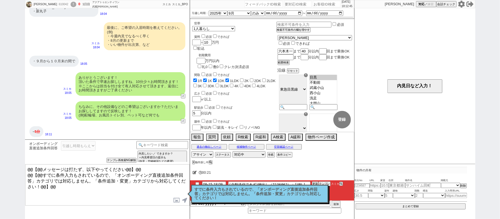
click at [276, 104] on div "駅徒歩 必須 できれば" at bounding box center [236, 106] width 82 height 5
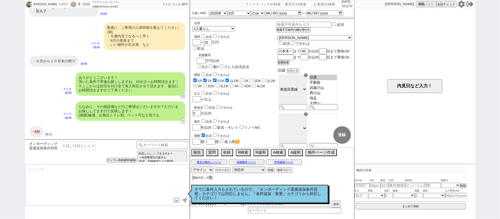
select select "56"
type textarea "@@【@@メッセージは打たず、以下やってください@@】@@ @@【@@すでに条件入力もされているので、「オンボーディング直後追加条件回答」カテゴリでは対応しま…"
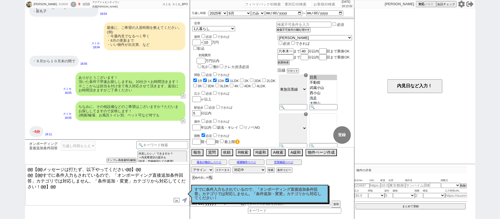
click at [14, 91] on div "[PERSON_NAME] 610042 ! 0 1日目 アクアトゥエンティワン 武蔵[PERSON_NAME]店 冬眠中 自社客 スミカ スミカ_BPO チ…" at bounding box center [250, 109] width 500 height 219
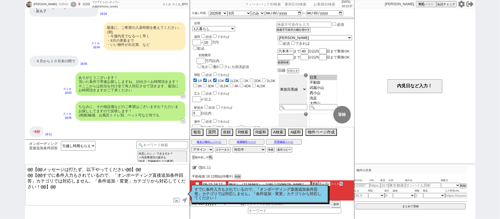
click at [311, 198] on p "すでに条件入力もされているので、「オンボーディング直後追加条件回答」カテゴリでは対応しません。「条件追加・変更」カテゴリから対応してください！" at bounding box center [260, 194] width 130 height 13
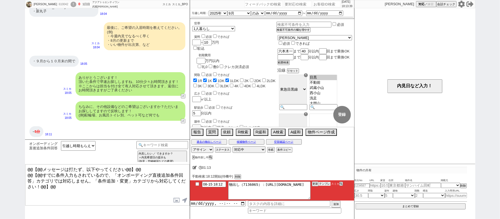
click at [322, 184] on button "テンプレ" at bounding box center [325, 184] width 12 height 4
click at [57, 5] on div "610042" at bounding box center [63, 4] width 12 height 4
copy div "610042"
click at [327, 2] on input "number" at bounding box center [326, 4] width 27 height 7
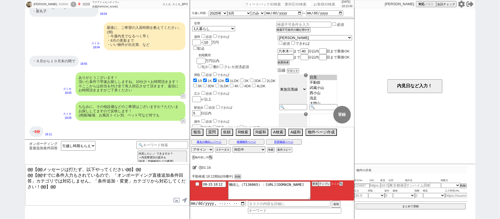
paste input "610042"
type input "610042"
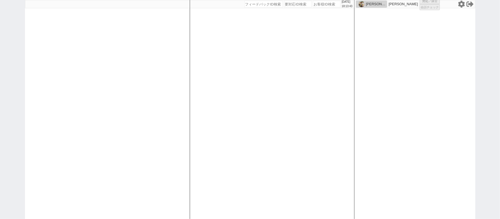
select select
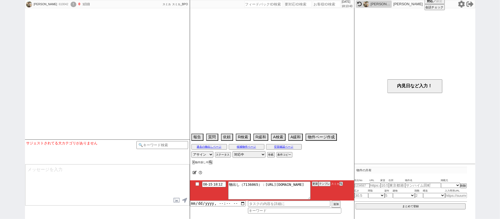
select select "2025"
select select "9"
select select "36"
select select "0"
select select "56"
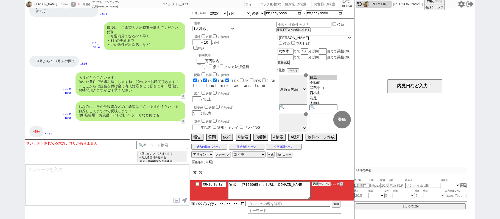
click at [327, 186] on button "テンプレ" at bounding box center [325, 184] width 12 height 4
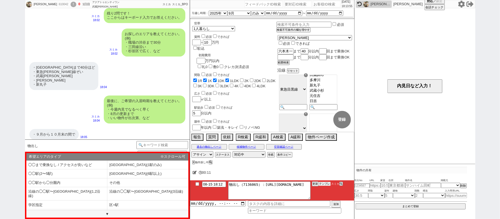
scroll to position [46, 0]
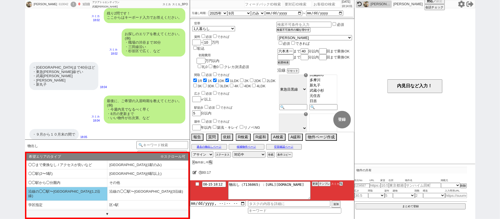
click at [85, 192] on li "沿線の◯◯駅〜[GEOGRAPHIC_DATA](1,2沿線)" at bounding box center [66, 193] width 81 height 13
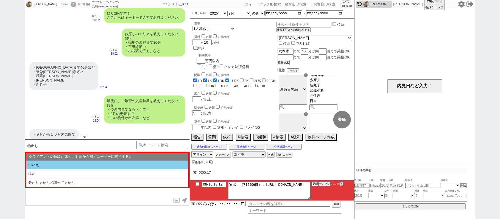
click at [84, 162] on li "いいえ" at bounding box center [107, 165] width 162 height 9
select select "沿線の◯◯駅〜[GEOGRAPHIC_DATA](1,2沿線)"
select select "いいえ"
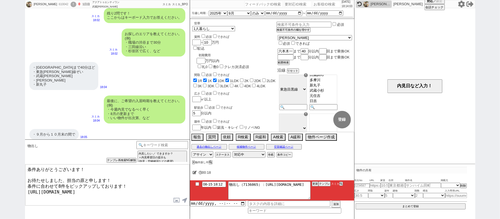
type textarea "条件ありがとうございます！ お待たせしました、担当の原と申します！ 条件に合わせて8件をピックアップしております！ [URL][DOMAIN_NAME]"
checkbox input "true"
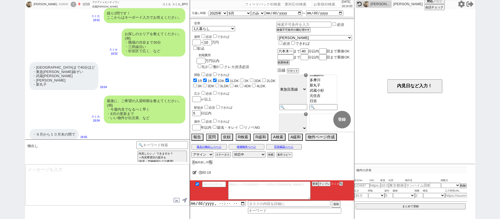
scroll to position [455, 0]
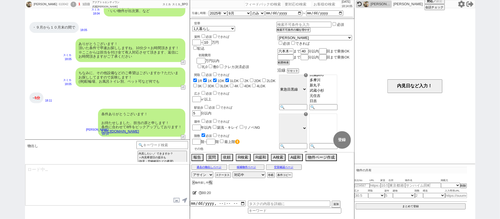
type textarea "イメージに近い物件はございますか？ ご感想いただき、すぐにまた洗い出してまいります！ ※自動応答ではなく直接ご紹介します！"
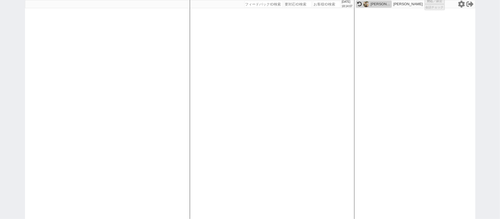
select select
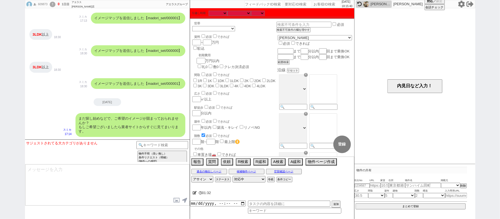
scroll to position [163, 0]
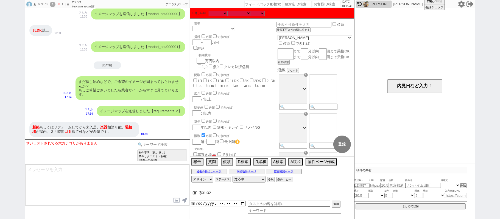
click at [156, 143] on input at bounding box center [163, 144] width 52 height 7
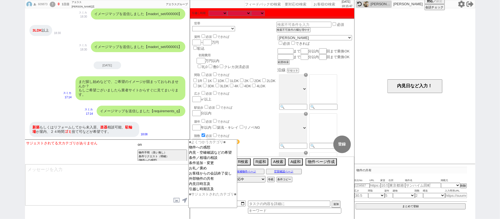
type input "o"
type input "オンボ"
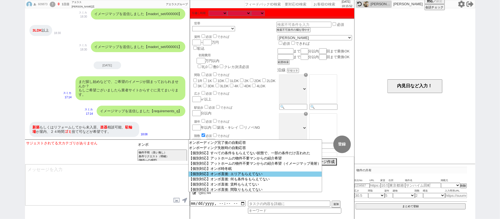
scroll to position [5, 0]
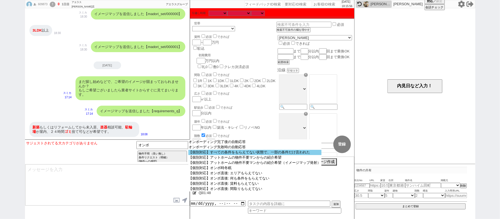
click at [236, 154] on option "【個別対応】すべての条件をもらえてない状態で、一部の条件だけ言われた" at bounding box center [255, 152] width 133 height 5
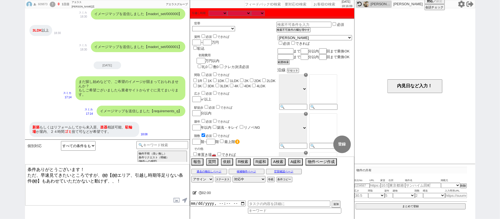
drag, startPoint x: 101, startPoint y: 173, endPoint x: 39, endPoint y: 182, distance: 63.0
click at [37, 179] on textarea "条件ありがとうございます！ ただ、早速見てきたいところですが、@@【@@エリア、引越し時期等足りない条件@@】もあわせていただかないと動けず、、！" at bounding box center [107, 185] width 164 height 41
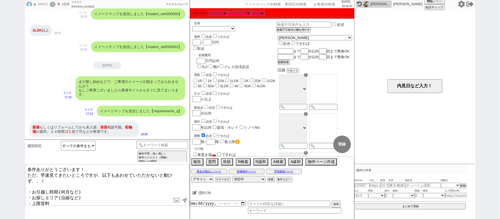
type textarea "条件ありがとうございます！ ただ、早速見てきたいところですが、以下もあわせていただかないと動けず、、！ ・お引越し時期(何月など) ・お探しエリア(沿線など)…"
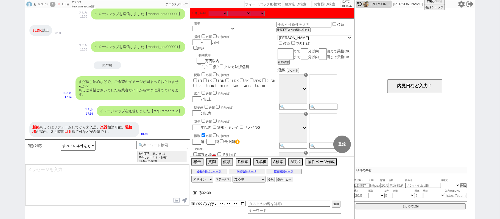
scroll to position [209, 0]
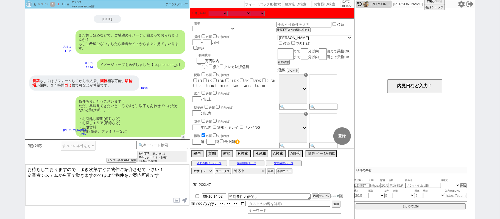
drag, startPoint x: 159, startPoint y: 168, endPoint x: 24, endPoint y: 164, distance: 134.2
click at [24, 164] on div "あ 609873 ! 1 1日目 アエラス葛西店 冬眠中 自社客 アエラスグループ スミカ_BPO チャット全表示 2025-08-14 新しくフォローされま…" at bounding box center [250, 109] width 500 height 219
drag, startPoint x: 54, startPoint y: 169, endPoint x: 192, endPoint y: 186, distance: 138.8
click at [185, 186] on textarea "こちら！ ※業者システムから直で動きますのでほぼ全物件をご案内可能です" at bounding box center [107, 185] width 164 height 41
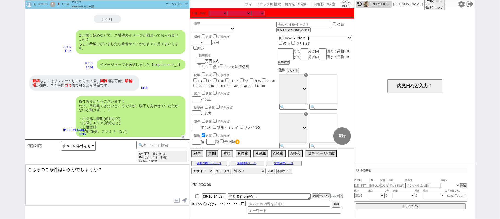
type textarea "こちらのご条件はいかがでしょうか？"
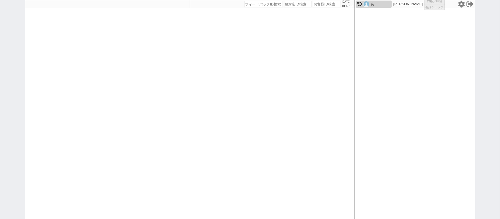
select select
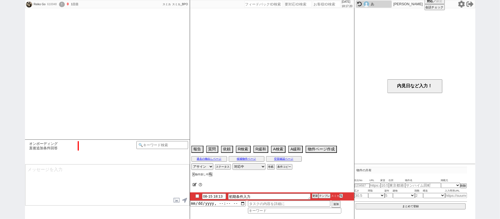
scroll to position [417, 0]
select select "7"
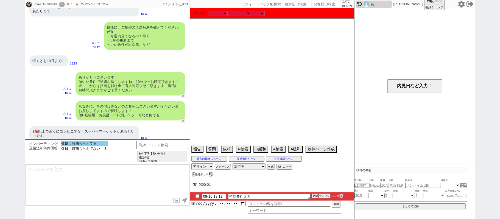
click at [101, 146] on option "引越し時期もらえてる" at bounding box center [85, 148] width 48 height 5
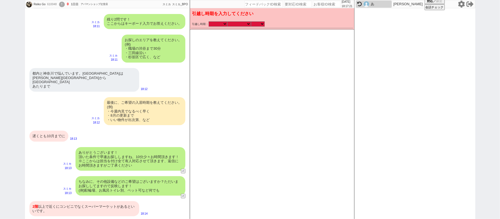
scroll to position [335, 0]
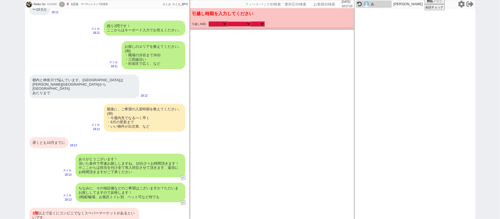
click at [243, 24] on select "なる早 未定 いつでも 物件あれば 年内 来年 1月 2月 3月 4月 5月 6月 7月 8月 9月 10月 11月 12月 春 夏 秋 冬" at bounding box center [240, 24] width 24 height 5
select select "10"
click at [228, 22] on select "なる早 未定 いつでも 物件あれば 年内 来年 1月 2月 3月 4月 5月 6月 7月 8月 9月 10月 11月 12月 春 夏 秋 冬" at bounding box center [240, 24] width 24 height 5
select select "2025"
checkbox input "false"
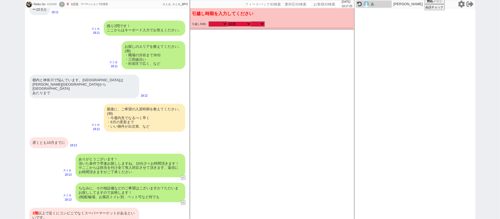
checkbox input "false"
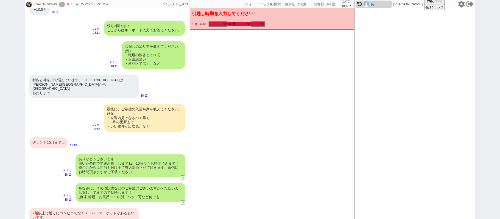
checkbox input "true"
checkbox input "false"
checkbox input "true"
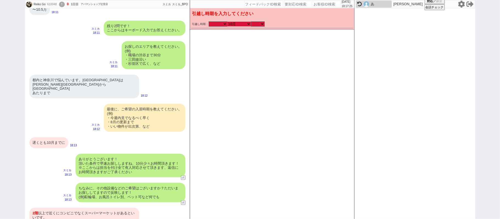
checkbox input "true"
click at [257, 22] on select "のみ 上旬 中旬 下旬 末 まで 1日 2日 3日 4日 5日 6日 7日 8日 9日 10日 11日 12日 13日 14日 15日 16日 17日 18日…" at bounding box center [258, 24] width 14 height 5
select select "37"
click at [251, 22] on select "のみ 上旬 中旬 下旬 末 まで 1日 2日 3日 4日 5日 6日 7日 8日 9日 10日 11日 12日 13日 14日 15日 16日 17日 18日…" at bounding box center [258, 24] width 14 height 5
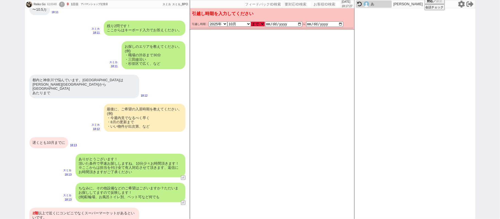
type input "2025-09-01"
type input "2025-10-31"
checkbox input "false"
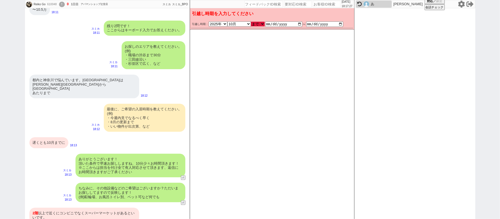
checkbox input "false"
checkbox input "true"
checkbox input "false"
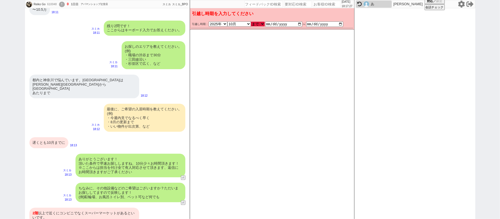
checkbox input "false"
checkbox input "true"
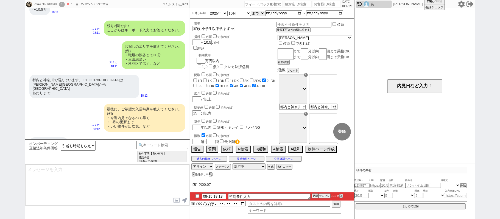
scroll to position [337, 0]
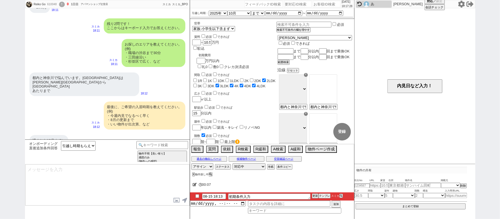
type textarea "かしこまりました！ただ今お探ししております、追加のご希望もお気軽にお願いします！"
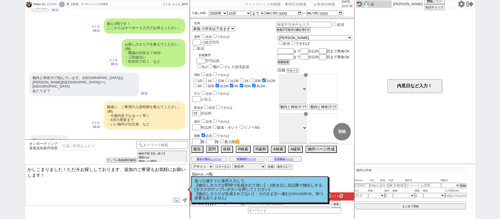
drag, startPoint x: 0, startPoint y: 103, endPoint x: 5, endPoint y: 103, distance: 5.5
click at [0, 103] on div "Reiko Go 610048 ! 0 1日目 アパマンショップ辻堂店 冬眠中 自社客 スミカ スミカ_BPO チャット全表示 2025-08-15 ようこそ…" at bounding box center [250, 109] width 500 height 219
click at [251, 187] on p "送った後すぐに条件入力して、 【物出しタスクが即時で生成されて赤い】: 2吹き出し目以降で物出しする(タスクのテンプレボタンを押してください) 【物出しタスク…" at bounding box center [260, 189] width 130 height 21
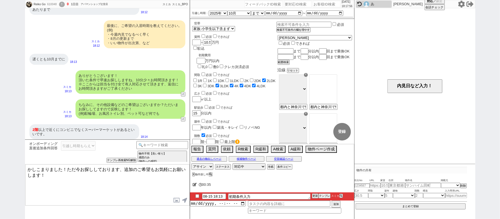
scroll to position [377, 0]
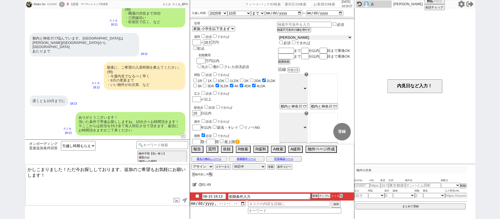
drag, startPoint x: 308, startPoint y: 37, endPoint x: 309, endPoint y: 40, distance: 2.8
click at [308, 37] on select "東京都 神奈川県 埼玉県 千葉県 宮城県 愛知県 福岡県 京都府 大阪府 兵庫県" at bounding box center [315, 37] width 74 height 5
select select "14"
click at [292, 36] on select "東京都 神奈川県 埼玉県 千葉県 宮城県 愛知県 福岡県 京都府 大阪府 兵庫県" at bounding box center [315, 37] width 74 height 5
checkbox input "false"
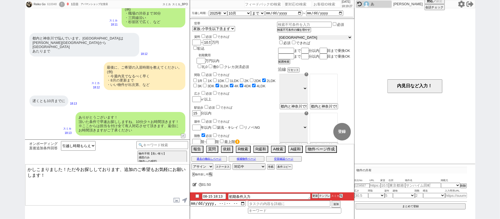
checkbox input "false"
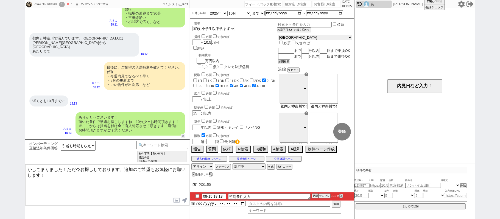
checkbox input "true"
checkbox input "false"
checkbox input "true"
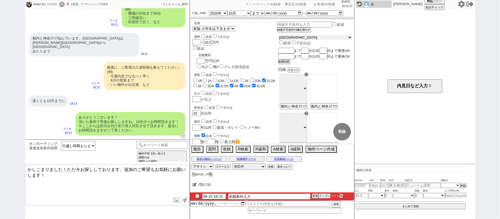
checkbox input "true"
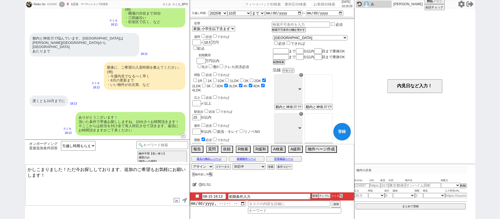
click at [193, 185] on icon at bounding box center [195, 185] width 4 height 4
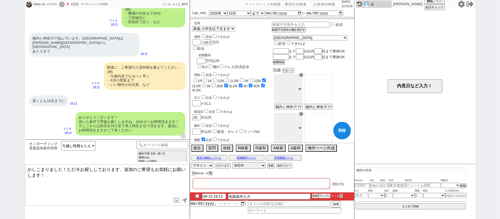
click at [195, 186] on textarea at bounding box center [261, 183] width 137 height 11
type textarea "え"
checkbox input "false"
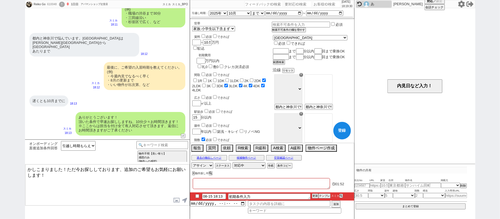
checkbox input "false"
checkbox input "true"
checkbox input "false"
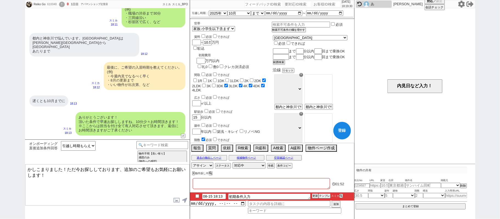
checkbox input "false"
checkbox input "true"
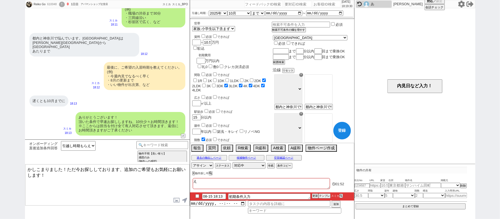
type textarea "えｒ"
checkbox input "false"
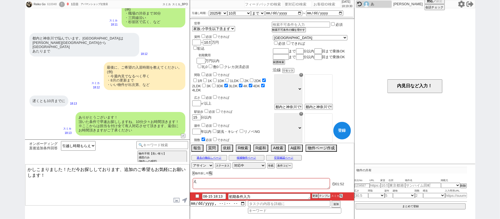
checkbox input "false"
checkbox input "true"
checkbox input "false"
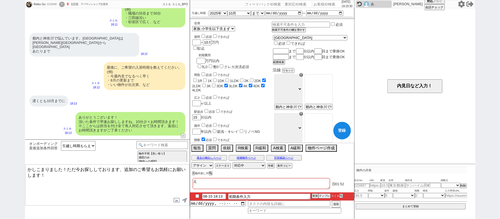
checkbox input "true"
type textarea "えり"
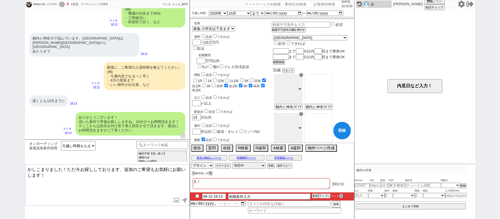
checkbox input "false"
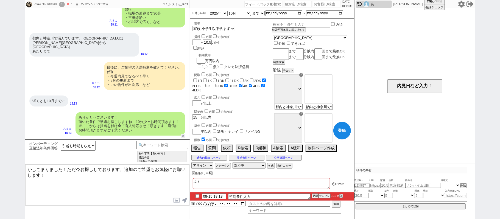
checkbox input "false"
checkbox input "true"
checkbox input "false"
checkbox input "true"
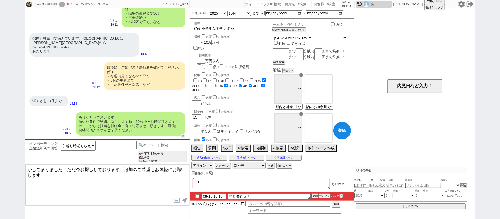
checkbox input "true"
type textarea "えりあ"
checkbox input "false"
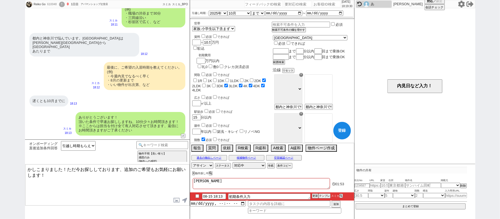
checkbox input "false"
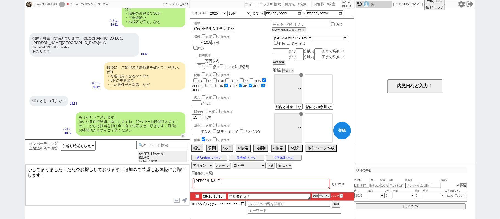
checkbox input "true"
checkbox input "false"
checkbox input "true"
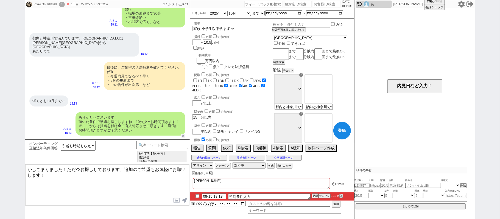
checkbox input "true"
type textarea "エリア"
checkbox input "false"
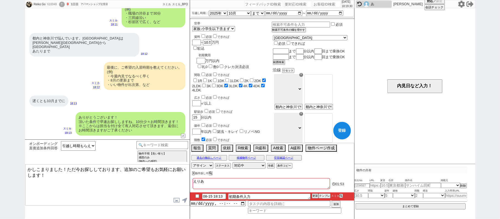
checkbox input "false"
checkbox input "true"
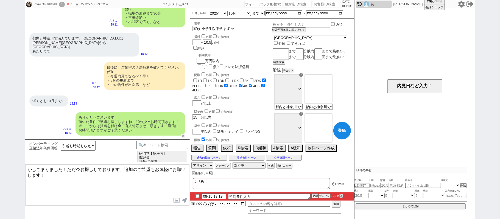
checkbox input "false"
checkbox input "true"
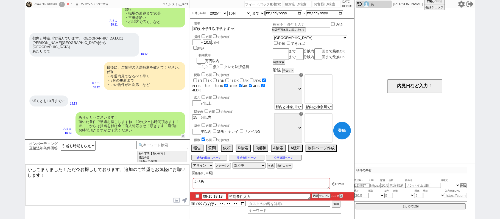
checkbox input "true"
checkbox input "false"
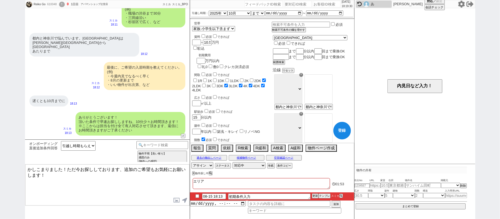
checkbox input "false"
checkbox input "true"
checkbox input "false"
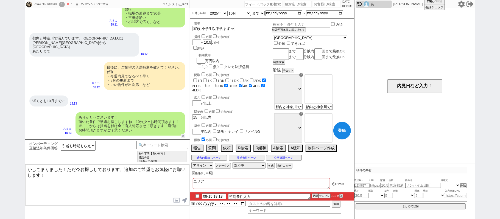
checkbox input "true"
type textarea "エリアｓ"
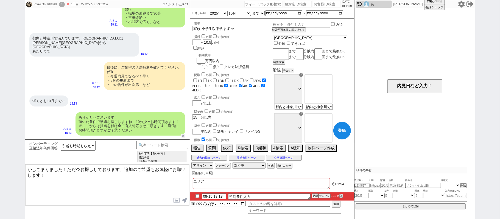
checkbox input "false"
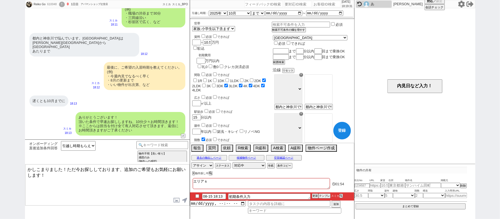
checkbox input "false"
checkbox input "true"
checkbox input "false"
checkbox input "true"
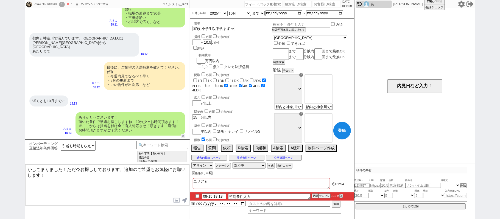
checkbox input "true"
type textarea "エリアさ"
checkbox input "false"
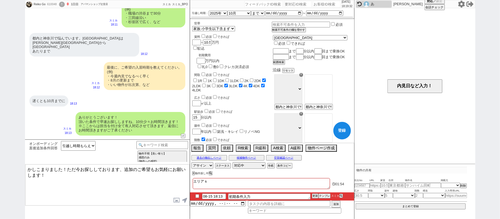
checkbox input "false"
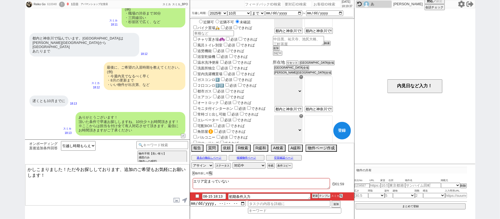
scroll to position [183, 0]
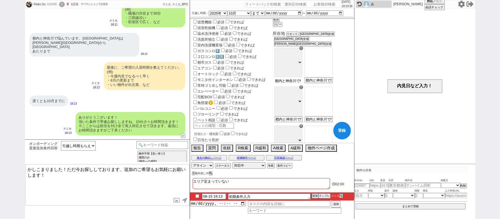
click at [295, 81] on input "都内と神奈川で悩んでいます。神奈川エリアは座間市から茅ヶ崎市 あたりまで" at bounding box center [288, 81] width 27 height 5
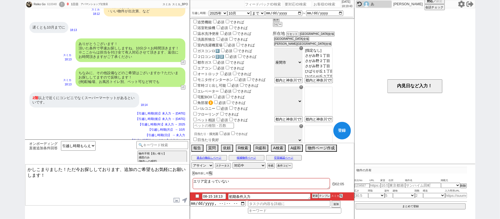
drag, startPoint x: 332, startPoint y: 51, endPoint x: 336, endPoint y: 64, distance: 13.1
click at [333, 53] on option "[指定なし]" at bounding box center [318, 55] width 27 height 5
click at [302, 119] on input "都内と神奈川で悩んでいます。神奈川エリアは座間市から茅ヶ崎市 あたりまで" at bounding box center [288, 120] width 27 height 5
click at [332, 92] on option "[指定なし]" at bounding box center [318, 94] width 27 height 4
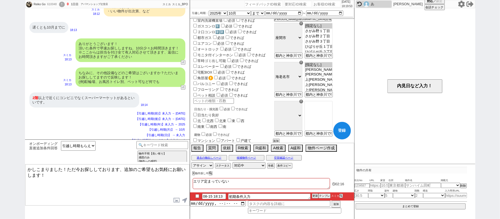
scroll to position [256, 0]
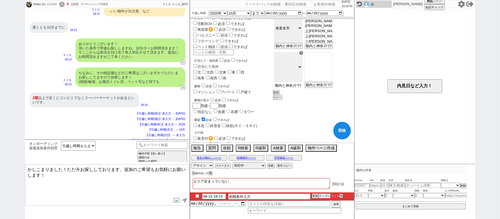
click at [302, 87] on input "都内と神奈川で悩んでいます。神奈川エリアは座間市から茅ヶ崎市 あたりまで" at bounding box center [288, 85] width 27 height 5
click at [333, 58] on option "[指定なし]" at bounding box center [318, 60] width 27 height 5
click at [279, 92] on button "追加" at bounding box center [275, 93] width 5 height 4
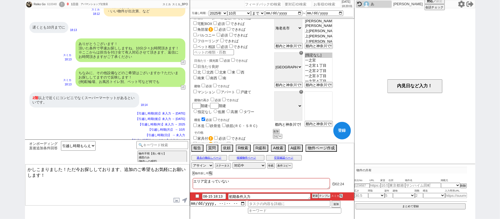
click at [302, 123] on input "都内と神奈川で悩んでいます。神奈川エリアは座間市から茅ヶ崎市 あたりまで" at bounding box center [288, 124] width 27 height 5
click at [333, 97] on option "[指定なし]" at bounding box center [318, 99] width 27 height 5
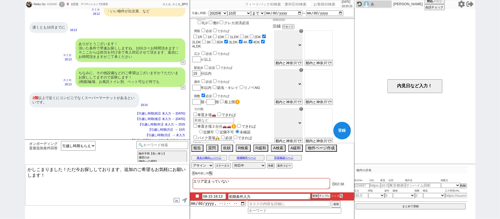
scroll to position [37, 0]
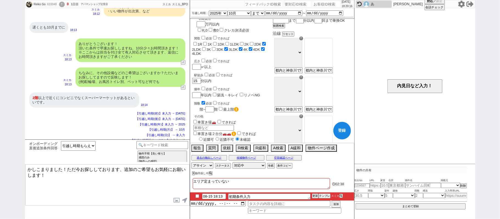
click at [197, 107] on input "number" at bounding box center [196, 109] width 8 height 5
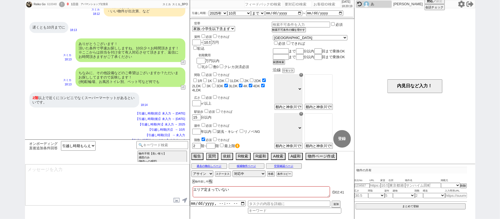
scroll to position [456, 0]
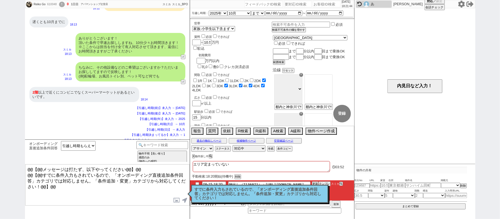
click at [243, 196] on p "すでに条件入力もされているので、「オンボーディング直後追加条件回答」カテゴリでは対応しません。「条件追加・変更」カテゴリから対応してください！" at bounding box center [260, 194] width 130 height 13
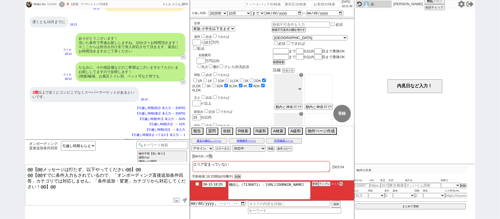
click at [55, 4] on div "610048" at bounding box center [52, 4] width 12 height 4
copy div "610048"
click at [328, 4] on input "number" at bounding box center [326, 4] width 27 height 7
paste input "610048"
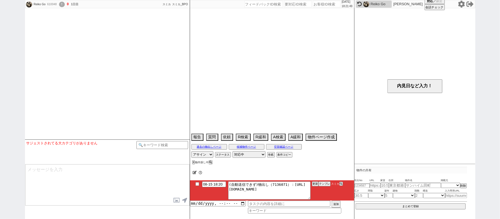
scroll to position [417, 0]
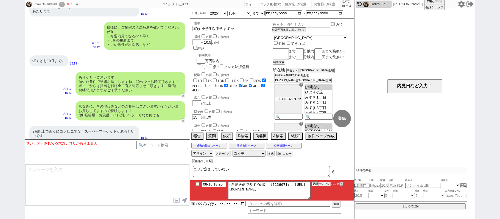
click at [322, 187] on li "08-15 18:20 (自動送信できず)物出し（7136071）：https://jent-crm.com/2ng-84y191pn3984hy/intro…" at bounding box center [272, 191] width 164 height 20
click at [324, 184] on button "テンプレ" at bounding box center [325, 184] width 12 height 4
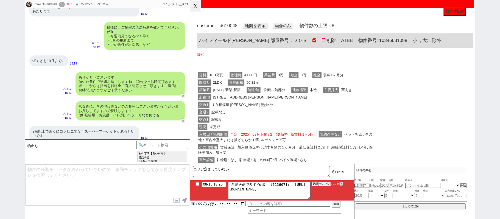
scroll to position [0, 0]
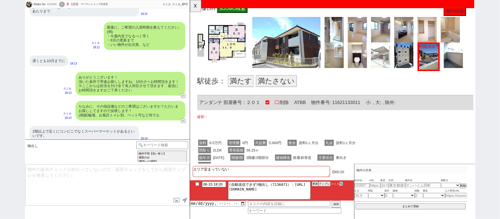
click at [250, 84] on button "満たす" at bounding box center [245, 87] width 28 height 13
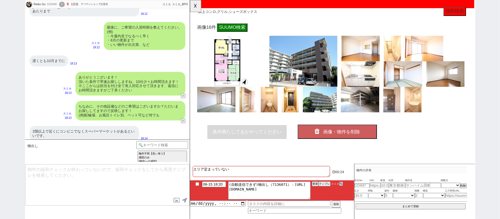
scroll to position [2152, 0]
click at [369, 134] on button "画像・物件を削除" at bounding box center [348, 141] width 85 height 15
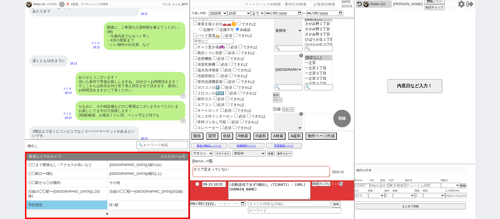
scroll to position [22, 0]
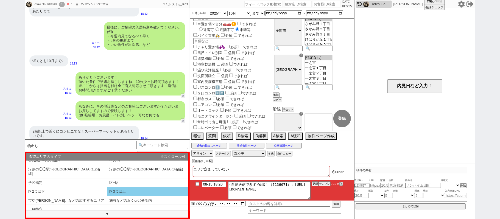
click at [107, 197] on li "区3つ以上" at bounding box center [66, 201] width 81 height 9
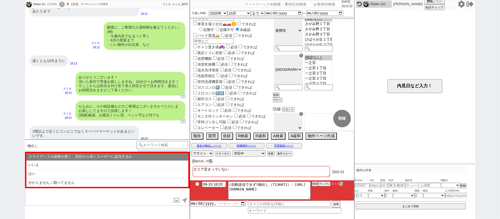
scroll to position [0, 0]
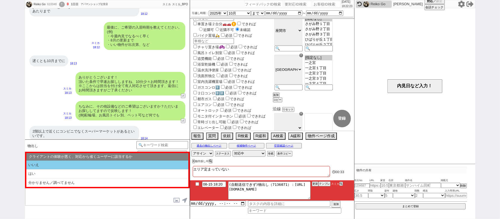
click at [88, 165] on li "いいえ" at bounding box center [107, 165] width 162 height 9
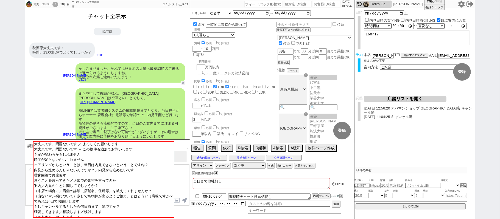
click at [119, 18] on button "チャット全表示" at bounding box center [107, 17] width 43 height 10
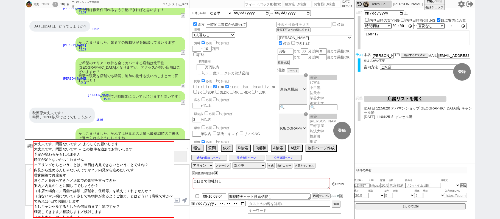
scroll to position [6644, 0]
click at [500, 79] on div "旭史 596236 ! 0 98日目 アパマンショップ吉祥寺店 冬眠中 自社客 スミカ スミカ_BPO チャット全表示 2025-05-10 新しくフォローさ…" at bounding box center [250, 109] width 500 height 219
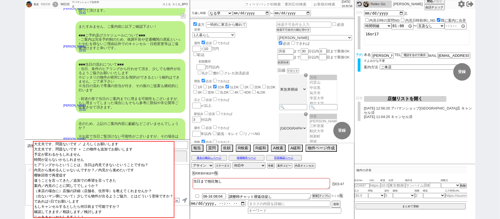
scroll to position [7074, 0]
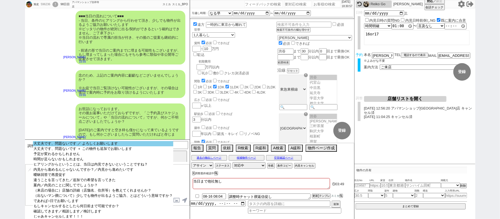
click at [99, 146] on option "大丈夫です、問題ないです ／ よろしくお願いします" at bounding box center [103, 148] width 140 height 5
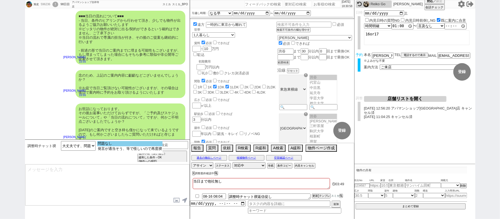
click at [108, 146] on option "問題なし" at bounding box center [129, 148] width 65 height 5
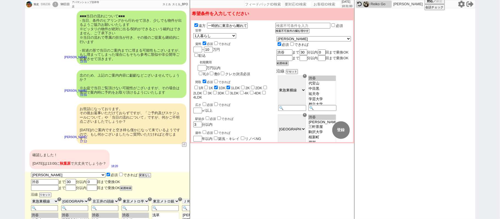
scroll to position [105, 0]
drag, startPoint x: 90, startPoint y: 143, endPoint x: 97, endPoint y: 136, distance: 9.9
click at [139, 174] on button "変更なし" at bounding box center [144, 176] width 11 height 4
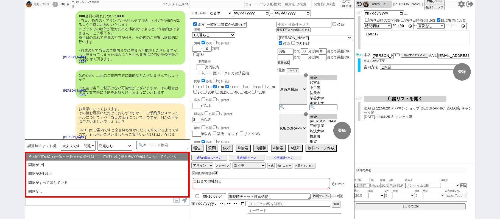
click at [275, 158] on button "空室確認ページ" at bounding box center [284, 158] width 36 height 4
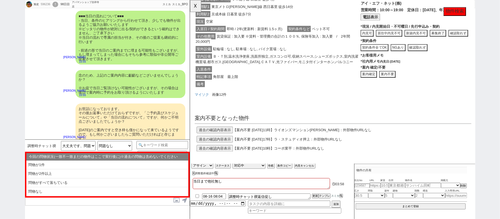
scroll to position [152, 0]
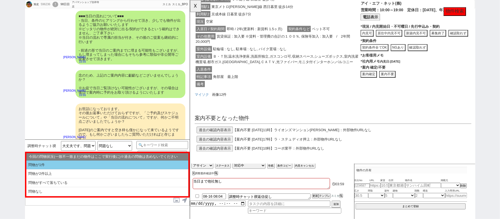
click at [98, 165] on li "問物が1件" at bounding box center [107, 165] width 162 height 9
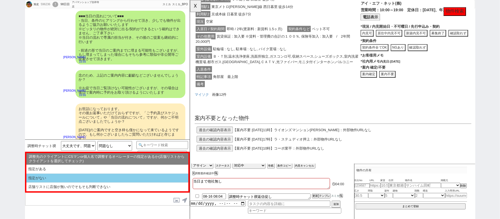
click at [99, 183] on li "指定がない" at bounding box center [107, 187] width 162 height 9
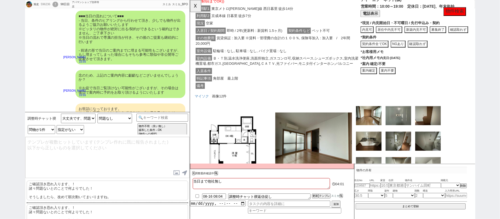
scroll to position [158, 0]
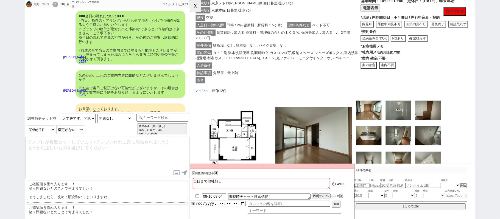
drag, startPoint x: 101, startPoint y: 195, endPoint x: 99, endPoint y: 151, distance: 43.7
click at [101, 193] on p "ご確認頂き恐れ入ります、！ 諸々問題ないとのことで何よりでした！ そうしましたら、改めて順次動いてまいりますね。" at bounding box center [108, 191] width 162 height 20
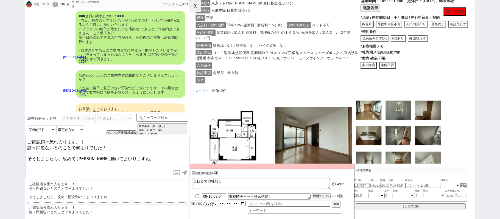
click at [106, 141] on textarea "ご確認頂き恐れ入ります、！ 諸々問題ないとのことで何よりでした！ そうしましたら、改めて順次動いてまいりますね。" at bounding box center [107, 157] width 164 height 41
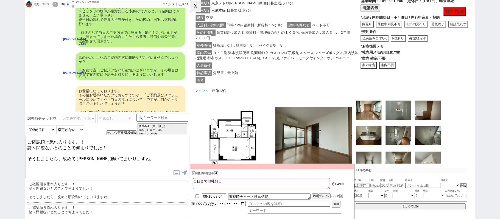
scroll to position [7102, 0]
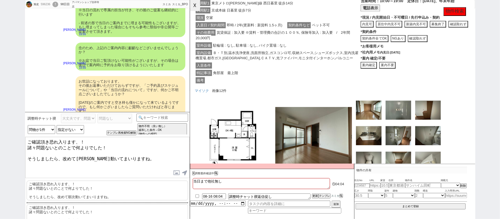
click at [196, 9] on button "☓" at bounding box center [195, 5] width 10 height 11
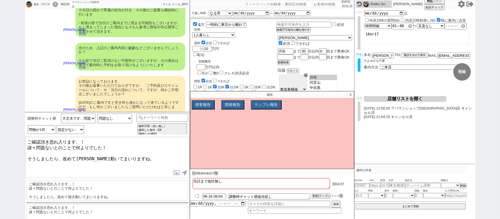
drag, startPoint x: 131, startPoint y: 158, endPoint x: 35, endPoint y: 173, distance: 96.5
click at [38, 173] on textarea "ご確認頂き恐れ入ります、！ 諸々問題ないとのことで何よりでした！ そうしましたら、改めて順次動いてまいりますね。" at bounding box center [107, 157] width 164 height 41
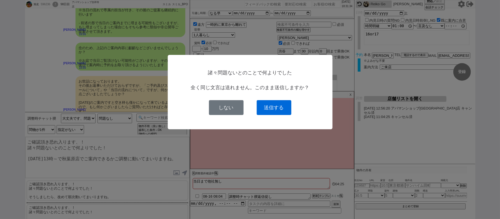
click at [262, 109] on button "送信する" at bounding box center [274, 107] width 35 height 15
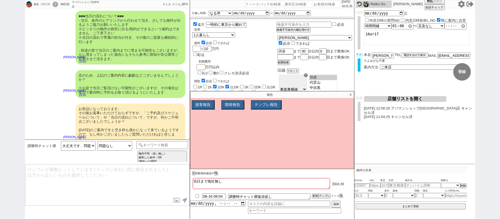
scroll to position [7108, 0]
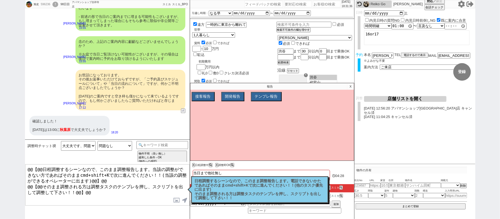
click at [350, 87] on p "X" at bounding box center [351, 86] width 6 height 7
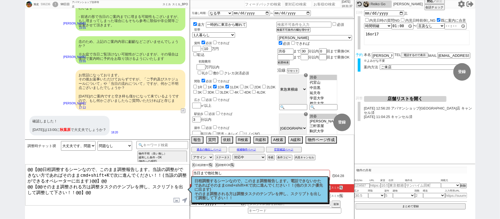
click at [400, 98] on button "店舗リストを開く" at bounding box center [405, 99] width 82 height 6
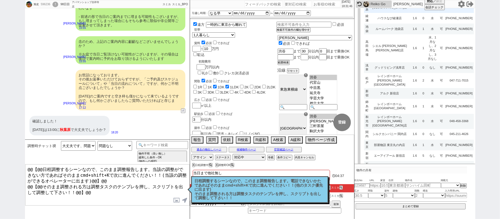
scroll to position [110, 0]
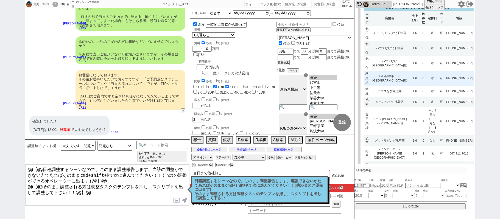
click at [409, 71] on td "1.6" at bounding box center [414, 78] width 11 height 15
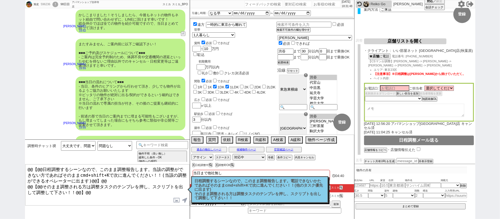
scroll to position [7108, 0]
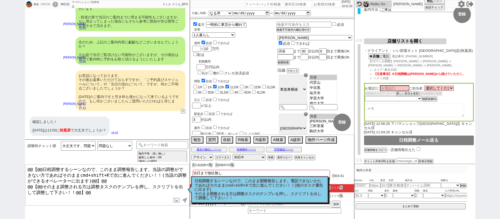
drag, startPoint x: 41, startPoint y: 0, endPoint x: 43, endPoint y: 4, distance: 4.0
click at [42, 0] on div "旭史 596236 ! 0 98日目 アパマンショップ吉祥寺店" at bounding box center [63, 4] width 76 height 8
click at [43, 4] on div "596236" at bounding box center [45, 4] width 12 height 4
click at [44, 4] on div "596236" at bounding box center [45, 4] width 12 height 4
drag, startPoint x: 403, startPoint y: 52, endPoint x: 448, endPoint y: 50, distance: 45.4
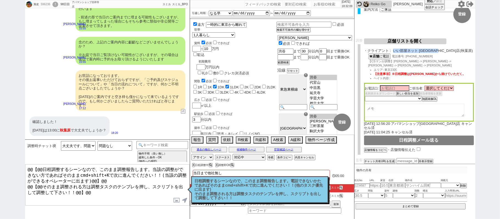
click at [448, 50] on span "いい部屋ネット 秋葉原電気街口店(秋葉原)" at bounding box center [434, 51] width 81 height 4
copy span "いい部屋ネット 秋葉原電気街口店"
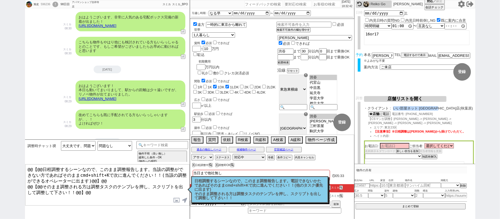
scroll to position [4763, 0]
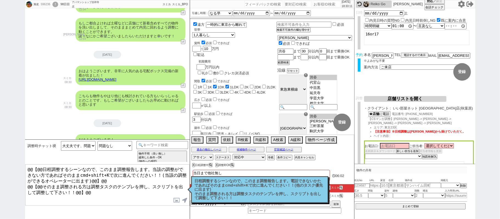
click at [245, 193] on p "日程調整するシーンなので、このまま調整報告します。電話できないかたであればそのままcmd+shift+Kで次に進んでください！！(他のタスク優先に出ます) そ…" at bounding box center [260, 189] width 130 height 21
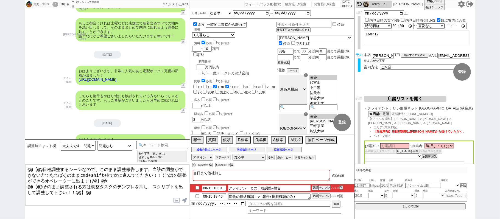
click at [286, 189] on textarea "クライアントとの日程調整→報告" at bounding box center [269, 189] width 82 height 6
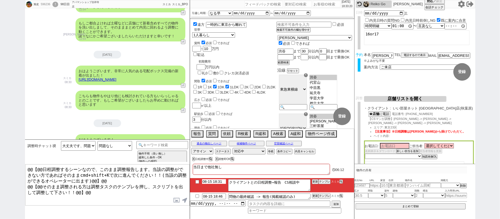
click at [217, 183] on input "08-15 18:31" at bounding box center [214, 181] width 24 height 5
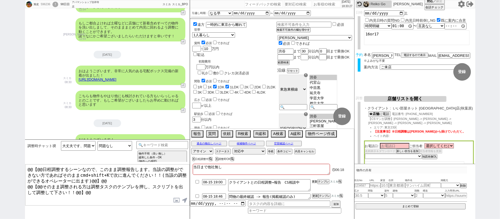
click at [315, 182] on button "更新" at bounding box center [314, 182] width 5 height 4
click at [315, 193] on li "08-15 19:00 クライアントとの日程調整→報告　CS相談中 更新 テンプレ スミカ" at bounding box center [272, 197] width 164 height 8
drag, startPoint x: 314, startPoint y: 184, endPoint x: 314, endPoint y: 189, distance: 5.5
click at [314, 193] on li "08-15 19:00 クライアントとの日程調整→報告　CS相談中 更新 テンプレ スミカ" at bounding box center [272, 197] width 164 height 8
drag, startPoint x: 314, startPoint y: 189, endPoint x: 312, endPoint y: 182, distance: 6.7
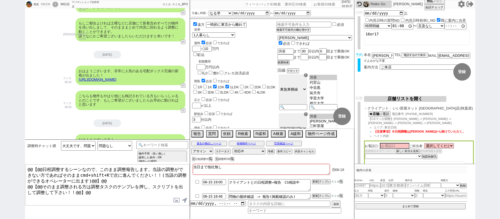
click at [314, 193] on li "08-15 19:00 クライアントとの日程調整→報告　CS相談中 更新 テンプレ スミカ" at bounding box center [272, 197] width 164 height 8
click at [312, 184] on button "更新" at bounding box center [314, 182] width 5 height 4
click at [315, 184] on button "更新" at bounding box center [314, 182] width 5 height 4
click at [315, 193] on li "08-15 19:00 クライアントとの日程調整→報告　CS相談中 更新 テンプレ スミカ" at bounding box center [272, 197] width 164 height 8
drag, startPoint x: 315, startPoint y: 182, endPoint x: 315, endPoint y: 187, distance: 4.7
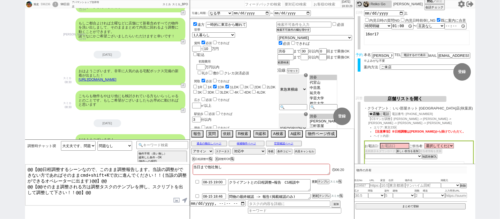
click at [315, 193] on li "08-15 19:00 クライアントとの日程調整→報告　CS相談中 更新 テンプレ スミカ" at bounding box center [272, 197] width 164 height 8
drag, startPoint x: 315, startPoint y: 187, endPoint x: 315, endPoint y: 183, distance: 4.4
click at [315, 193] on li "08-15 19:00 クライアントとの日程調整→報告　CS相談中 更新 テンプレ スミカ" at bounding box center [272, 197] width 164 height 8
drag, startPoint x: 315, startPoint y: 183, endPoint x: 315, endPoint y: 187, distance: 4.4
click at [315, 193] on li "08-15 19:00 クライアントとの日程調整→報告　CS相談中 更新 テンプレ スミカ" at bounding box center [272, 197] width 164 height 8
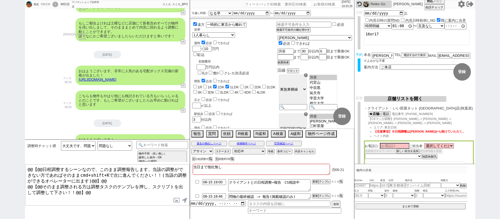
drag, startPoint x: 315, startPoint y: 187, endPoint x: 313, endPoint y: 182, distance: 5.7
click at [315, 193] on li "08-15 19:00 クライアントとの日程調整→報告　CS相談中 更新 テンプレ スミカ" at bounding box center [272, 197] width 164 height 8
click at [312, 181] on button "更新" at bounding box center [314, 182] width 5 height 4
click at [312, 184] on button "更新" at bounding box center [314, 182] width 5 height 4
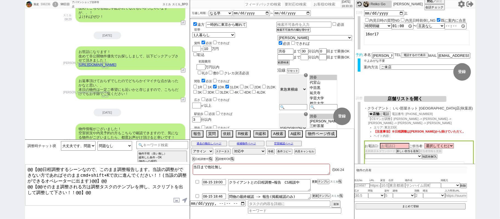
scroll to position [5019, 0]
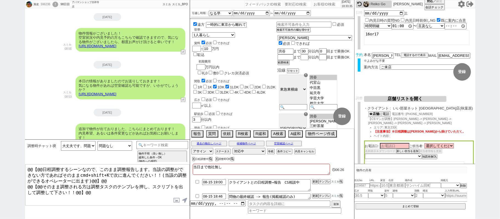
click at [58, 2] on div "!" at bounding box center [55, 4] width 6 height 5
click at [70, 73] on div "本日の情報がありましたのでお送りしておきます！ 気になる物件があれば空室確認も可能ですが、いかがでしょうか？ https://tools.sumika.liv…" at bounding box center [107, 87] width 165 height 29
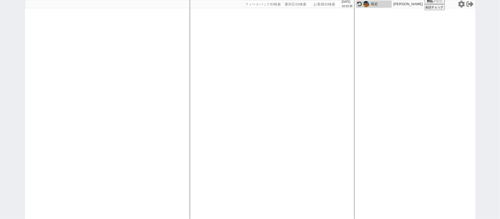
drag, startPoint x: 175, startPoint y: 112, endPoint x: 171, endPoint y: 109, distance: 4.6
click at [175, 111] on div at bounding box center [107, 109] width 165 height 219
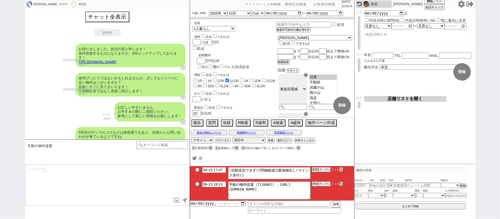
scroll to position [264, 0]
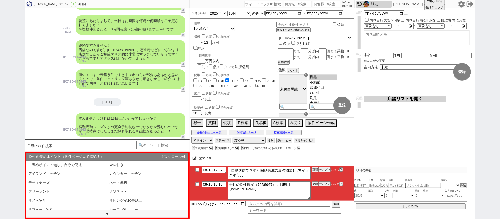
click at [1, 108] on div "Takahiro A 609597 ! 0 4日目 冬眠中 自社客 スミカ スミカ_BPO チャット全表示 2025-08-12 お待たせしました、担当の原と…" at bounding box center [250, 109] width 500 height 219
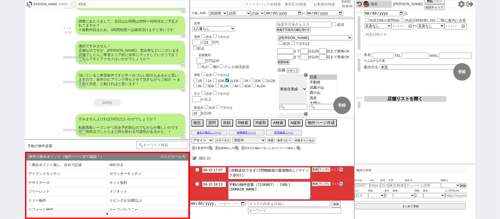
click at [326, 185] on button "テンプレ" at bounding box center [325, 184] width 12 height 4
click at [278, 185] on textarea "手動の物件提案（7136067）：https://jent-crm.com/2ng-84y191pn3984hy/introduction_pages/484…" at bounding box center [269, 191] width 82 height 18
click at [305, 193] on textarea "手動の物件提案（7136067）：https://jent-crm.com/2ng-84y191pn3984hy/introduction_pages/484…" at bounding box center [269, 191] width 82 height 18
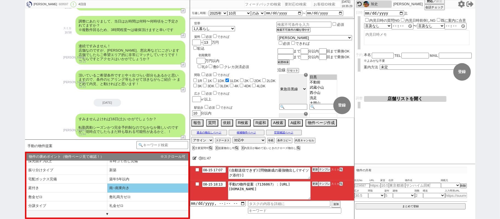
scroll to position [77, 0]
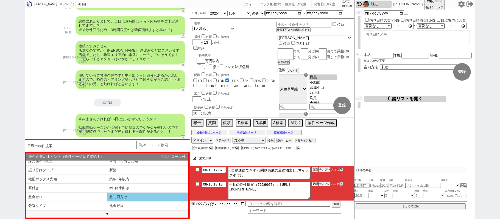
click at [107, 202] on li "敷礼両方ゼロ" at bounding box center [66, 206] width 81 height 9
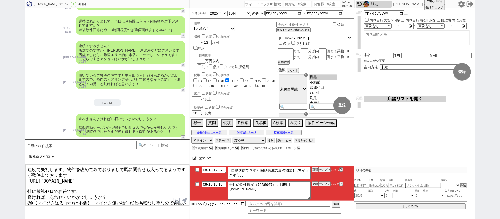
drag, startPoint x: 29, startPoint y: 197, endPoint x: 82, endPoint y: 196, distance: 53.3
click at [81, 206] on textarea "連続で失礼します、物件を改めてみておりまして既に問合せも入ってるようですが数件出ております！ https://tools.sumika.live/pages/…" at bounding box center [107, 185] width 164 height 41
drag, startPoint x: 52, startPoint y: 188, endPoint x: 59, endPoint y: 188, distance: 6.6
click at [59, 188] on textarea "連続で失礼します、物件を改めてみておりまして既に問合せも入ってるようですが数件出ております！ https://tools.sumika.live/pages/…" at bounding box center [107, 185] width 164 height 41
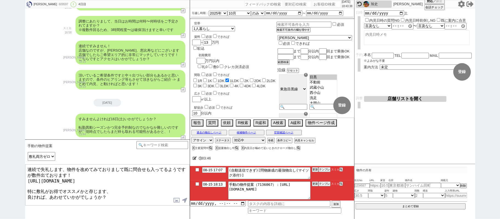
click at [117, 189] on textarea "連続で失礼します、物件を改めてみておりまして既に問合せも入ってるようですが数件出ております！ https://tools.sumika.live/pages/…" at bounding box center [107, 185] width 164 height 41
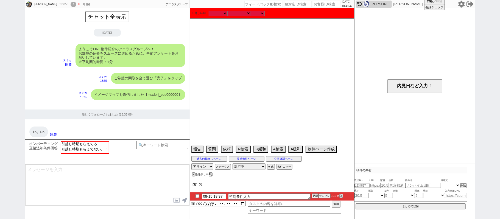
scroll to position [426, 0]
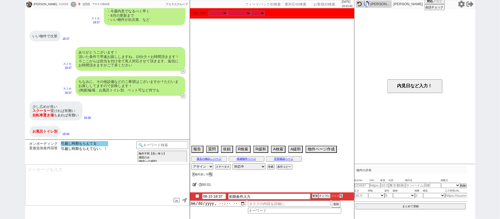
click at [78, 146] on option "引越し時期もらえてる" at bounding box center [85, 148] width 48 height 5
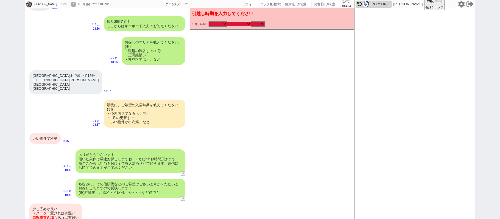
click at [241, 24] on select "なる早 未定 いつでも 物件あれば 年内 来年 1月 2月 3月 4月 5月 6月 7月 8月 9月 10月 11月 12月 春 夏 秋 冬" at bounding box center [240, 24] width 24 height 5
click at [228, 22] on select "なる早 未定 いつでも 物件あれば 年内 来年 1月 2月 3月 4月 5月 6月 7月 8月 9月 10月 11月 12月 春 夏 秋 冬" at bounding box center [240, 24] width 24 height 5
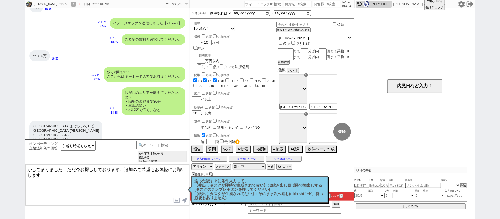
scroll to position [309, 0]
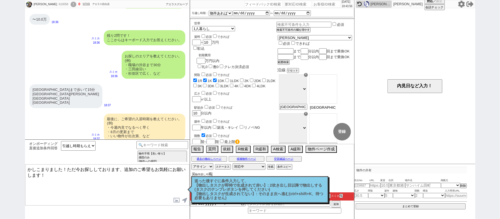
click at [337, 110] on input "歌舞伎町まで歩いて15分 新大久保駅 東新宿駅 新宿三丁目駅" at bounding box center [323, 107] width 27 height 5
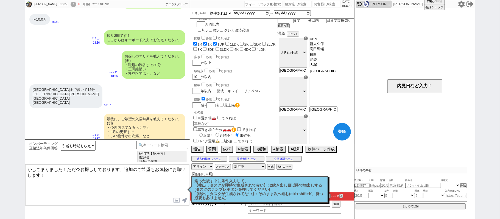
scroll to position [76, 0]
click at [336, 112] on input "歌舞伎町まで歩いて15分 新大久保駅 東新宿駅 新宿三丁目駅" at bounding box center [323, 110] width 27 height 5
drag, startPoint x: 32, startPoint y: 102, endPoint x: 49, endPoint y: 105, distance: 17.2
click at [49, 105] on div "歌舞伎町まで歩いて15分 新大久保駅 東新宿駅 新宿三丁目駅" at bounding box center [65, 96] width 73 height 24
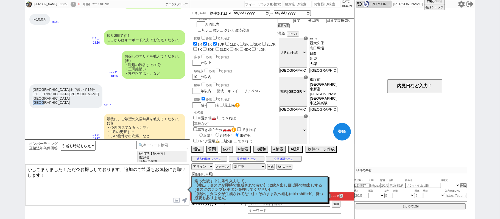
copy div "新宿三丁目"
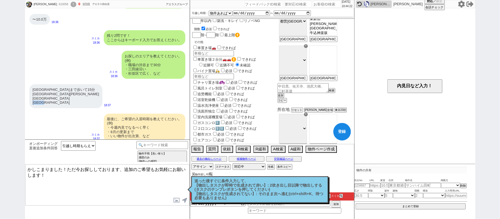
scroll to position [110, 0]
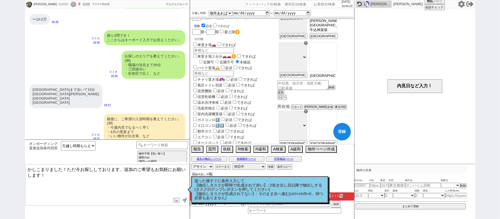
click at [328, 78] on input "歌舞伎町まで歩いて15分 新大久保駅 東新宿駅 新宿三丁目駅" at bounding box center [323, 75] width 27 height 5
paste input "新宿三丁目"
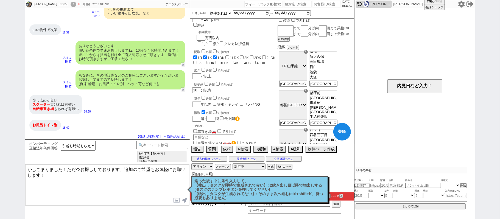
scroll to position [37, 0]
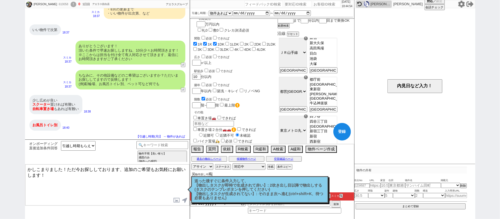
click at [209, 151] on label "チャリ置き場" at bounding box center [208, 153] width 33 height 4
click at [197, 151] on input "チャリ置き場" at bounding box center [195, 153] width 4 height 4
click at [242, 151] on input "できれば" at bounding box center [241, 153] width 4 height 4
click at [209, 139] on label "バイク置場🛵" at bounding box center [206, 141] width 28 height 4
click at [197, 139] on input "バイク置場🛵" at bounding box center [195, 141] width 4 height 4
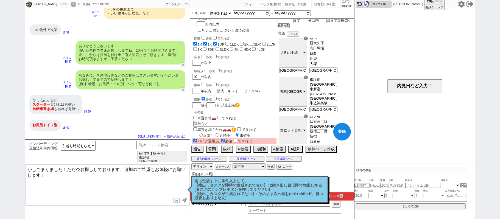
click at [237, 139] on input "できれば" at bounding box center [236, 141] width 4 height 4
click at [209, 144] on input "text" at bounding box center [213, 147] width 41 height 6
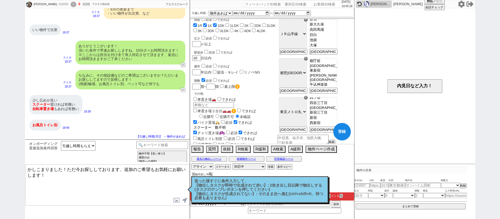
scroll to position [73, 0]
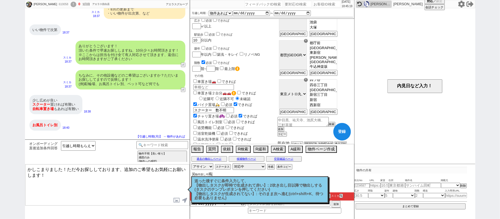
click at [218, 120] on label "風呂トイレ別室" at bounding box center [207, 122] width 31 height 4
click at [197, 120] on input "風呂トイレ別室" at bounding box center [195, 122] width 4 height 4
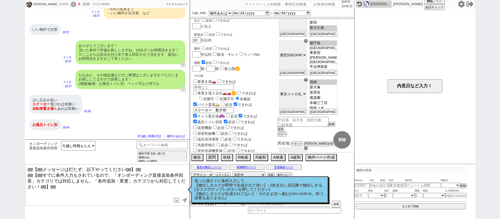
scroll to position [69, 0]
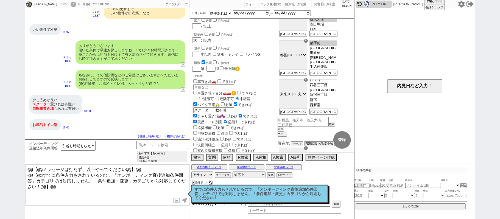
click at [129, 112] on div "少し広めが良い スクーター 置ければ有難い 自転車置き場 もあれば有難い 18:38" at bounding box center [107, 104] width 165 height 25
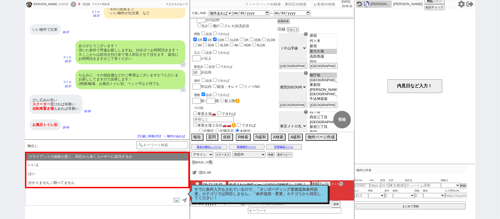
scroll to position [0, 0]
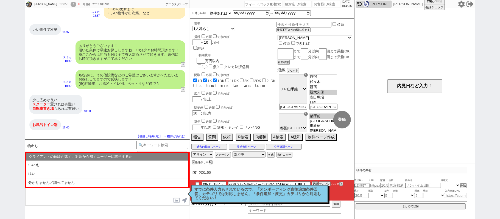
click at [92, 165] on li "いいえ" at bounding box center [107, 165] width 162 height 9
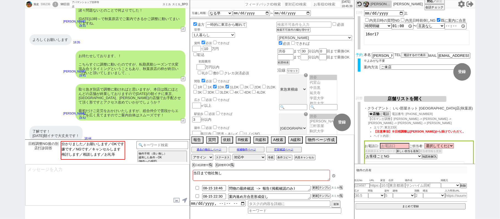
scroll to position [104, 0]
click at [103, 146] on option "分かりました／お願いします／OKです" at bounding box center [92, 148] width 63 height 5
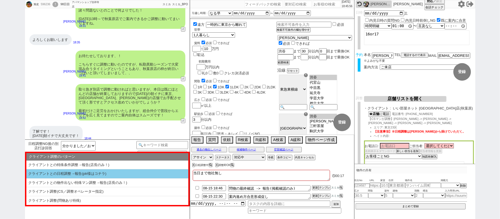
click at [103, 179] on li "クライアントとの日程調整→報告(ptr様はコチラ)" at bounding box center [107, 183] width 162 height 9
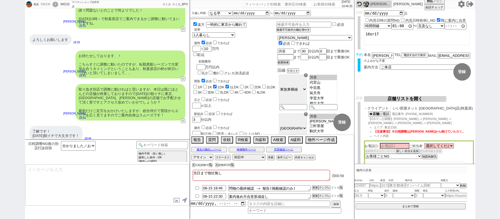
scroll to position [72, 0]
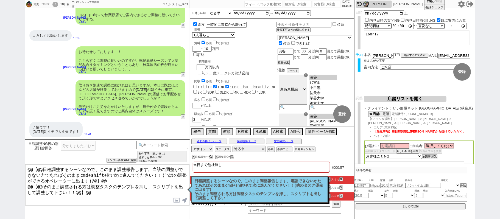
click at [261, 193] on p "日程調整するシーンなので、このまま調整報告します。電話できないかたであればそのままcmd+shift+Kで次に進んでください！！(他のタスク優先に出ます) そ…" at bounding box center [260, 189] width 130 height 21
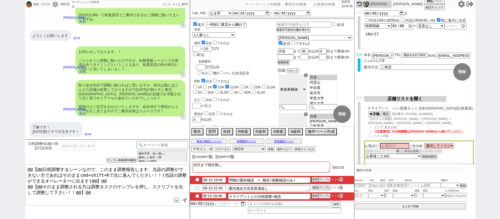
click at [212, 197] on input "08-15 18:46" at bounding box center [214, 196] width 24 height 5
click at [313, 196] on button "更新" at bounding box center [314, 196] width 5 height 4
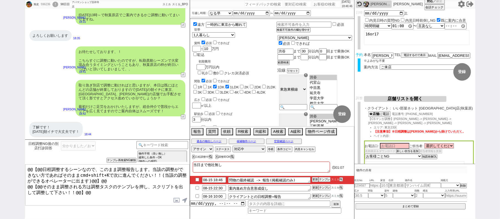
click at [312, 194] on li "08-16 10:00 クライアントとの日程調整→報告 更新 テンプレ スミカ" at bounding box center [272, 197] width 164 height 8
drag, startPoint x: 313, startPoint y: 197, endPoint x: 313, endPoint y: 193, distance: 3.3
click at [313, 195] on button "更新" at bounding box center [314, 196] width 5 height 4
click at [313, 194] on li "08-16 10:00 クライアントとの日程調整→報告 更新 テンプレ スミカ" at bounding box center [272, 197] width 164 height 8
drag, startPoint x: 314, startPoint y: 197, endPoint x: 314, endPoint y: 193, distance: 3.9
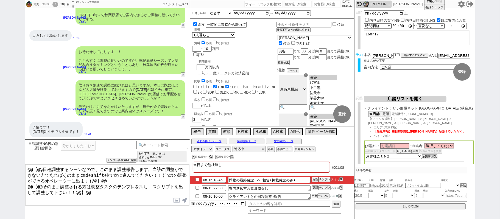
click at [314, 195] on button "更新" at bounding box center [314, 196] width 5 height 4
click at [314, 193] on li "08-15 22:30 案内進め方合意形成促し 更新 テンプレ スミカ" at bounding box center [272, 197] width 164 height 8
click at [314, 197] on button "更新" at bounding box center [314, 196] width 5 height 4
drag, startPoint x: 314, startPoint y: 194, endPoint x: 241, endPoint y: 190, distance: 73.5
click at [314, 194] on li "08-16 10:00 クライアントとの日程調整→報告 更新 テンプレ スミカ" at bounding box center [272, 197] width 164 height 8
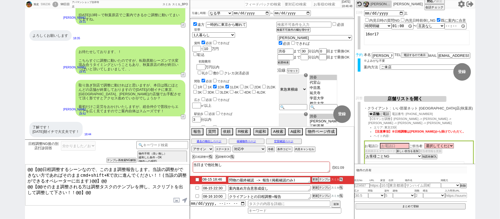
click at [211, 179] on input "08-15 18:46" at bounding box center [214, 179] width 24 height 5
drag, startPoint x: 314, startPoint y: 180, endPoint x: 313, endPoint y: 175, distance: 5.3
click at [314, 176] on div "当日まで他社無し 01:16 08-16 08:00 問物の最終確認 -> 報告(掲載確認のみ) 更新 テンプレ スミカ 08-15 22:30 案内進め方合…" at bounding box center [272, 190] width 164 height 59
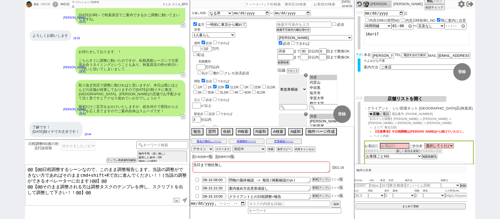
drag, startPoint x: 313, startPoint y: 175, endPoint x: 314, endPoint y: 178, distance: 3.1
click at [314, 177] on div "当日まで他社無し 01:16 08-16 08:00 問物の最終確認 -> 報告(掲載確認のみ) 更新 テンプレ スミカ 08-15 22:30 案内進め方合…" at bounding box center [272, 190] width 164 height 59
drag, startPoint x: 314, startPoint y: 178, endPoint x: 314, endPoint y: 175, distance: 3.0
click at [314, 184] on li "08-16 08:00 問物の最終確認 -> 報告(掲載確認のみ) 更新 テンプレ スミカ" at bounding box center [272, 188] width 164 height 8
drag, startPoint x: 314, startPoint y: 178, endPoint x: 314, endPoint y: 174, distance: 4.4
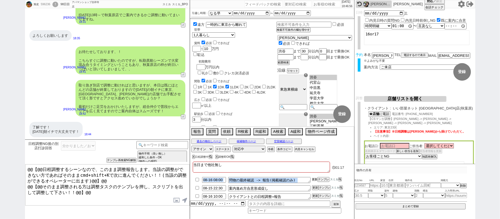
click at [314, 176] on div "当日まで他社無し 01:17 08-16 08:00 問物の最終確認 -> 報告(掲載確認のみ) 更新 テンプレ スミカ 08-15 22:30 案内進め方合…" at bounding box center [272, 190] width 164 height 59
drag, startPoint x: 314, startPoint y: 174, endPoint x: 245, endPoint y: 184, distance: 69.9
click at [314, 174] on div "当日まで他社無し" at bounding box center [261, 168] width 137 height 12
click at [196, 188] on input "checkbox" at bounding box center [197, 188] width 8 height 4
click at [314, 189] on button "更新" at bounding box center [314, 188] width 5 height 4
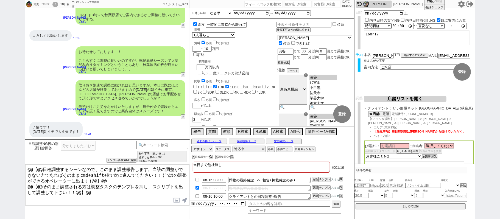
click at [316, 186] on li "08-15 22:30 案内進め方合意形成促し 更新 テンプレ スミカ" at bounding box center [272, 188] width 164 height 8
drag, startPoint x: 317, startPoint y: 188, endPoint x: 316, endPoint y: 185, distance: 3.4
click at [316, 186] on li "08-15 22:30 案内進め方合意形成促し 更新 テンプレ スミカ" at bounding box center [272, 188] width 164 height 8
drag, startPoint x: 316, startPoint y: 185, endPoint x: 315, endPoint y: 189, distance: 4.5
click at [316, 188] on li "08-15 22:30 案内進め方合意形成促し 更新 テンプレ スミカ" at bounding box center [272, 188] width 164 height 8
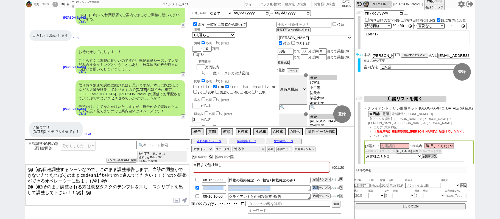
click at [313, 186] on li "08-15 22:30 案内進め方合意形成促し 更新 テンプレ スミカ" at bounding box center [272, 188] width 164 height 8
click at [313, 188] on button "更新" at bounding box center [314, 188] width 5 height 4
click at [313, 185] on li "08-15 22:30 案内進め方合意形成促し 更新 テンプレ スミカ" at bounding box center [272, 188] width 164 height 8
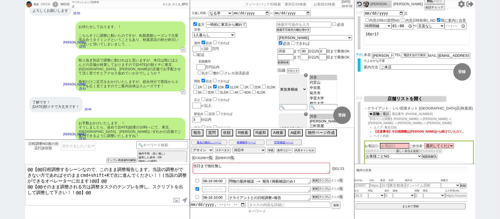
click at [271, 212] on input at bounding box center [294, 211] width 93 height 5
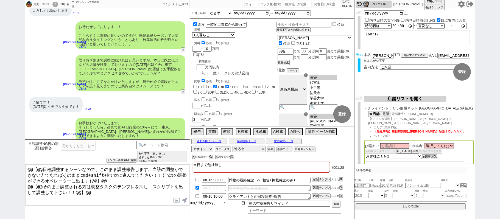
click at [215, 204] on input "datetime-local" at bounding box center [218, 203] width 56 height 5
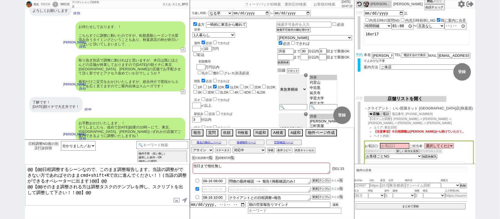
click at [337, 205] on button "追加" at bounding box center [336, 205] width 8 height 6
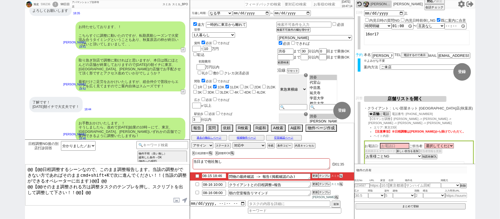
click at [212, 178] on input "08-15 18:46" at bounding box center [214, 176] width 24 height 5
click at [315, 178] on li "08-16 10:00 問物の最終確認 -> 報告(掲載確認のみ) 更新 テンプレ スミカ" at bounding box center [272, 177] width 164 height 8
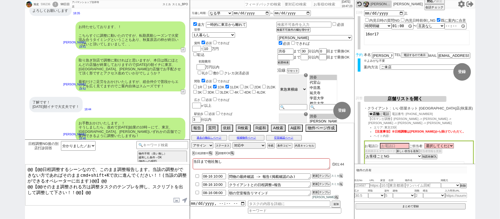
click at [315, 173] on div at bounding box center [272, 171] width 164 height 2
drag, startPoint x: 316, startPoint y: 179, endPoint x: 315, endPoint y: 175, distance: 3.7
click at [316, 181] on li "08-16 10:00 問物の最終確認 -> 報告(掲載確認のみ) 更新 テンプレ スミカ" at bounding box center [272, 185] width 164 height 8
drag, startPoint x: 315, startPoint y: 175, endPoint x: 316, endPoint y: 181, distance: 5.8
click at [315, 177] on div "当日まで他社無し 01:44 08-16 10:00 問物の最終確認 -> 報告(掲載確認のみ) 更新 テンプレ スミカ 08-16 10:00 クライアント…" at bounding box center [272, 188] width 164 height 62
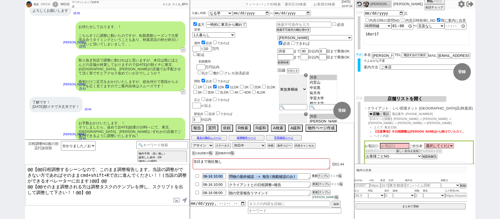
drag, startPoint x: 316, startPoint y: 181, endPoint x: 314, endPoint y: 176, distance: 4.7
click at [315, 178] on button "更新" at bounding box center [314, 176] width 5 height 4
click at [314, 173] on div at bounding box center [272, 171] width 164 height 2
drag, startPoint x: 315, startPoint y: 179, endPoint x: 314, endPoint y: 175, distance: 3.9
click at [315, 181] on li "08-16 10:00 問物の最終確認 -> 報告(掲載確認のみ) 更新 テンプレ スミカ" at bounding box center [272, 185] width 164 height 8
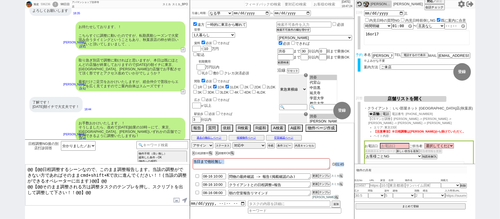
click at [314, 174] on div "当日まで他社無し 01:45 08-16 10:00 問物の最終確認 -> 報告(掲載確認のみ) 更新 テンプレ スミカ 08-16 10:00 クライアント…" at bounding box center [272, 188] width 164 height 62
click at [315, 173] on div at bounding box center [272, 171] width 164 height 2
click at [46, 5] on div "596236" at bounding box center [45, 4] width 12 height 4
copy div "596236"
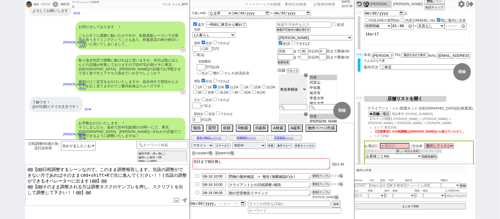
click at [314, 7] on input "number" at bounding box center [326, 4] width 27 height 7
paste input "596236"
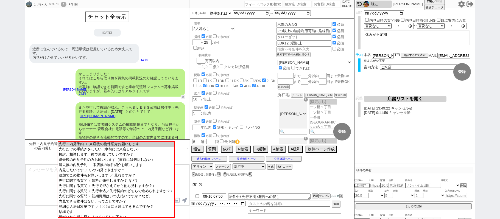
scroll to position [328, 0]
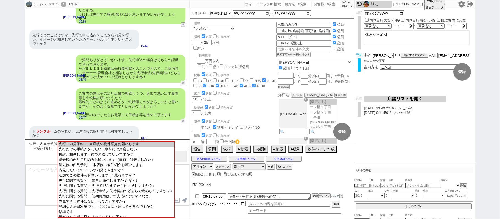
drag, startPoint x: 0, startPoint y: 118, endPoint x: 3, endPoint y: 118, distance: 2.8
click at [0, 118] on div "しりちゃん 603979 ! 0 47日目 冬眠中 自社客 スミカ スミカ_BPO チャット全表示 2025-08-15 近所に住んでいるので、周辺環境は把握…" at bounding box center [250, 109] width 500 height 219
drag, startPoint x: 0, startPoint y: 110, endPoint x: 3, endPoint y: 110, distance: 3.3
click at [0, 110] on div "しりちゃん 603979 ! 0 47日目 冬眠中 自社客 スミカ スミカ_BPO チャット全表示 2025-08-15 近所に住んでいるので、周辺環境は把握…" at bounding box center [250, 109] width 500 height 219
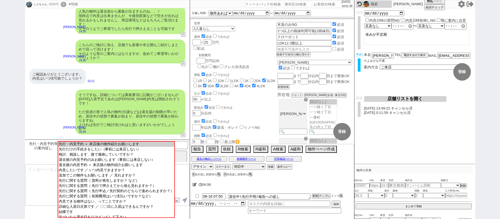
click at [81, 112] on div "そうですね、詳細については募集要項に記載がございませんが8月24日入居予定であれば順次内見は開始されそうです！ ただ前述の形で人気の物件(分譲など)は退去届の…" at bounding box center [131, 112] width 110 height 45
click at [0, 109] on div "しりちゃん 603979 ! 0 47日目 冬眠中 自社客 スミカ スミカ_BPO チャット全表示 2025-08-15 近所に住んでいるので、周辺環境は把握…" at bounding box center [250, 109] width 500 height 219
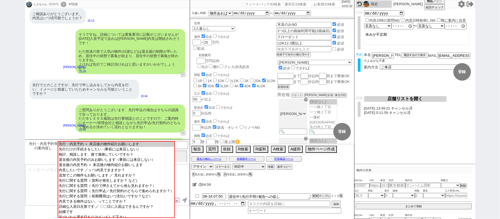
scroll to position [327, 0]
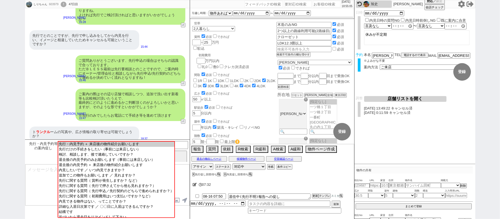
click at [27, 99] on div "ご案内の際はその辺り店舗で相談しつつ、追加で洗い出す新着等も比較検討頂いたうえで、 最終的にどのように進めるかご判断頂くのがよろしいかと思いますが、そのような…" at bounding box center [107, 105] width 165 height 38
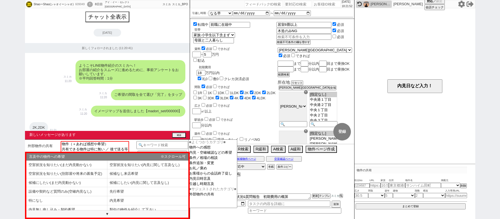
select select
select select "13"
select select "7"
select select "12"
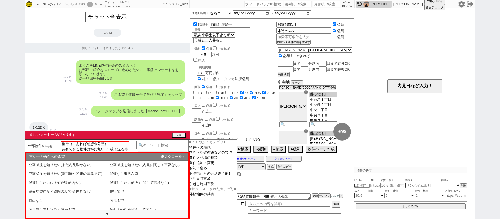
select select "122"
select select "123"
select select "124"
select select "125"
select select "126"
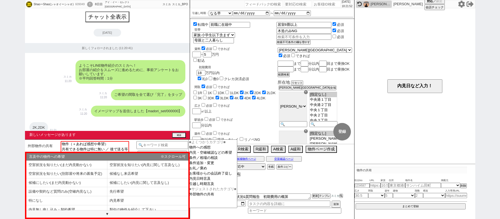
select select "129"
select select "132"
select select "139"
select select "140"
select select "144"
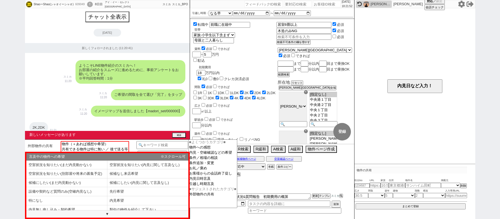
select select "145"
select select
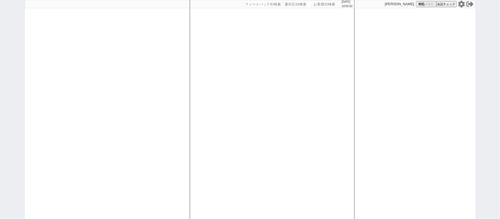
click at [40, 82] on div at bounding box center [107, 109] width 165 height 219
click at [328, 4] on input "number" at bounding box center [326, 4] width 27 height 7
paste input "596236"
type input "596236"
select select "1"
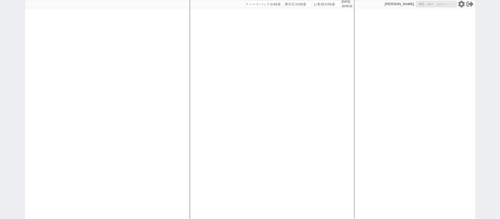
select select "2"
select select "9"
select select
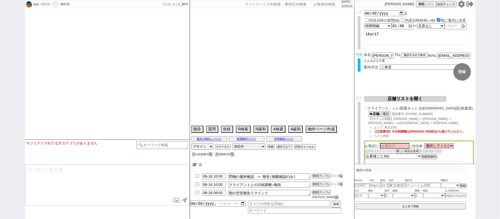
select select "13"
select select "0"
select select "50"
select select "53"
select select "47"
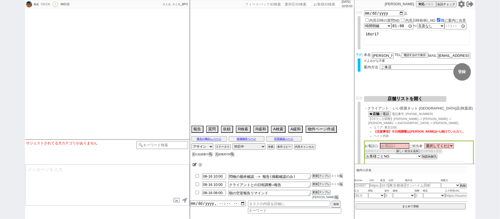
select select "66"
select select "59"
select select "1460"
select select "25"
select select "3116"
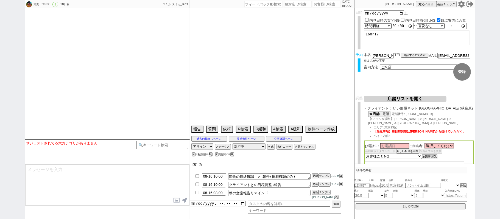
select select "68"
select select "1638"
select select "9"
select select "332"
select select "14"
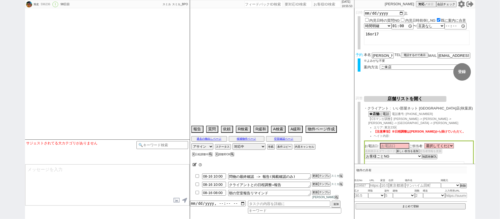
select select "23"
select select "726"
select select "75"
select select "1785"
select select "65"
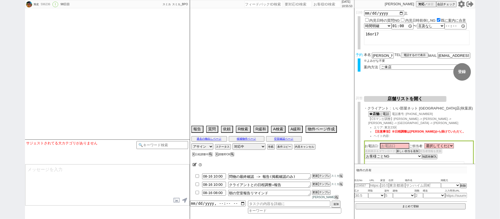
select select "1578"
select select "62"
select select "1513"
select select "60"
select select "70"
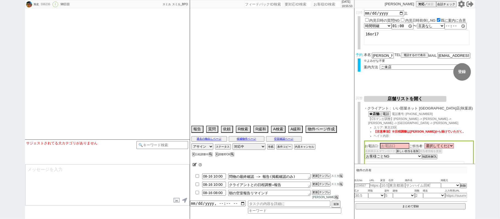
select select "1684"
select select "69"
select select "1659"
select select "36"
select select "15"
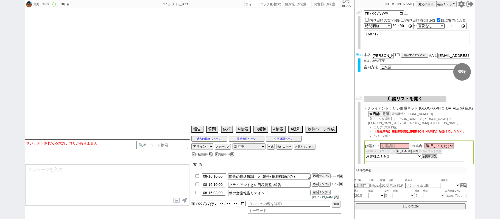
select select "505"
select select "11"
select select "38"
select select "72"
select select "1746"
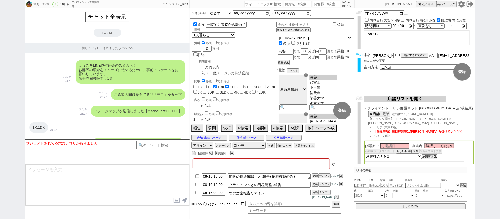
type textarea "当日まで他社無し"
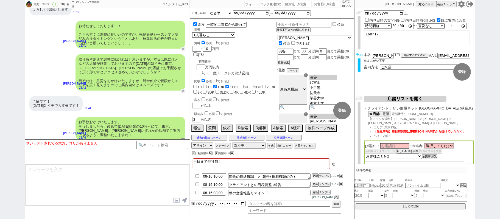
scroll to position [104, 0]
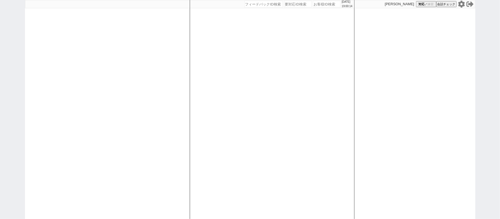
click at [322, 4] on input "number" at bounding box center [326, 4] width 27 height 7
paste input "261754"
type input "261754"
select select
select select "400"
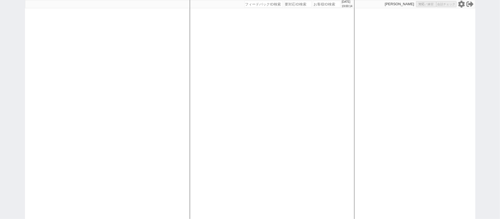
select select "3"
select select
select select "8"
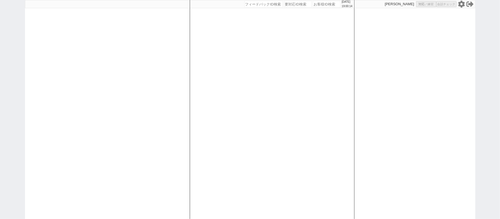
select select "8"
select select "10"
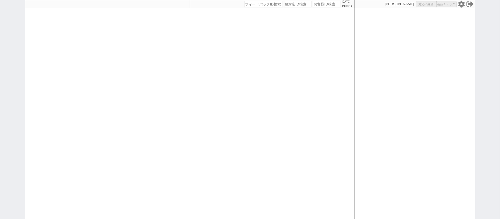
select select "8"
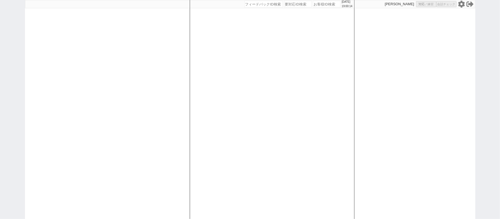
select select "8"
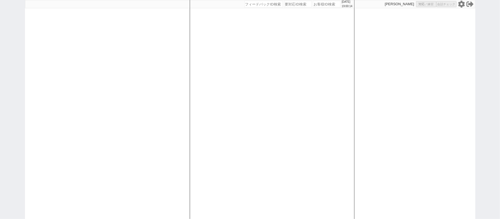
select select "8"
select select
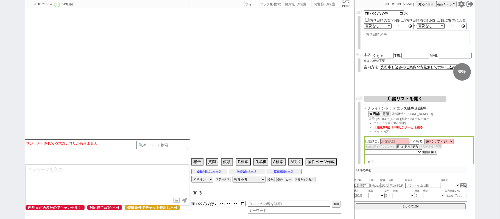
select select "2561"
select select "[DATE]"
select select "6"
select select "36"
select select "4"
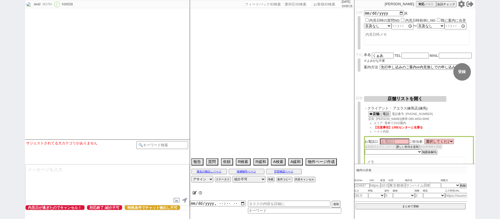
select select "14"
select select "[DATE]"
select select "17"
select select "93"
select select "23"
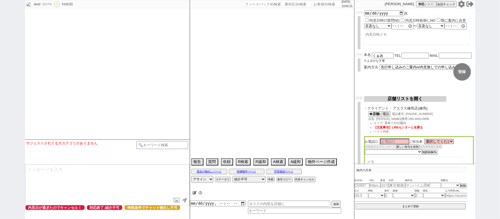
select select "752"
select select "91"
select select "2507"
select select "9"
select select "342"
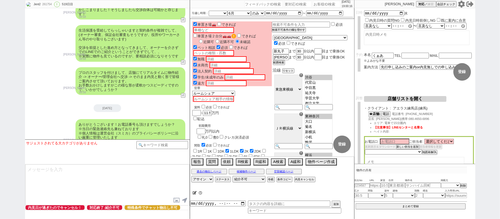
scroll to position [139, 0]
click at [148, 145] on input at bounding box center [163, 144] width 52 height 7
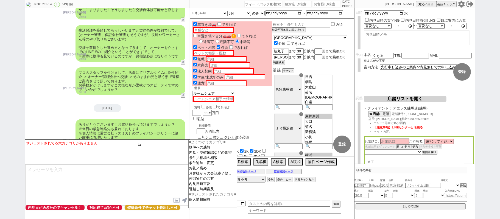
type input "t"
type input "短期"
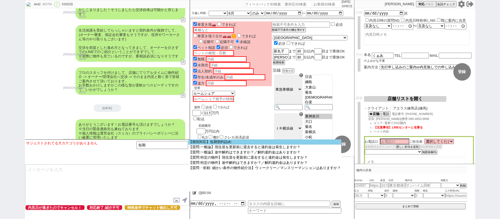
click at [210, 143] on option "【個別対応】短期契約詰め" at bounding box center [265, 142] width 153 height 5
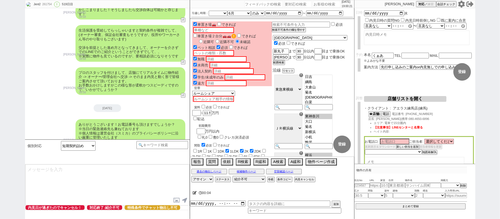
type textarea "そうですね、、！1年以上の入居でないと違約金が発生する可能性がございますので、1年以上の入居、もしくは違約金が発生した場合でもOKのどちらかではないと難しいの…"
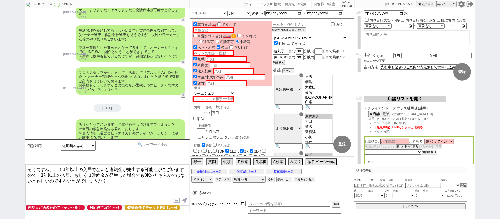
click at [164, 147] on input at bounding box center [163, 144] width 52 height 7
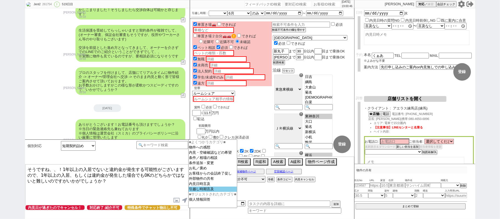
click at [223, 193] on option "引越し時期言及" at bounding box center [213, 194] width 48 height 5
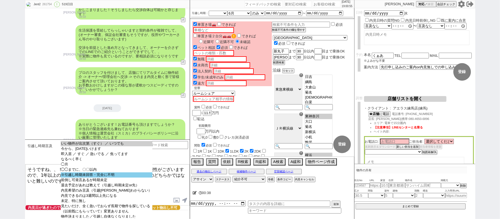
select select "※引越し時期未回答・完全に不明"
click at [96, 179] on option "※引越し時期未回答・完全に不明" at bounding box center [107, 180] width 92 height 5
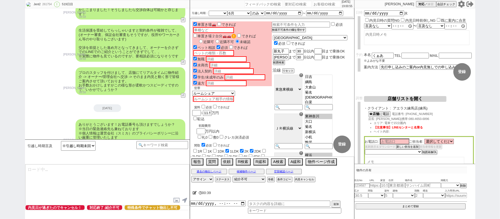
type textarea "すみません、お引越し時期についてはいかがでしょうか？ 即入居可や空き待ち、居住中でも先行可の物件など幅広いため、時期に応じてお探しする形となります。"
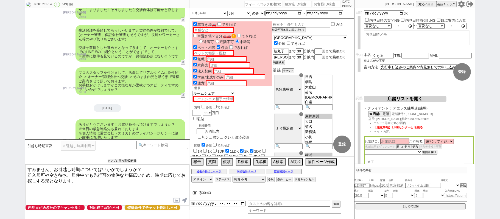
click at [108, 162] on button "テンプレ再検索NG解除" at bounding box center [122, 161] width 29 height 4
click at [93, 149] on select "いい物件が出次第（すぐ） ／ いつでも 今から、[DATE]いけます 即入居 ／ すぐ ／ 急いでる ／ 焦ってます なるべく早く ◯月 ◯◯までに、〇〇以内…" at bounding box center [78, 146] width 35 height 10
select select "見たいだけ、全く急いでおらず長期で物件を探している"
select select "17"
checkbox input "false"
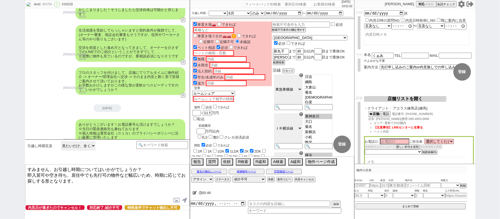
checkbox input "false"
checkbox input "true"
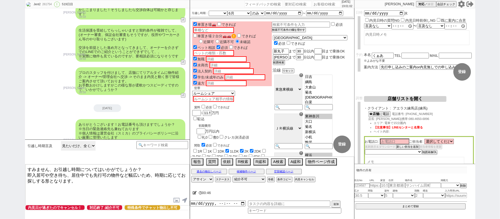
checkbox input "false"
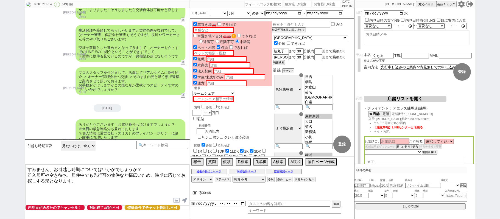
checkbox input "false"
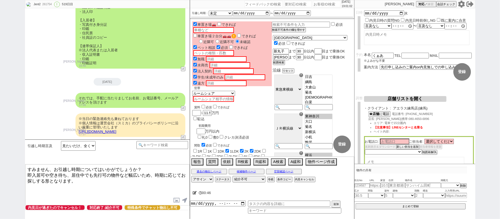
scroll to position [8576, 0]
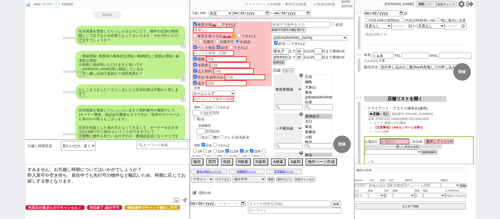
type textarea "@@さようですか、ただやはり9月中旬ごろまででのお引越しでないと現時点での物件は埋まってしまいご参考にはならないかと存じます。時期によって相場も変動しますので。"
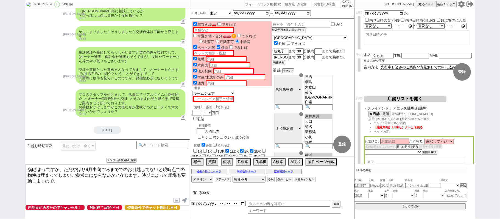
scroll to position [8689, 0]
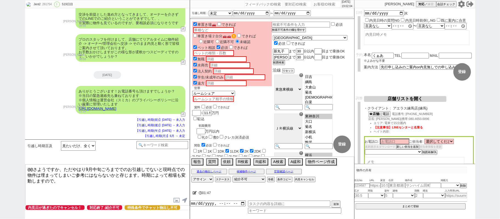
drag, startPoint x: 498, startPoint y: 67, endPoint x: 494, endPoint y: 67, distance: 4.1
click at [498, 67] on div "Jent2 261754 ! 0 519日目 冬眠中 自社客 スミカ スミカ_BPO チャット全表示 [DATE] 新しくフォローされました (11:51:0…" at bounding box center [250, 109] width 500 height 219
click at [0, 63] on div "Jent2 261754 ! 0 519日目 冬眠中 自社客 スミカ スミカ_BPO チャット全表示 [DATE] 新しくフォローされました (11:51:0…" at bounding box center [250, 109] width 500 height 219
click at [461, 5] on icon at bounding box center [461, 4] width 7 height 7
